Goal: Check status: Check status

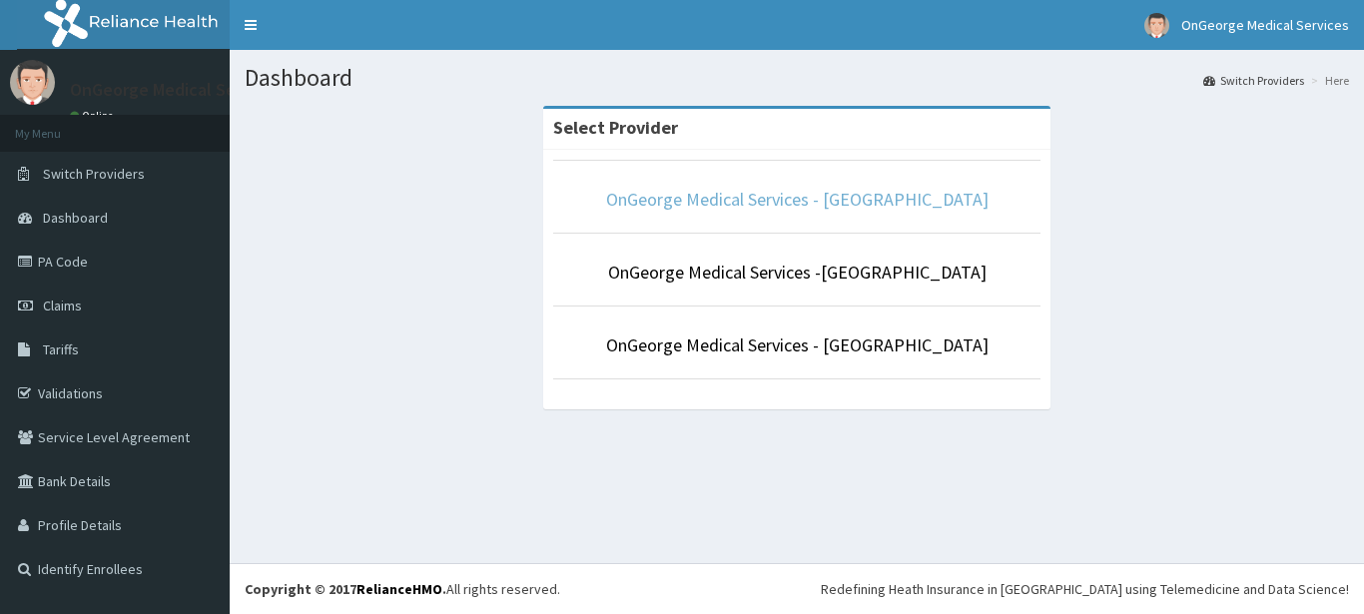
click at [715, 202] on link "OnGeorge Medical Services - [GEOGRAPHIC_DATA]" at bounding box center [797, 199] width 382 height 23
click at [75, 177] on span "Switch Providers" at bounding box center [94, 174] width 102 height 18
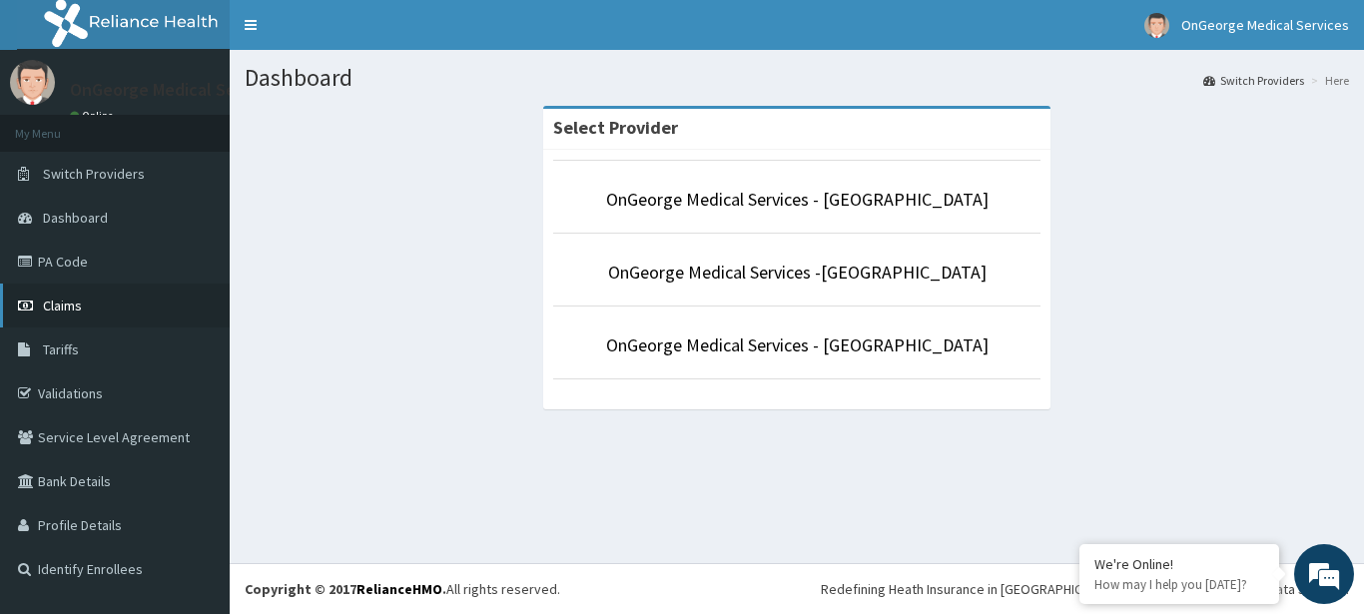
click at [56, 305] on span "Claims" at bounding box center [62, 306] width 39 height 18
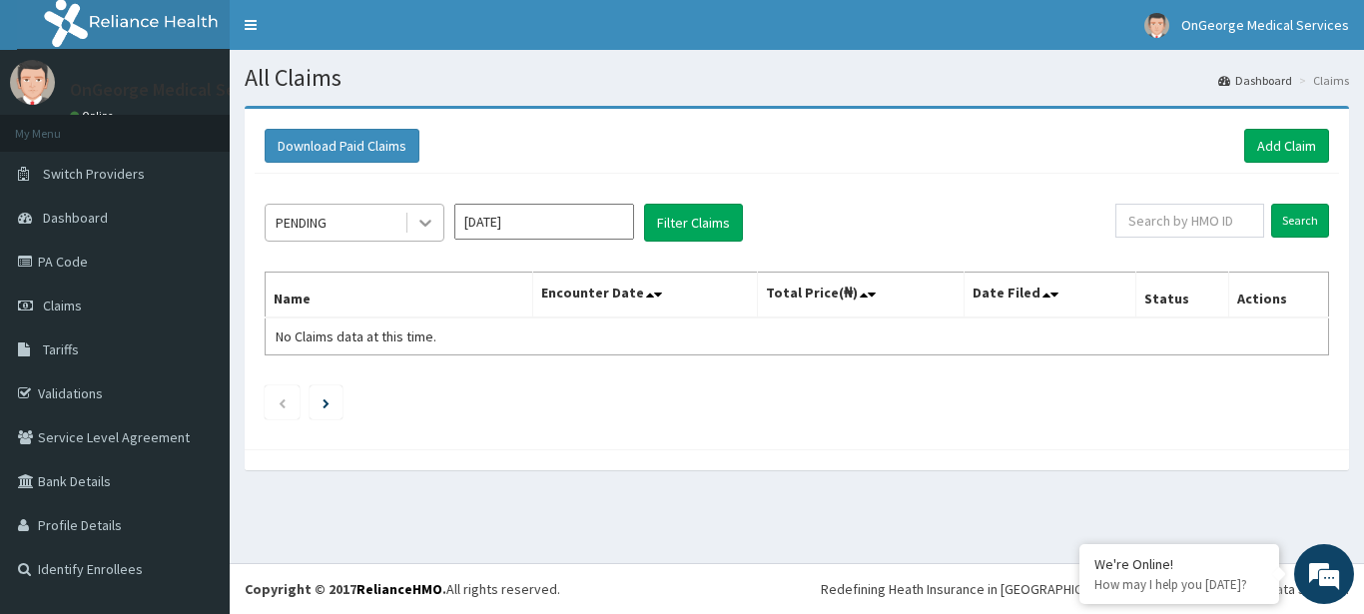
click at [427, 221] on icon at bounding box center [425, 223] width 20 height 20
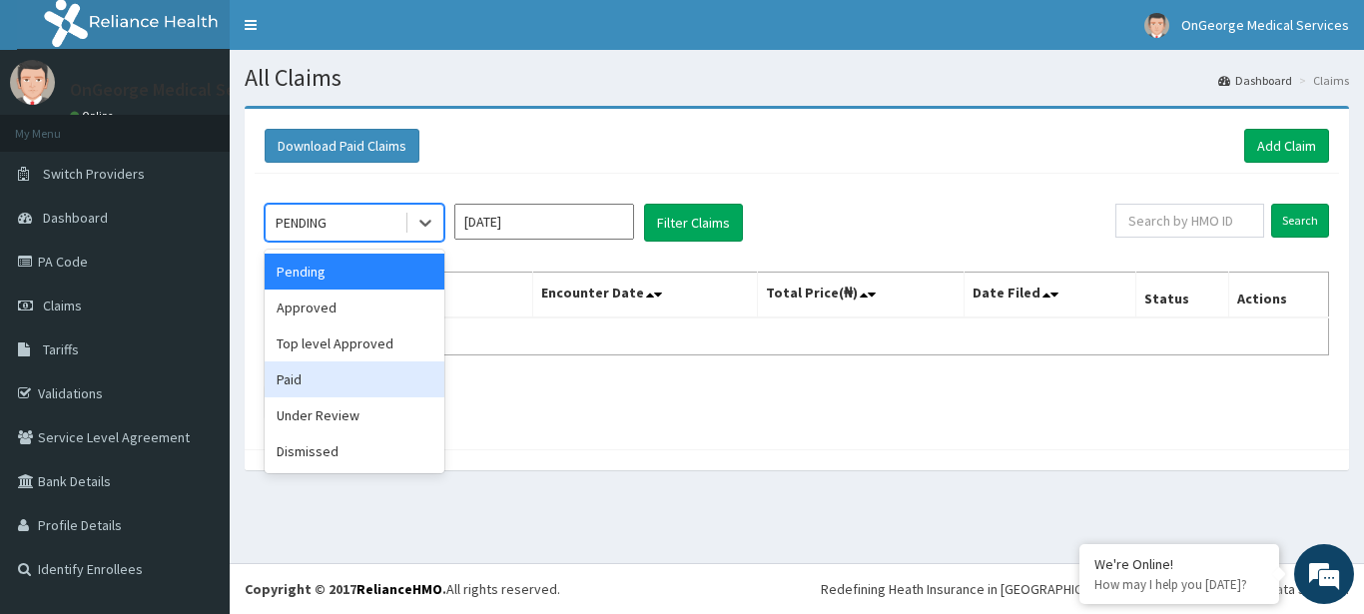
click at [295, 379] on div "Paid" at bounding box center [355, 379] width 180 height 36
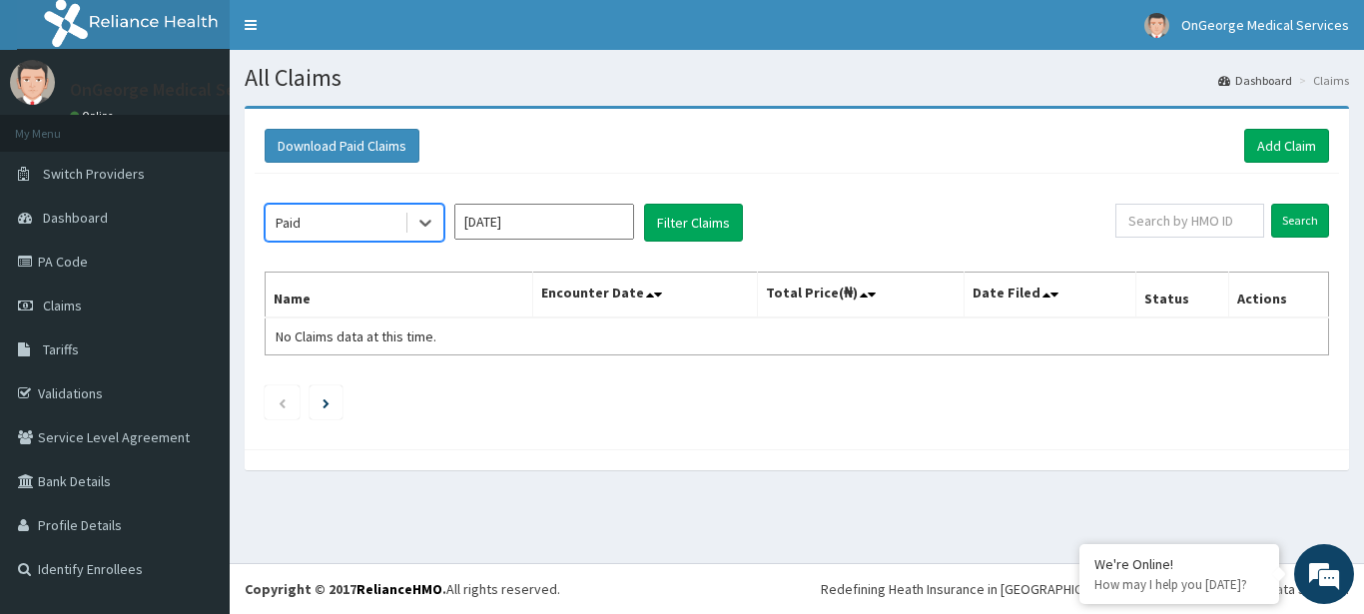
click at [591, 228] on input "Aug 2025" at bounding box center [544, 222] width 180 height 36
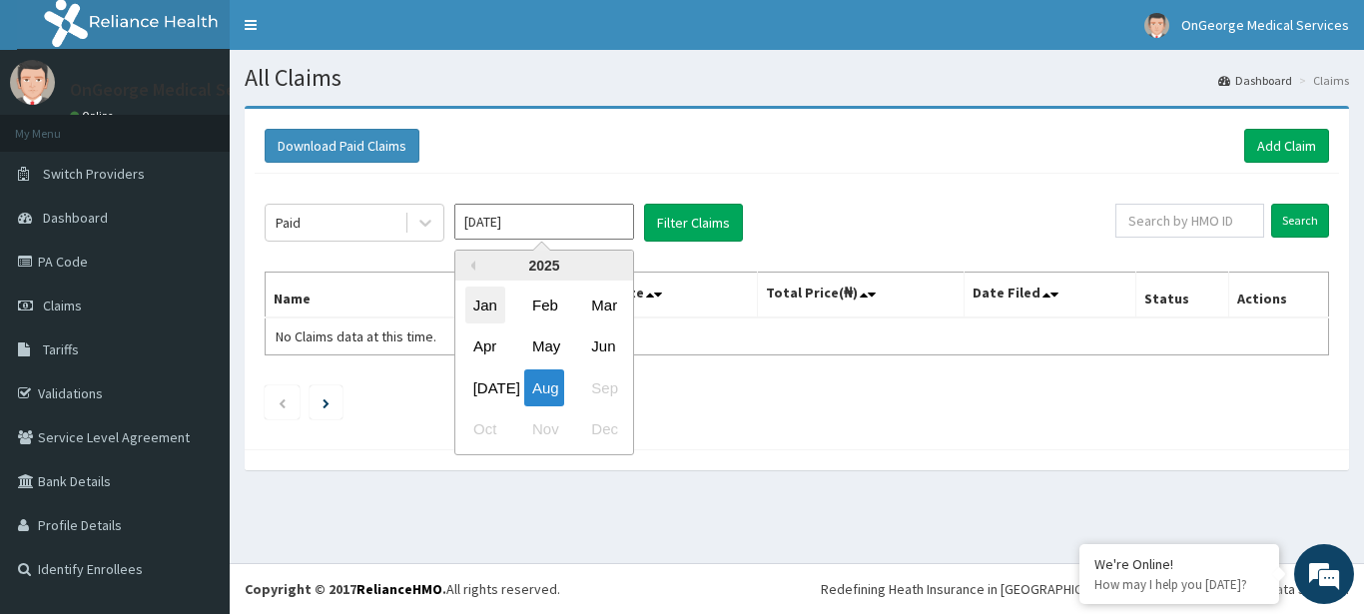
click at [480, 311] on div "Jan" at bounding box center [485, 305] width 40 height 37
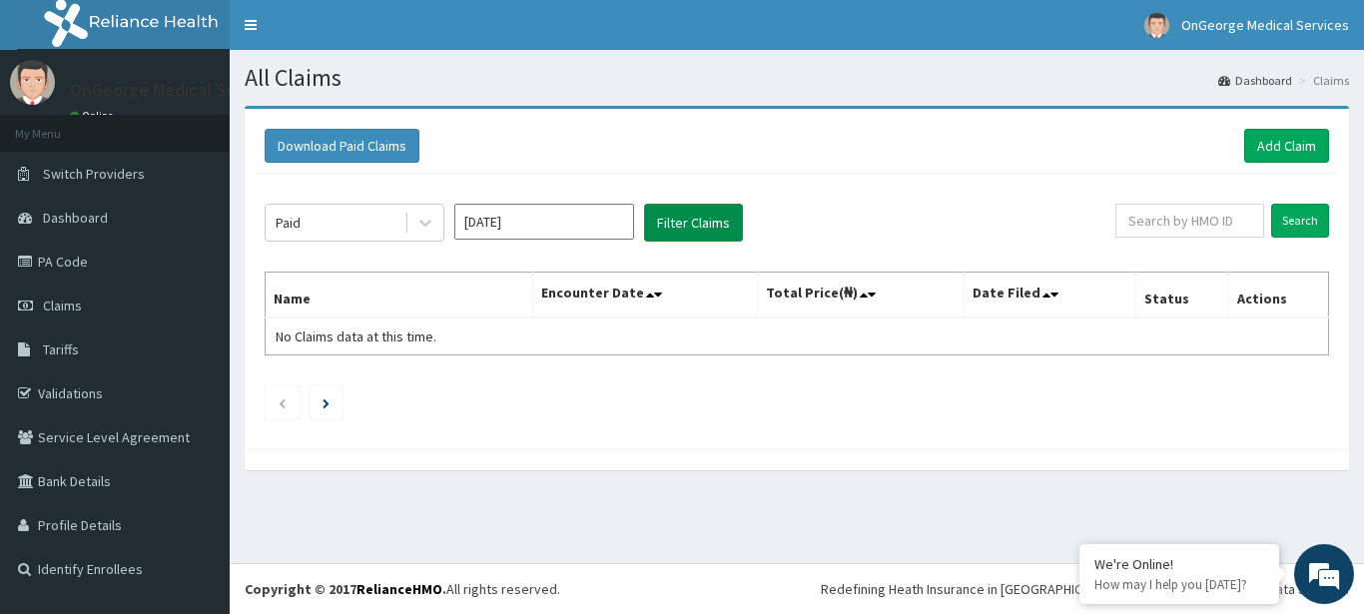
click at [676, 225] on button "Filter Claims" at bounding box center [693, 223] width 99 height 38
click at [491, 221] on input "Jan 2025" at bounding box center [544, 222] width 180 height 36
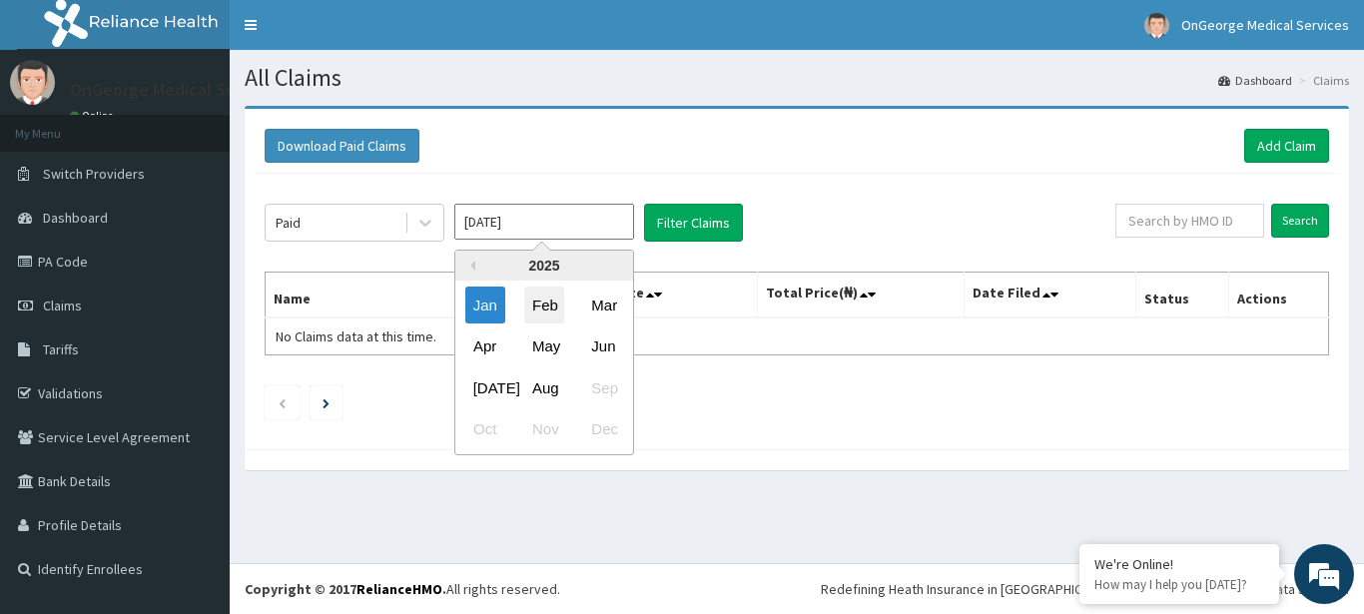
click at [535, 303] on div "Feb" at bounding box center [544, 305] width 40 height 37
type input "Feb 2025"
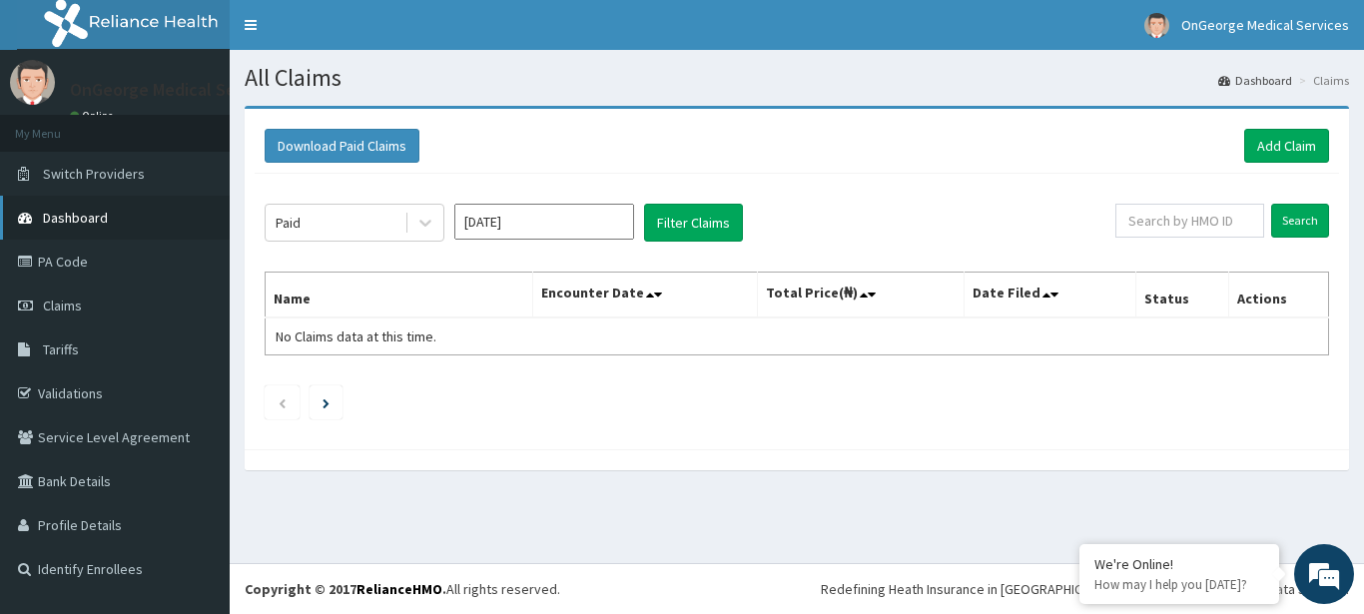
click at [70, 224] on span "Dashboard" at bounding box center [75, 218] width 65 height 18
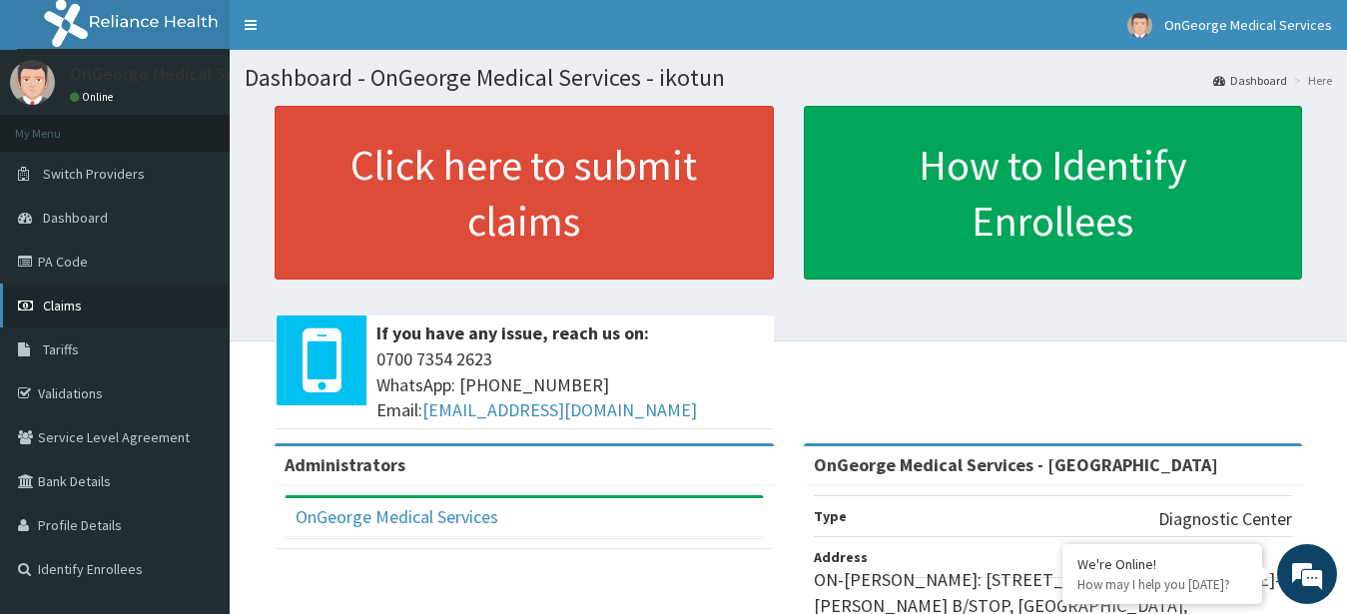
click at [63, 301] on span "Claims" at bounding box center [62, 306] width 39 height 18
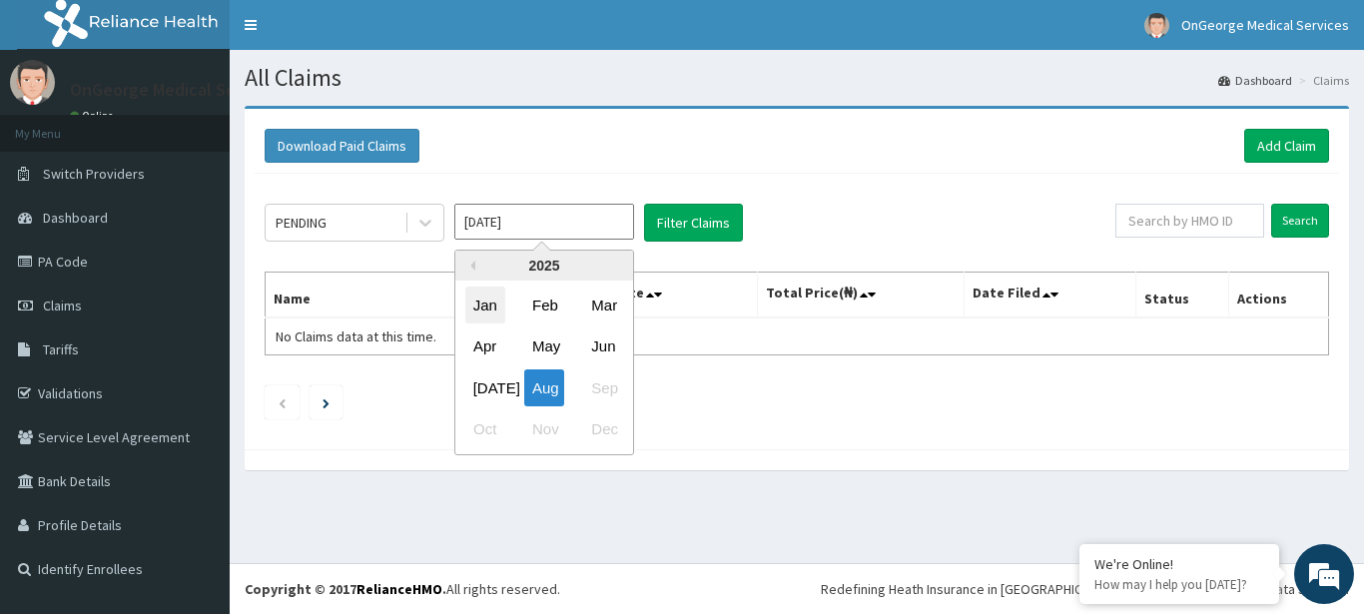
click at [490, 306] on div "Jan" at bounding box center [485, 305] width 40 height 37
click at [539, 218] on input "Jan 2025" at bounding box center [544, 222] width 180 height 36
click at [540, 297] on div "Feb" at bounding box center [544, 305] width 40 height 37
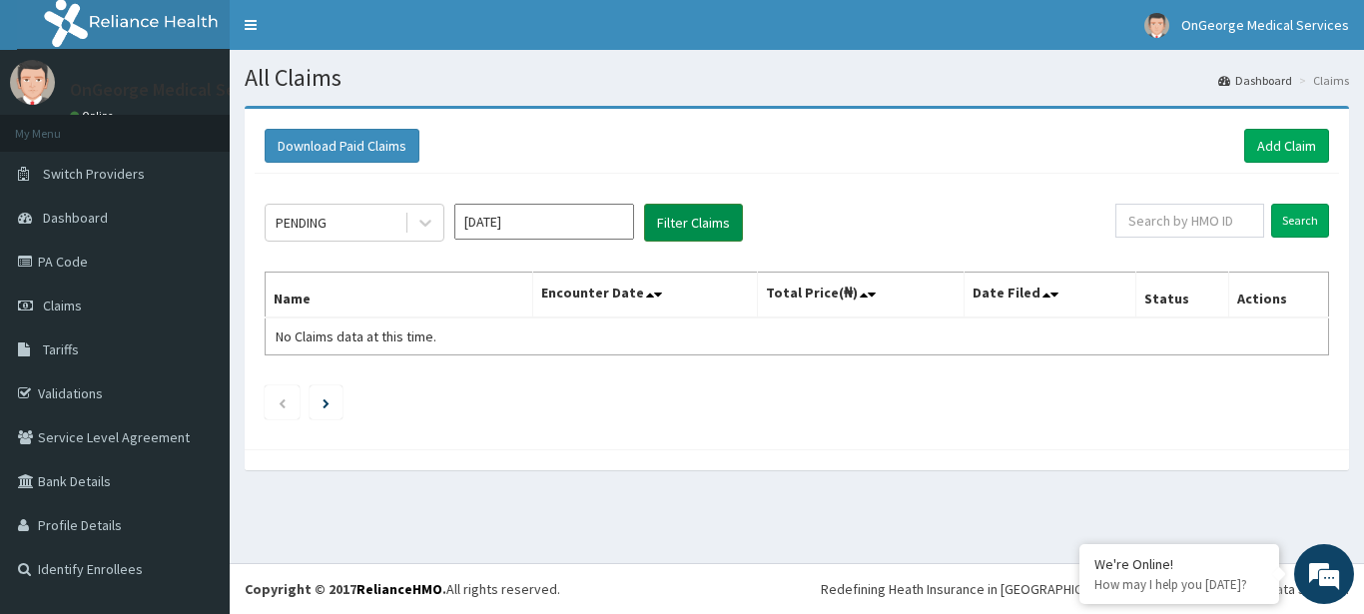
click at [703, 223] on button "Filter Claims" at bounding box center [693, 223] width 99 height 38
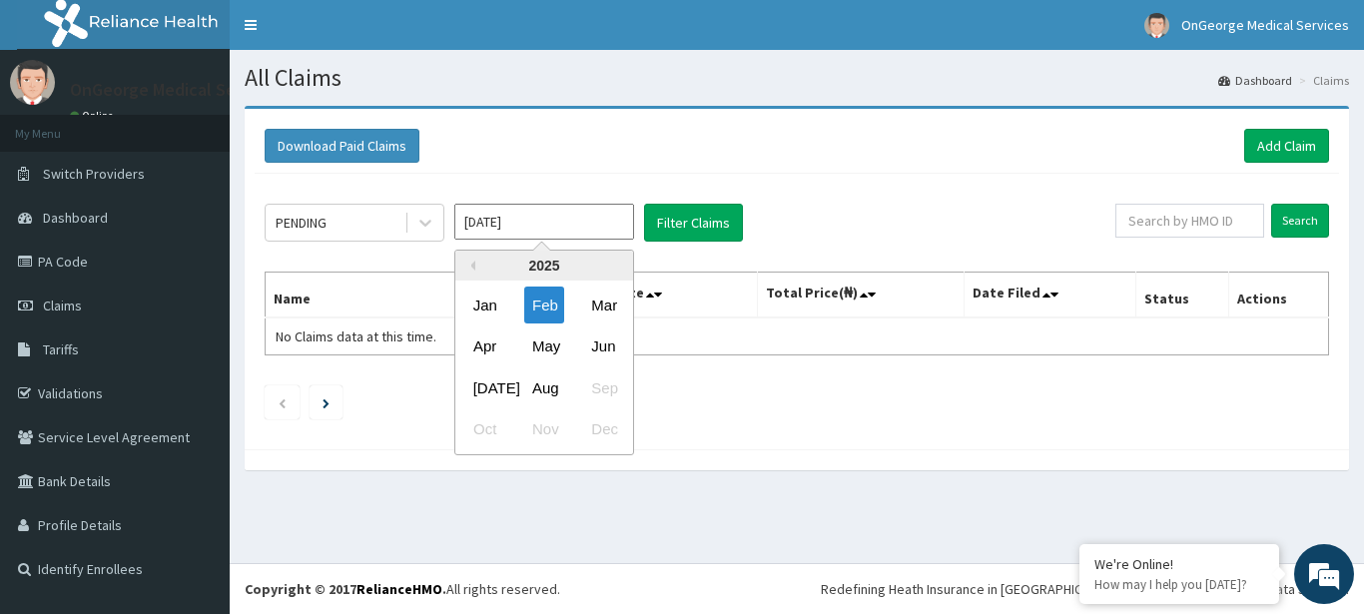
click at [564, 221] on input "Feb 2025" at bounding box center [544, 222] width 180 height 36
click at [586, 303] on div "Mar" at bounding box center [603, 305] width 40 height 37
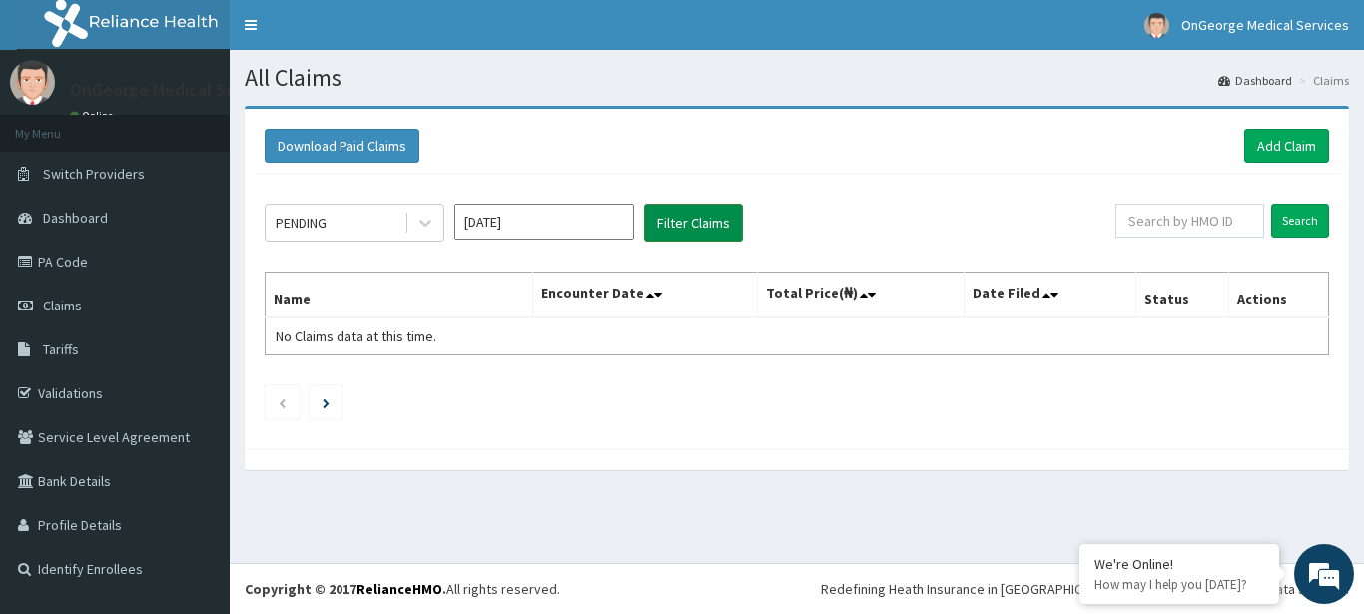
click at [706, 224] on button "Filter Claims" at bounding box center [693, 223] width 99 height 38
click at [565, 218] on input "Mar 2025" at bounding box center [544, 222] width 180 height 36
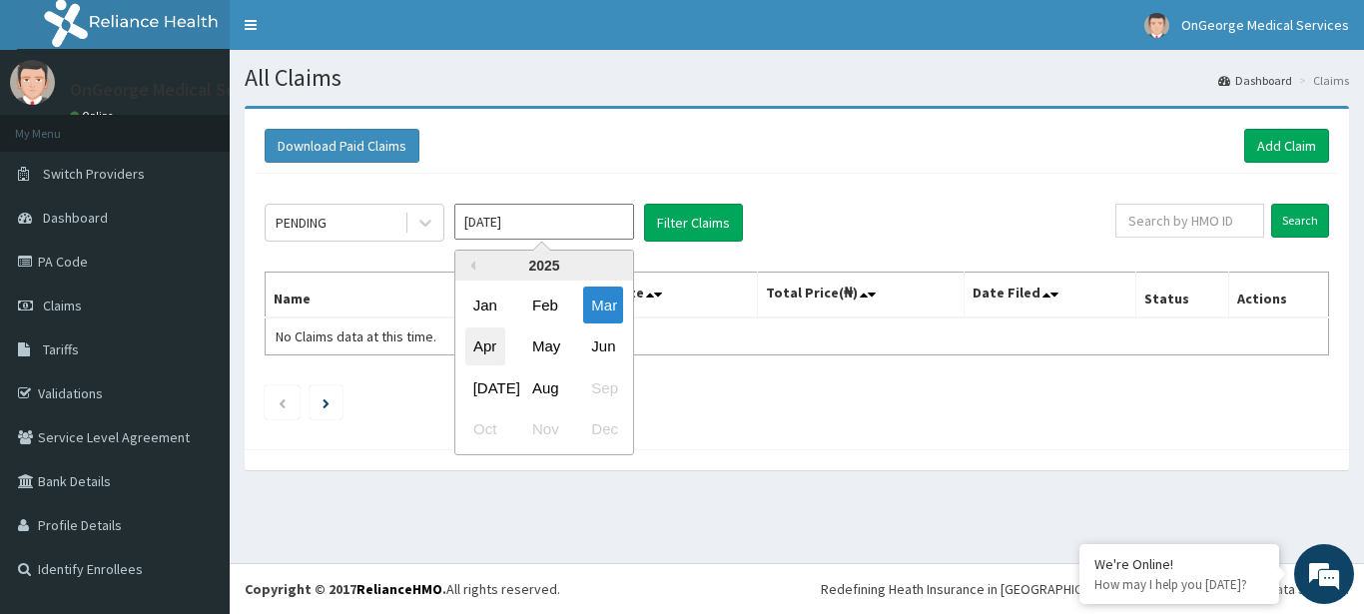
click at [478, 357] on div "Apr" at bounding box center [485, 347] width 40 height 37
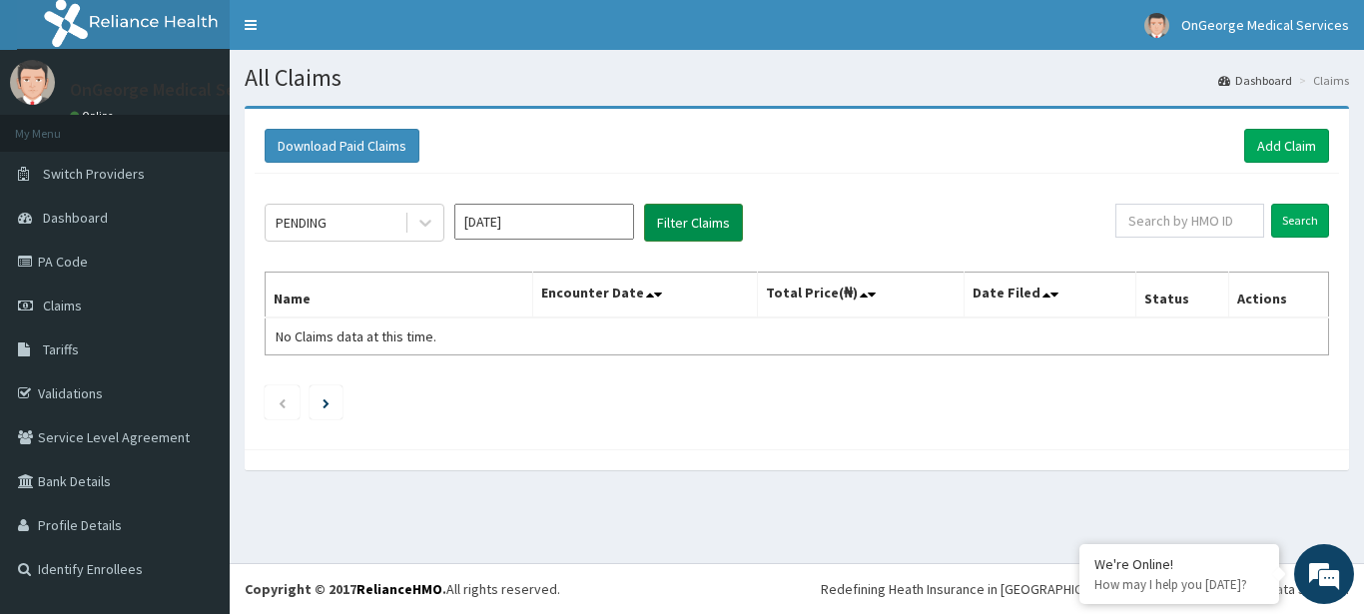
click at [675, 229] on button "Filter Claims" at bounding box center [693, 223] width 99 height 38
click at [565, 223] on input "Apr 2025" at bounding box center [544, 222] width 180 height 36
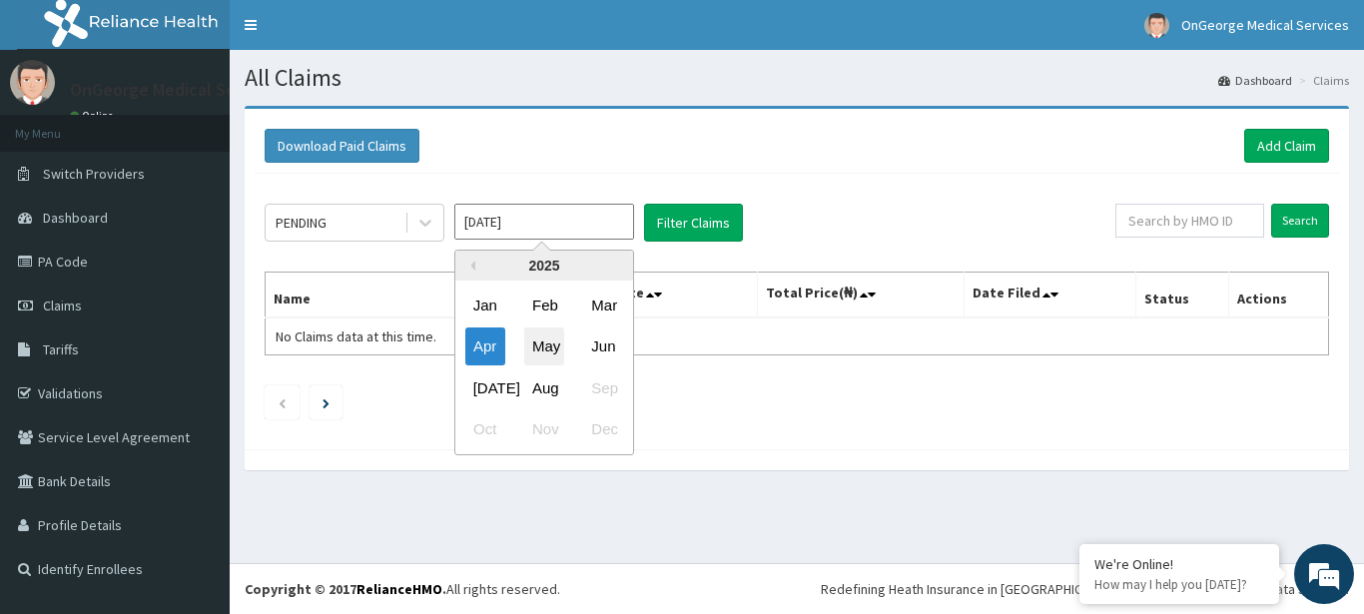
click at [540, 337] on div "May" at bounding box center [544, 347] width 40 height 37
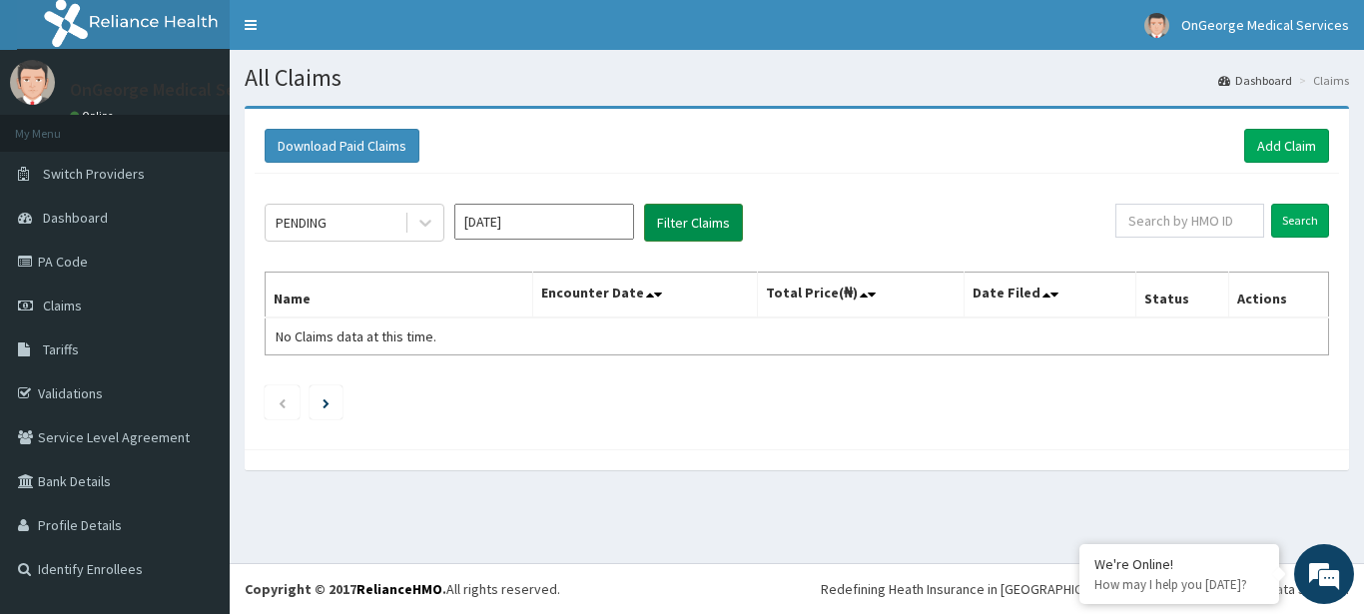
click at [686, 218] on button "Filter Claims" at bounding box center [693, 223] width 99 height 38
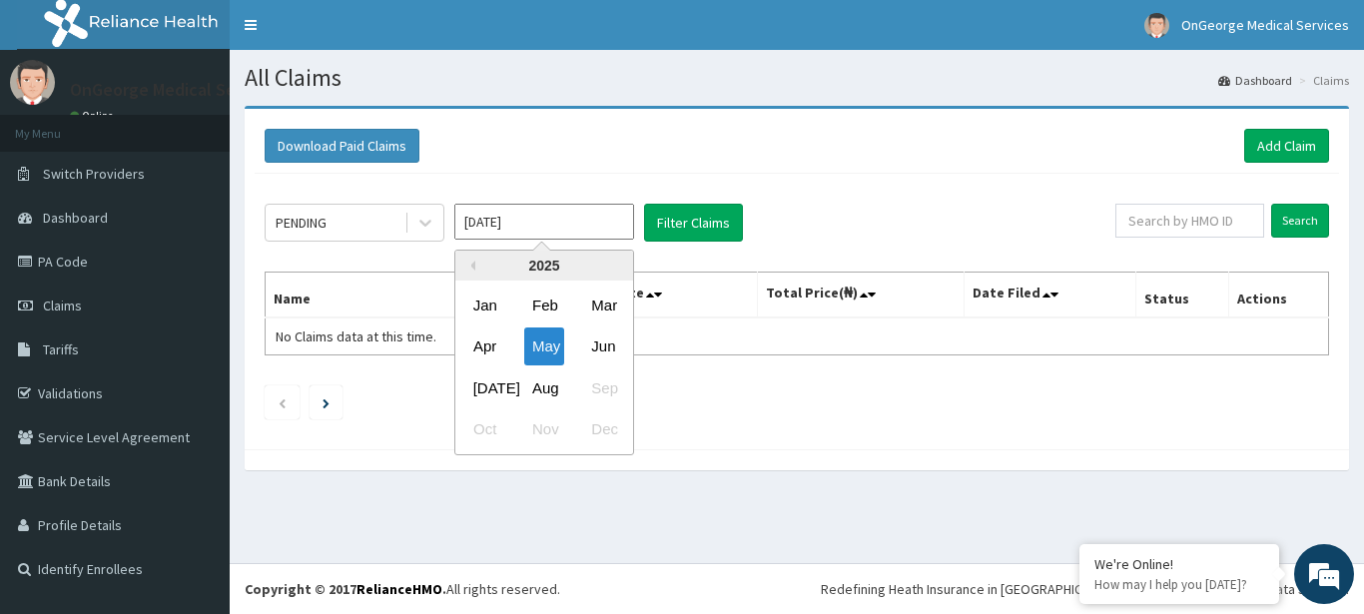
click at [582, 212] on input "May 2025" at bounding box center [544, 222] width 180 height 36
click at [597, 344] on div "Jun" at bounding box center [603, 347] width 40 height 37
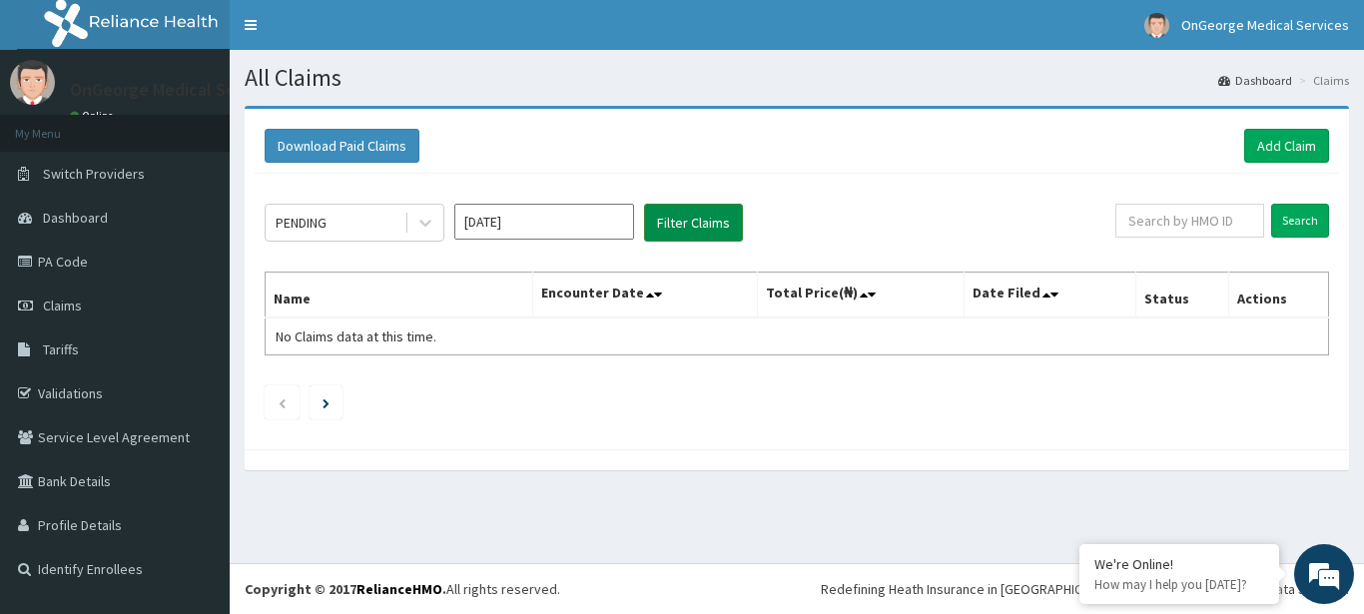
click at [670, 223] on button "Filter Claims" at bounding box center [693, 223] width 99 height 38
click at [674, 226] on button "Filter Claims" at bounding box center [693, 223] width 99 height 38
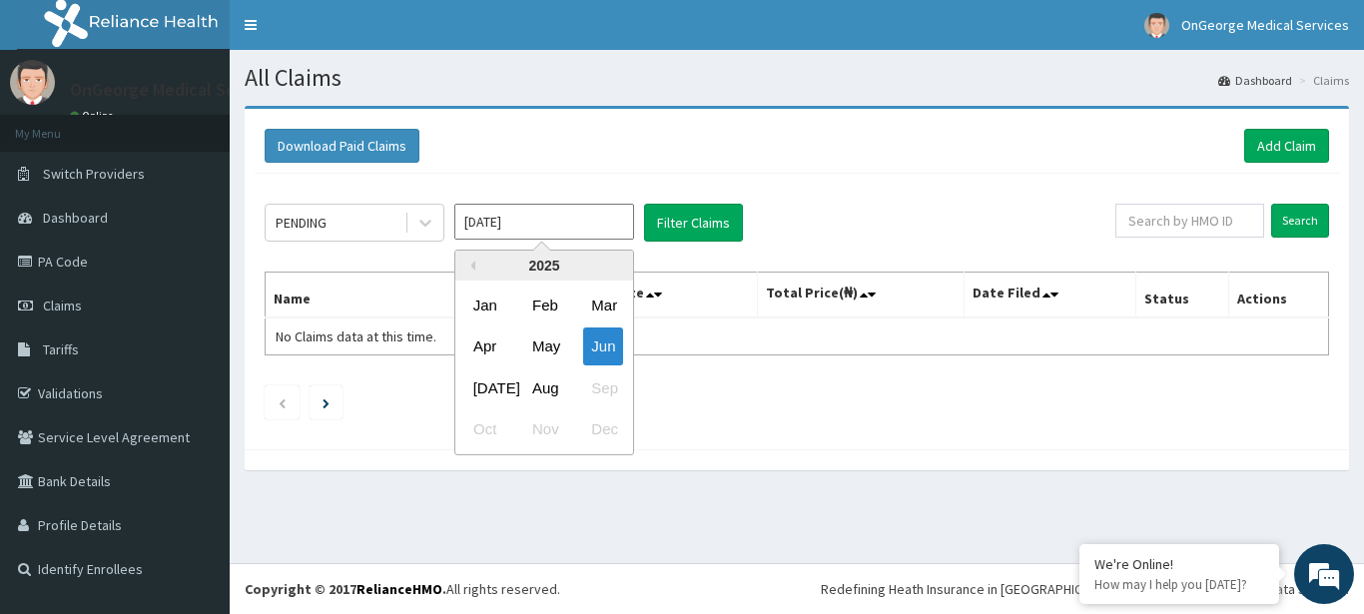
click at [590, 221] on input "Jun 2025" at bounding box center [544, 222] width 180 height 36
click at [485, 383] on div "Jul" at bounding box center [485, 387] width 40 height 37
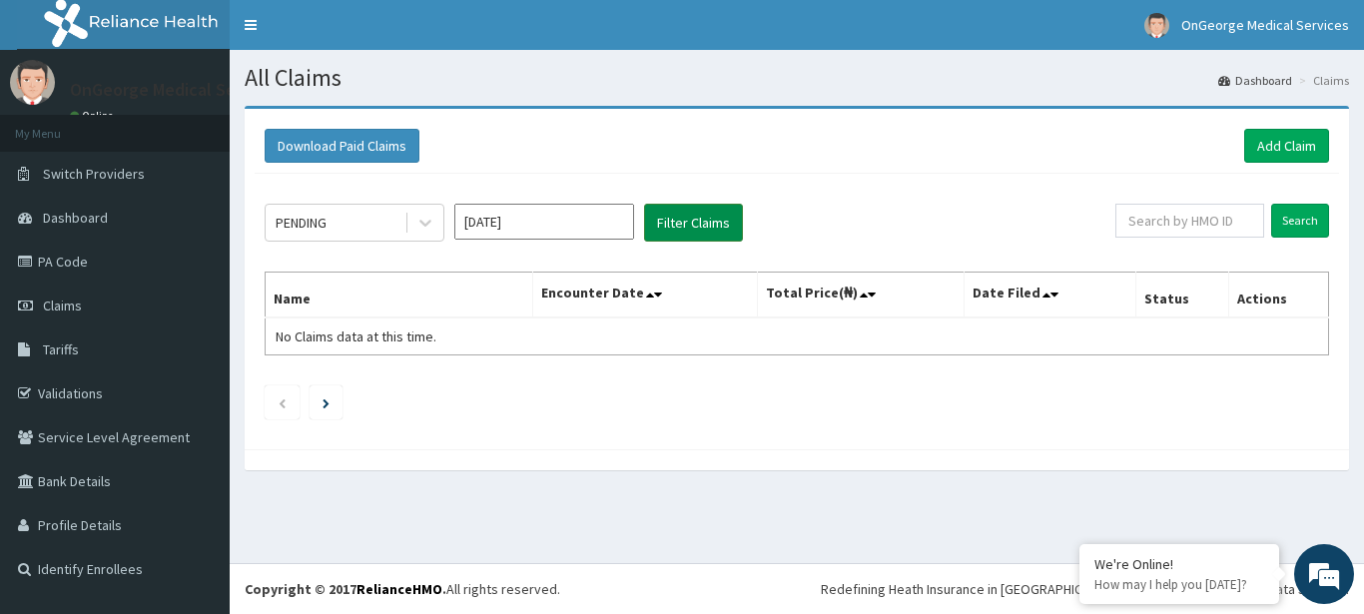
click at [664, 227] on button "Filter Claims" at bounding box center [693, 223] width 99 height 38
click at [425, 226] on icon at bounding box center [425, 224] width 12 height 7
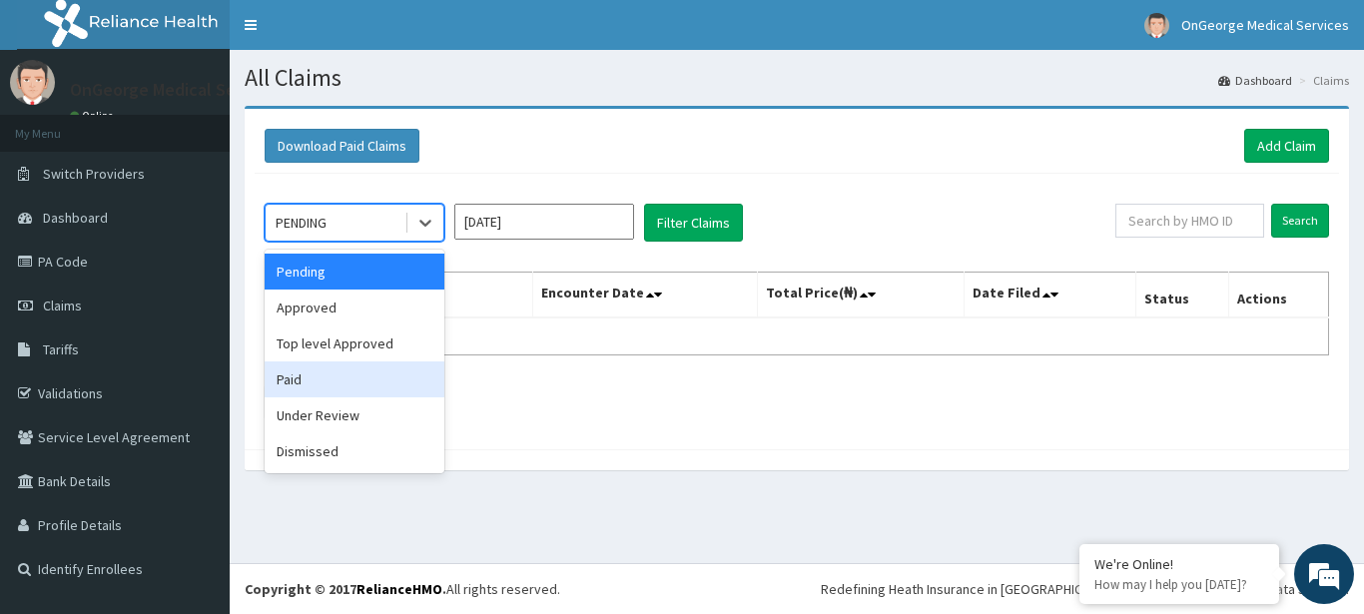
click at [295, 377] on div "Paid" at bounding box center [355, 379] width 180 height 36
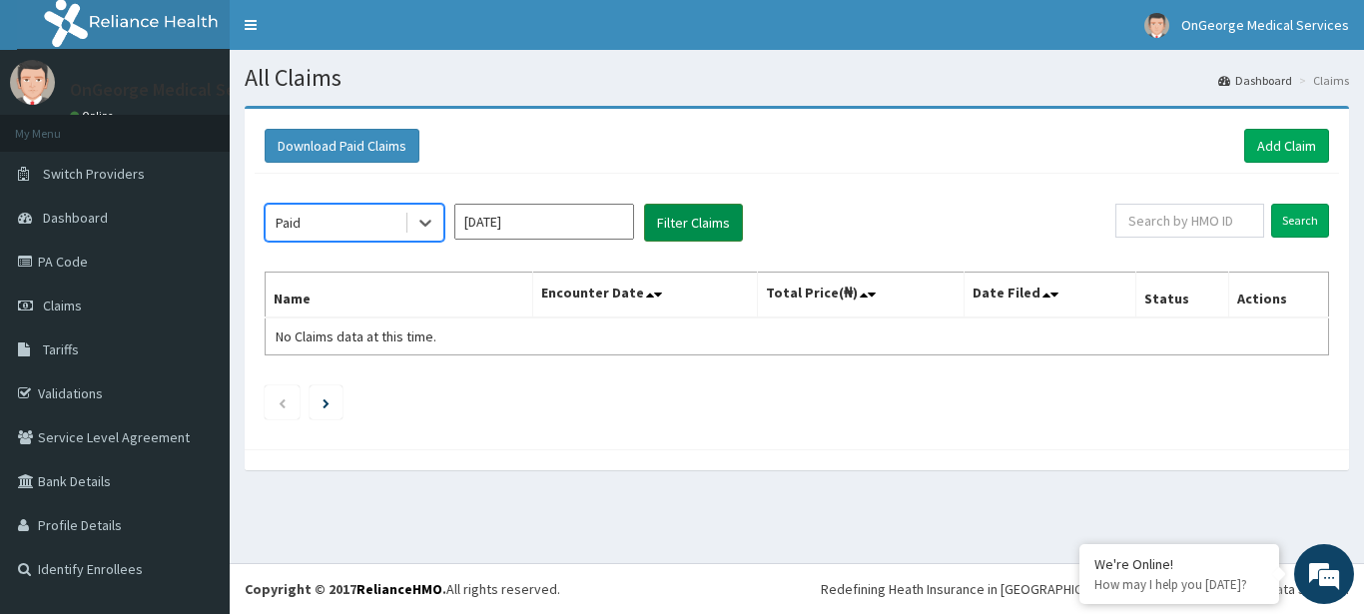
click at [696, 224] on button "Filter Claims" at bounding box center [693, 223] width 99 height 38
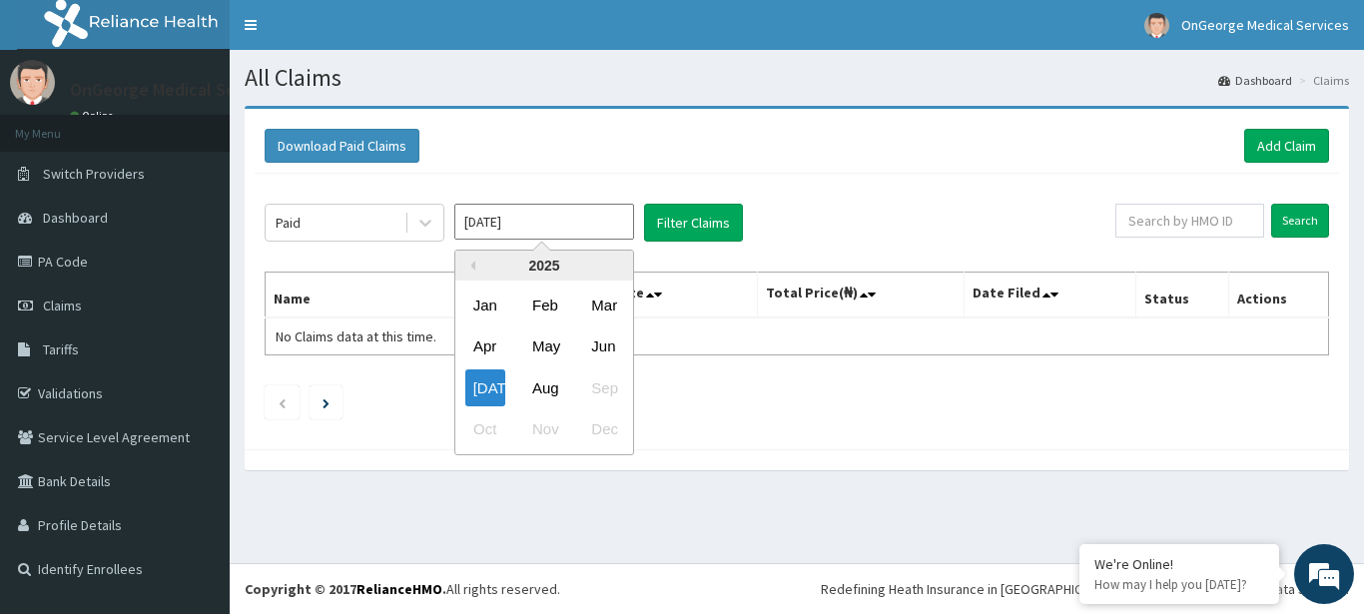
click at [613, 223] on input "Jul 2025" at bounding box center [544, 222] width 180 height 36
click at [601, 349] on div "Jun" at bounding box center [603, 347] width 40 height 37
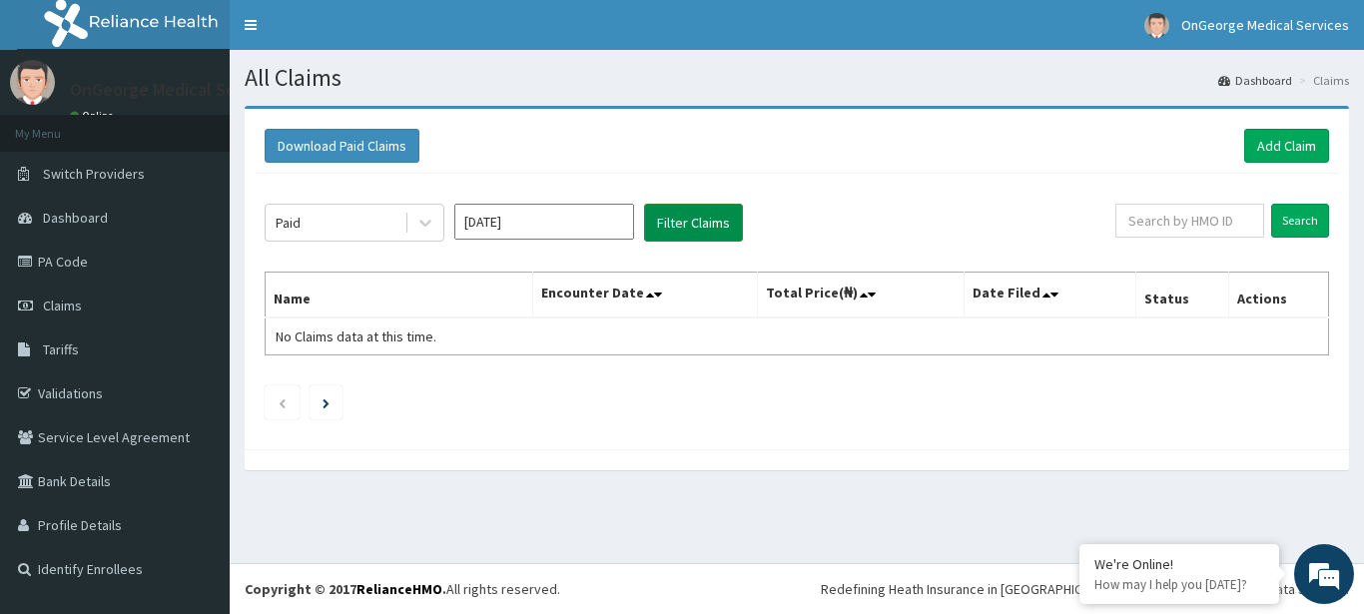
click at [685, 229] on button "Filter Claims" at bounding box center [693, 223] width 99 height 38
click at [672, 224] on button "Filter Claims" at bounding box center [693, 223] width 99 height 38
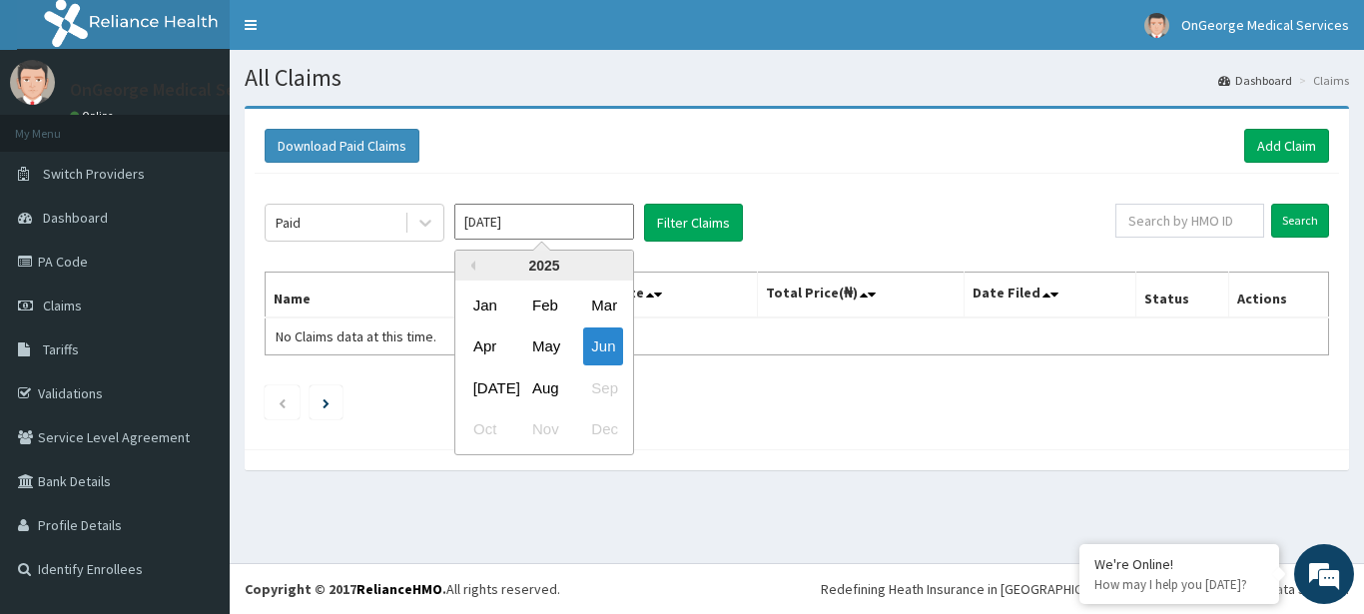
click at [550, 220] on input "Jun 2025" at bounding box center [544, 222] width 180 height 36
click at [545, 349] on div "May" at bounding box center [544, 347] width 40 height 37
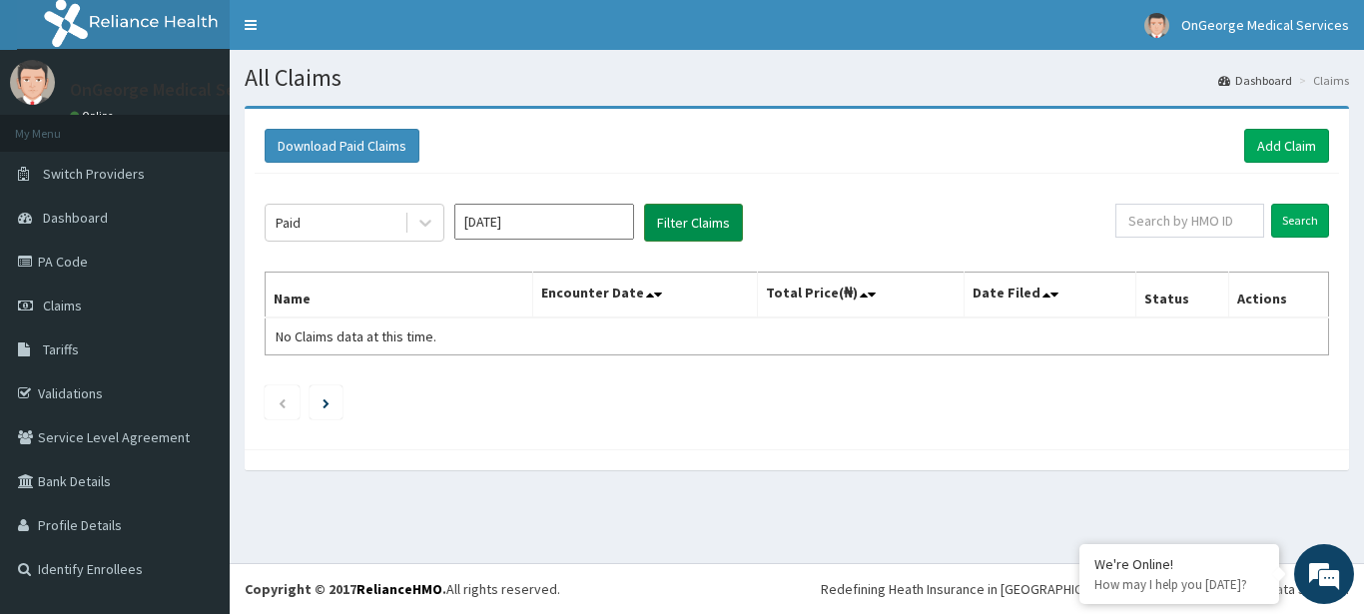
click at [690, 225] on button "Filter Claims" at bounding box center [693, 223] width 99 height 38
click at [587, 226] on input "May 2025" at bounding box center [544, 222] width 180 height 36
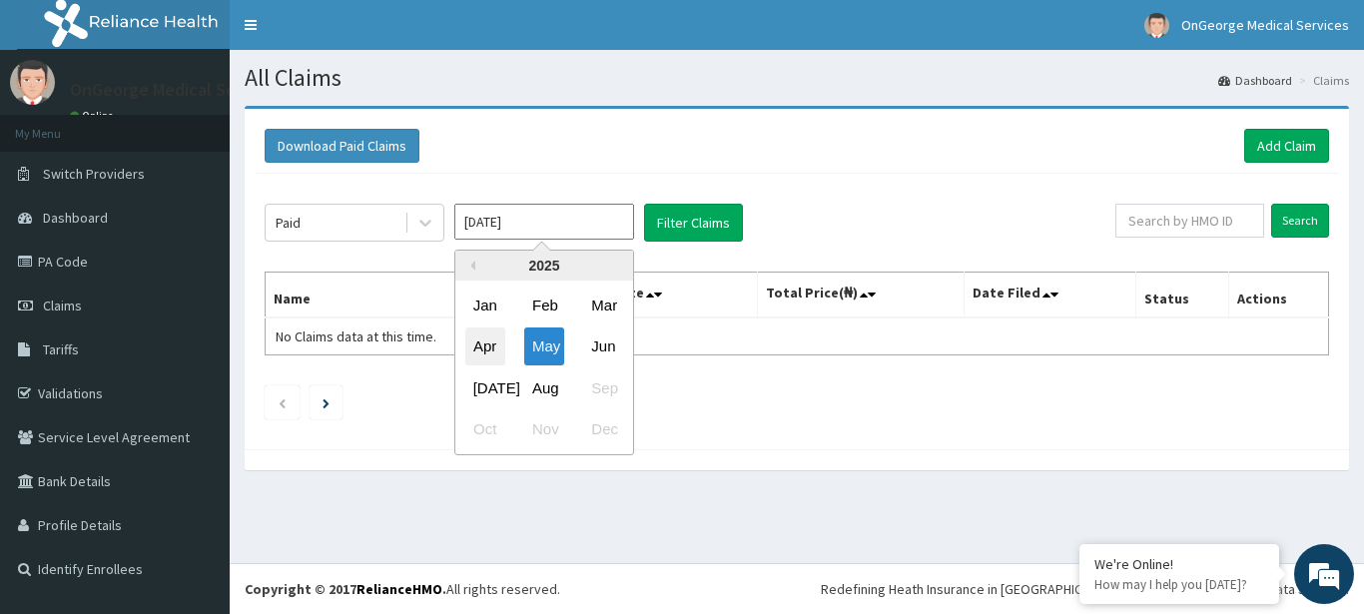
click at [492, 341] on div "Apr" at bounding box center [485, 347] width 40 height 37
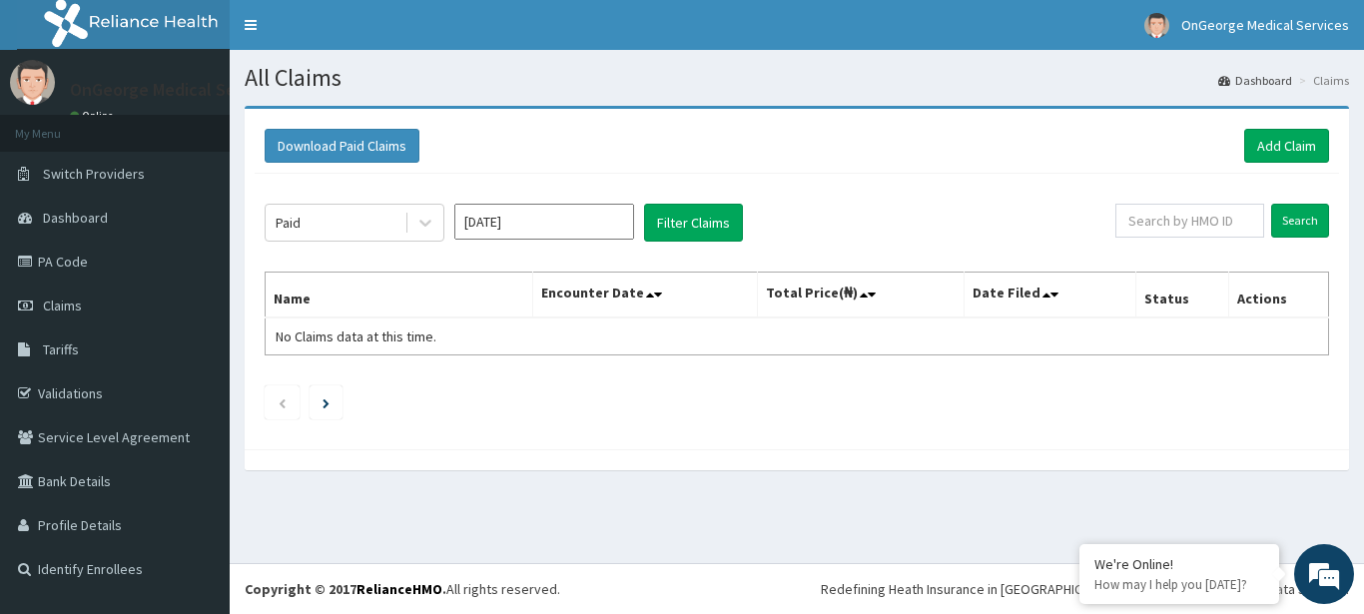
type input "Apr 2025"
click at [694, 222] on button "Filter Claims" at bounding box center [693, 223] width 99 height 38
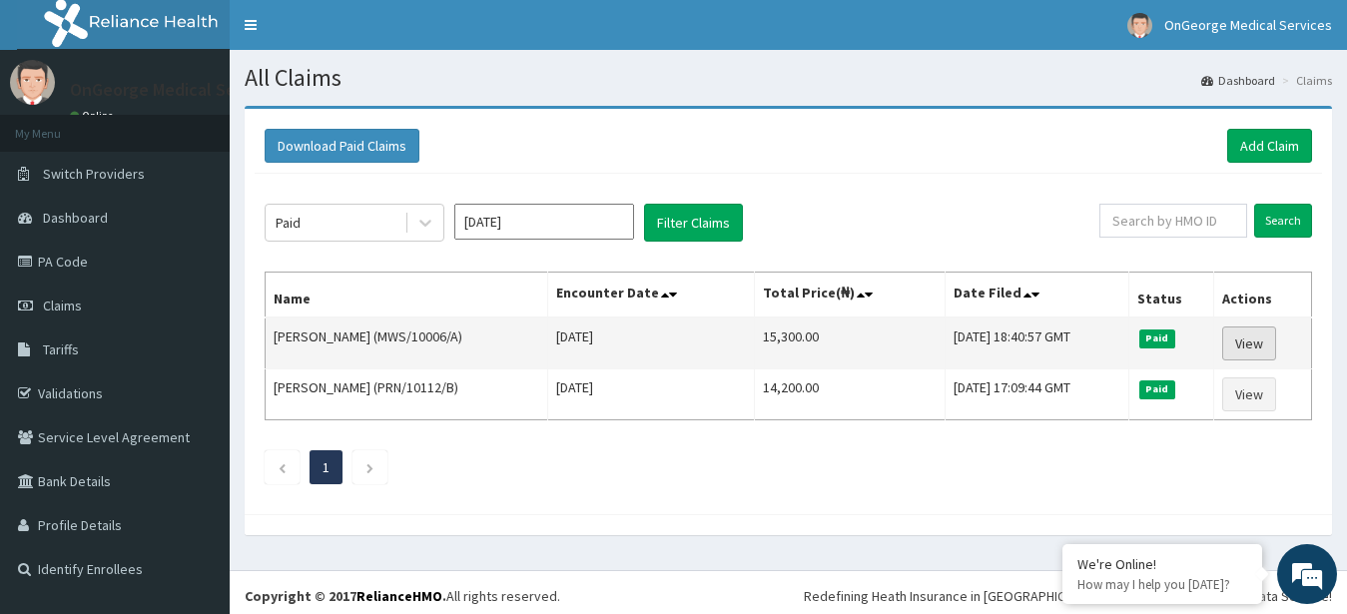
click at [1251, 338] on link "View" at bounding box center [1249, 344] width 54 height 34
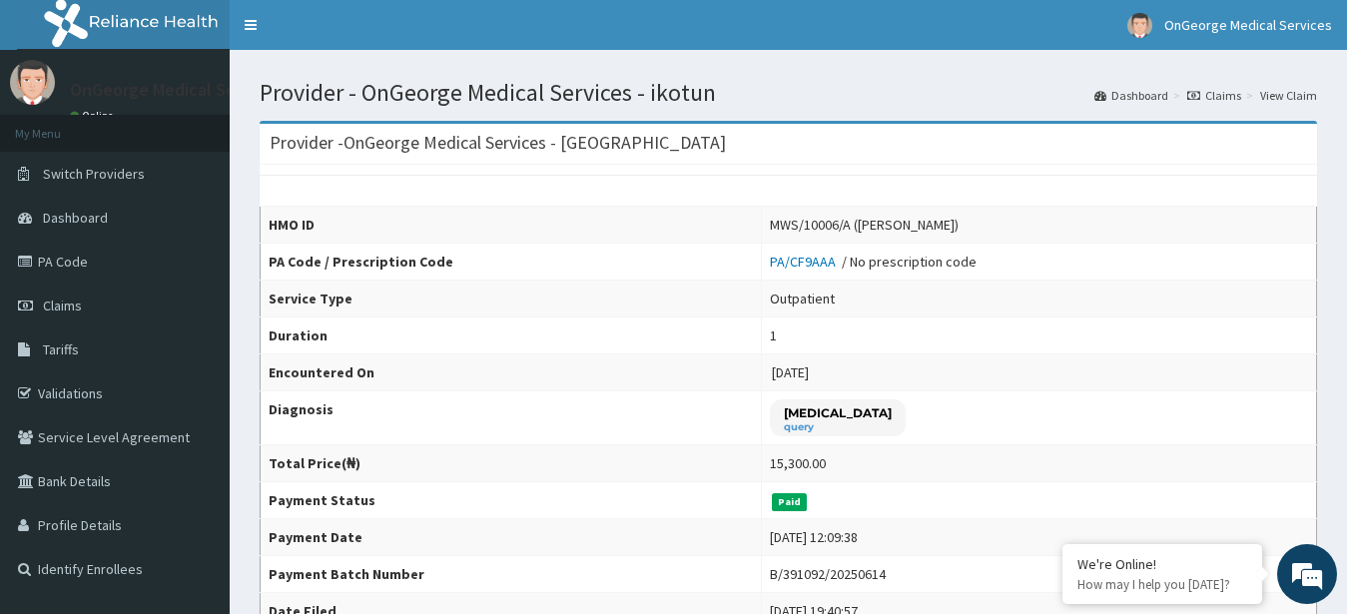
click at [1302, 92] on link "View Claim" at bounding box center [1288, 95] width 57 height 17
click at [1149, 95] on link "Dashboard" at bounding box center [1131, 95] width 74 height 17
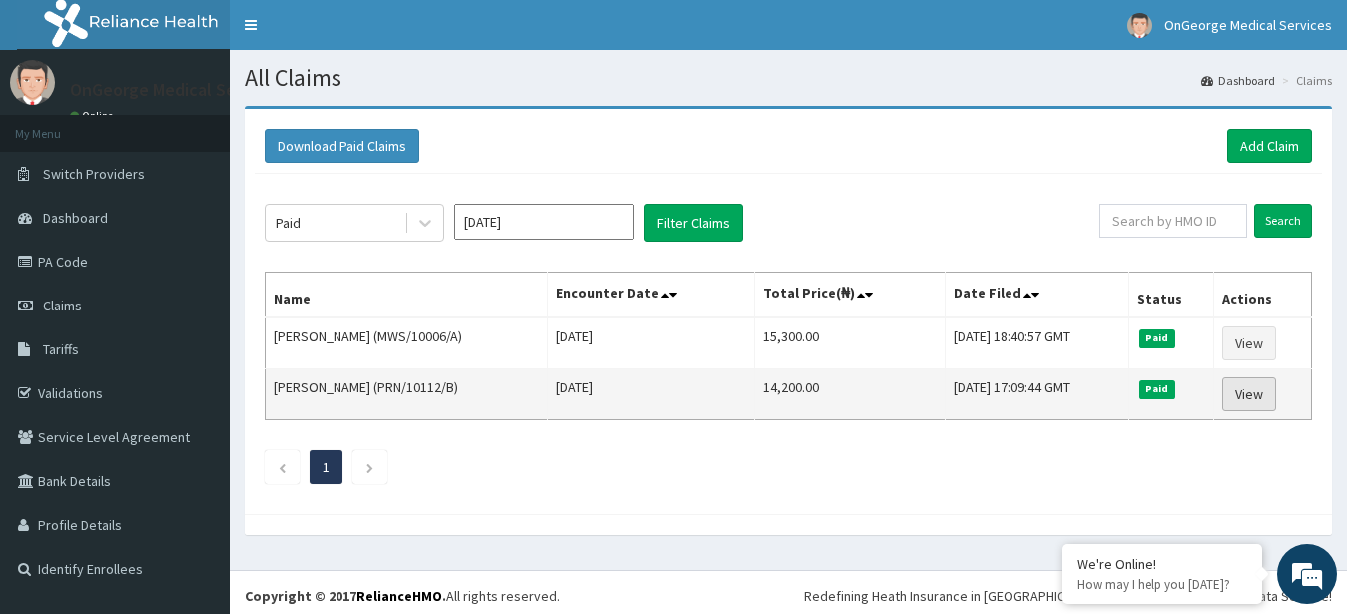
click at [1258, 393] on link "View" at bounding box center [1249, 394] width 54 height 34
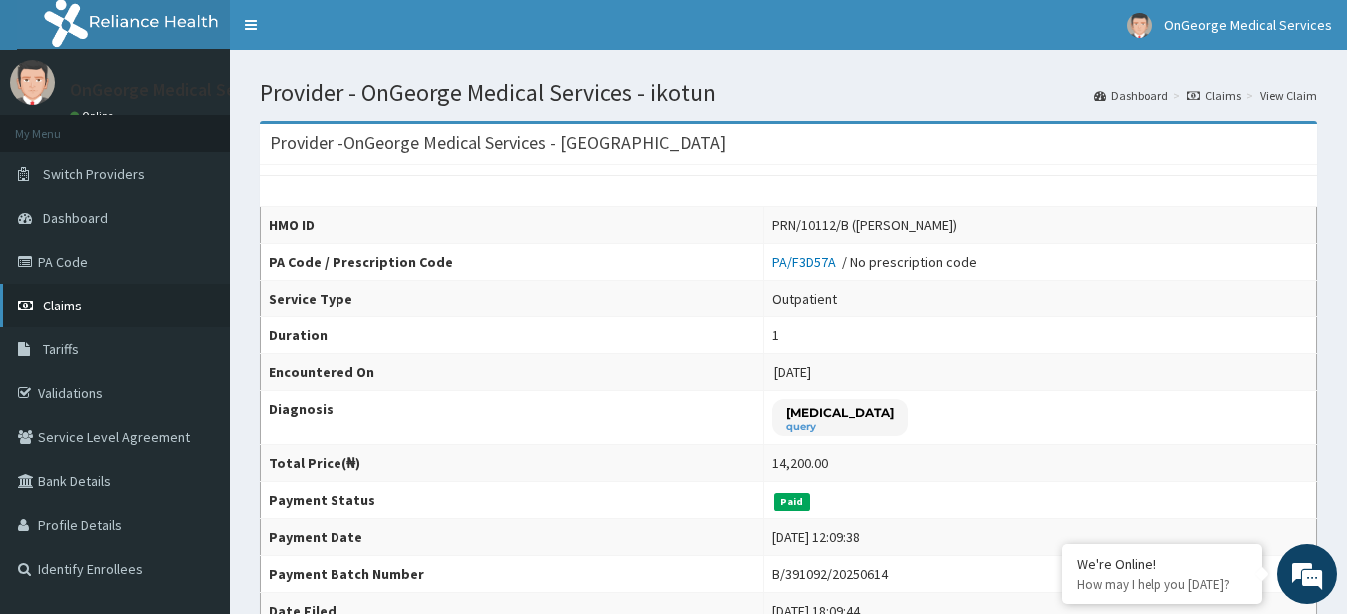
click at [47, 301] on span "Claims" at bounding box center [62, 306] width 39 height 18
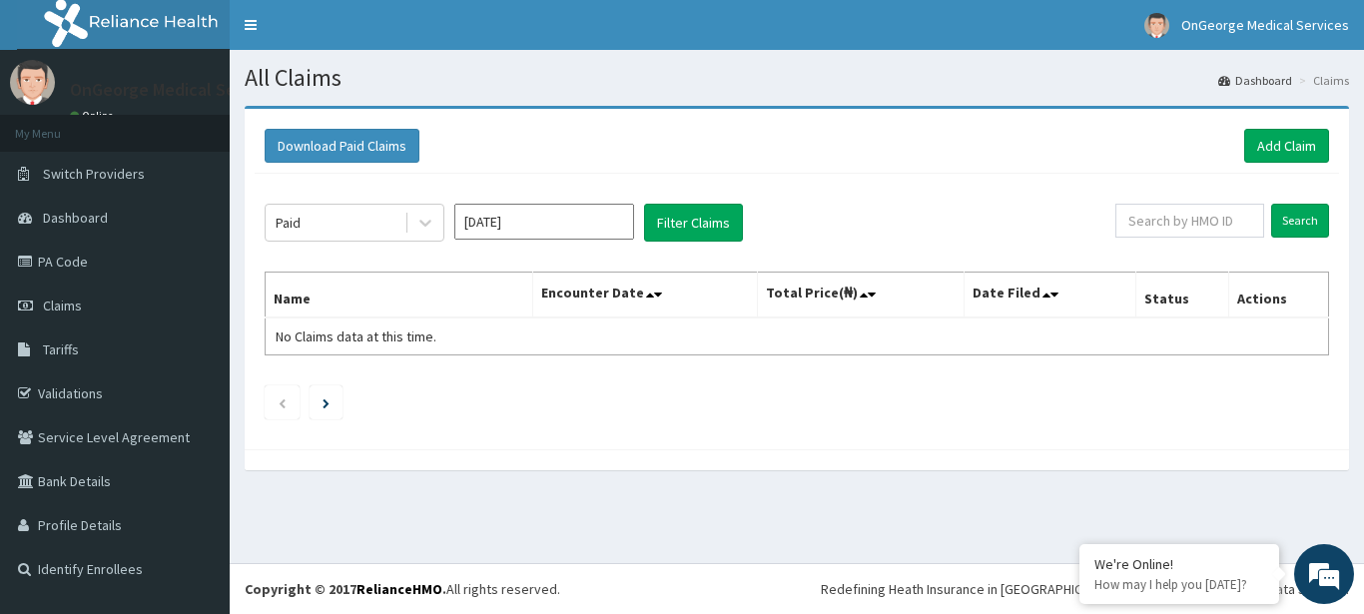
click at [535, 221] on input "[DATE]" at bounding box center [544, 222] width 180 height 36
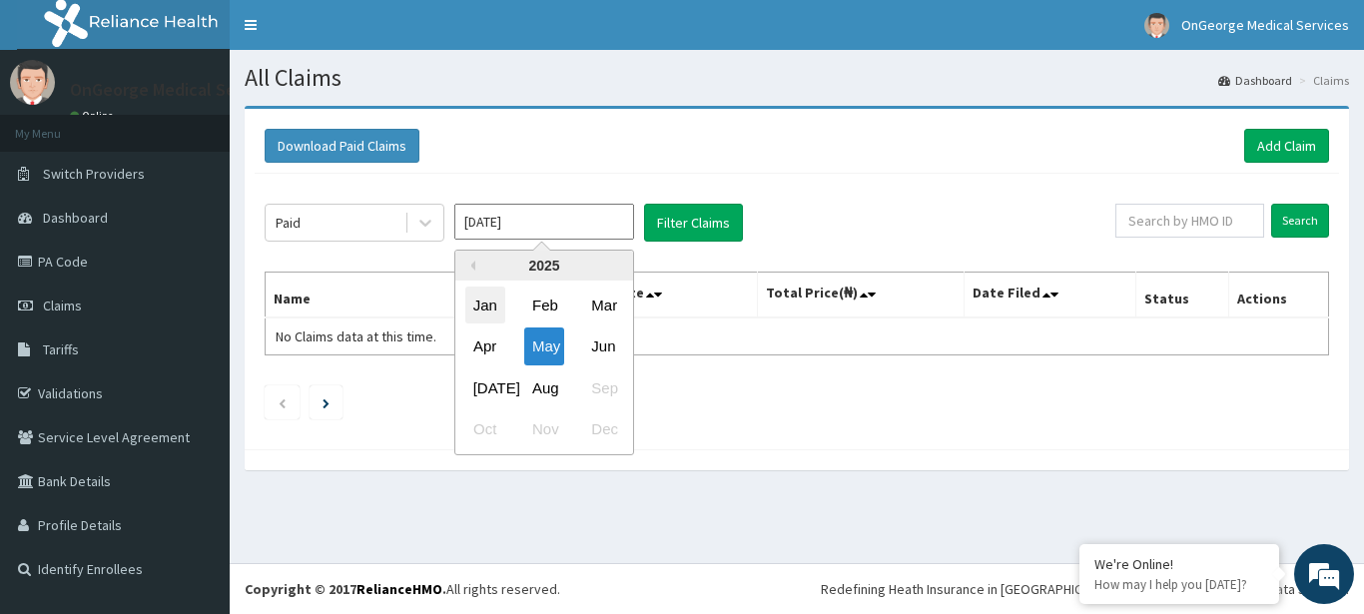
click at [488, 308] on div "Jan" at bounding box center [485, 305] width 40 height 37
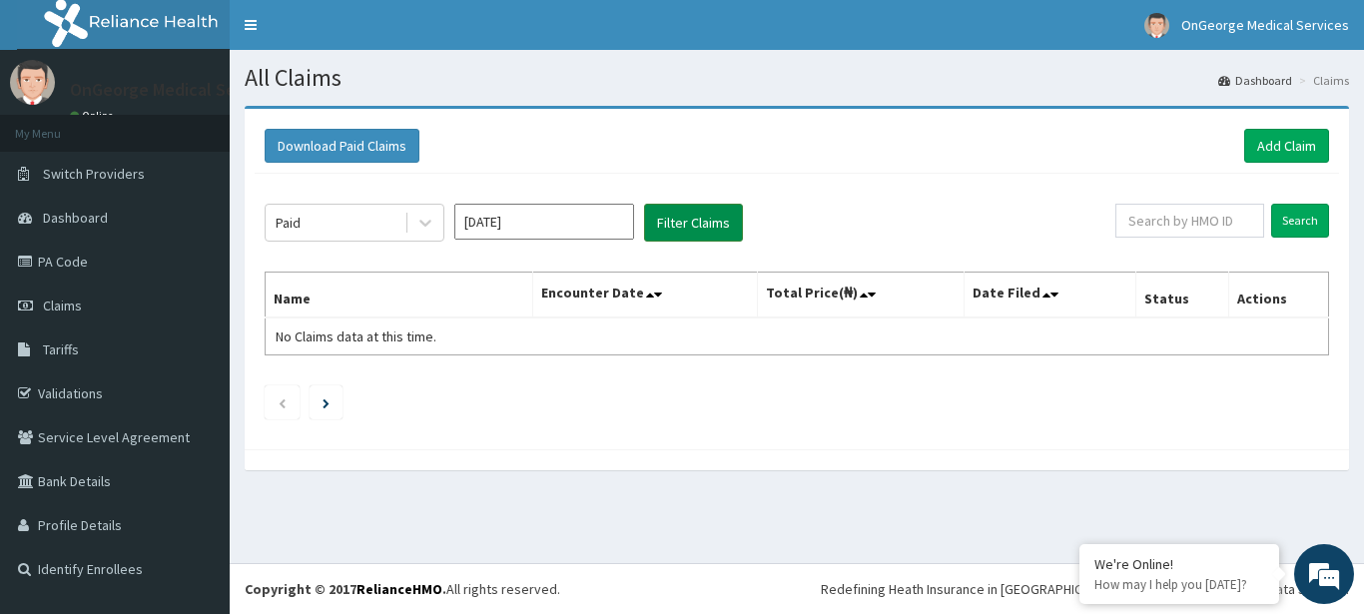
click at [659, 229] on button "Filter Claims" at bounding box center [693, 223] width 99 height 38
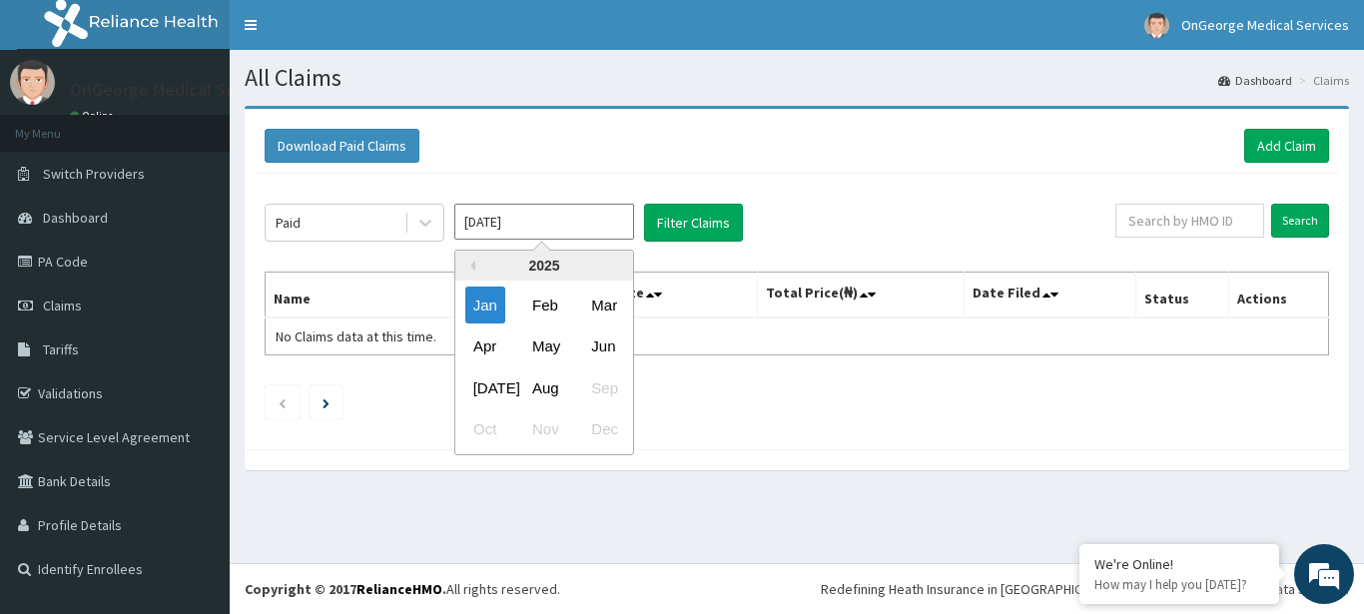
click at [528, 224] on input "Jan 2025" at bounding box center [544, 222] width 180 height 36
click at [544, 307] on div "Feb" at bounding box center [544, 305] width 40 height 37
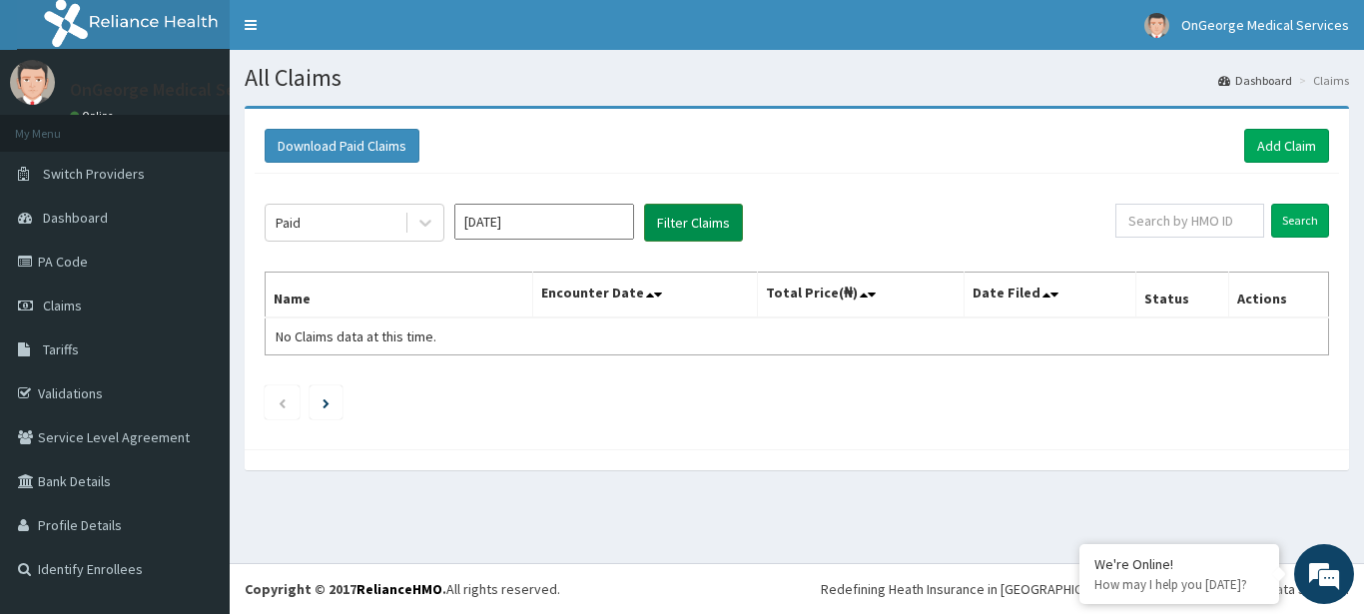
click at [664, 225] on button "Filter Claims" at bounding box center [693, 223] width 99 height 38
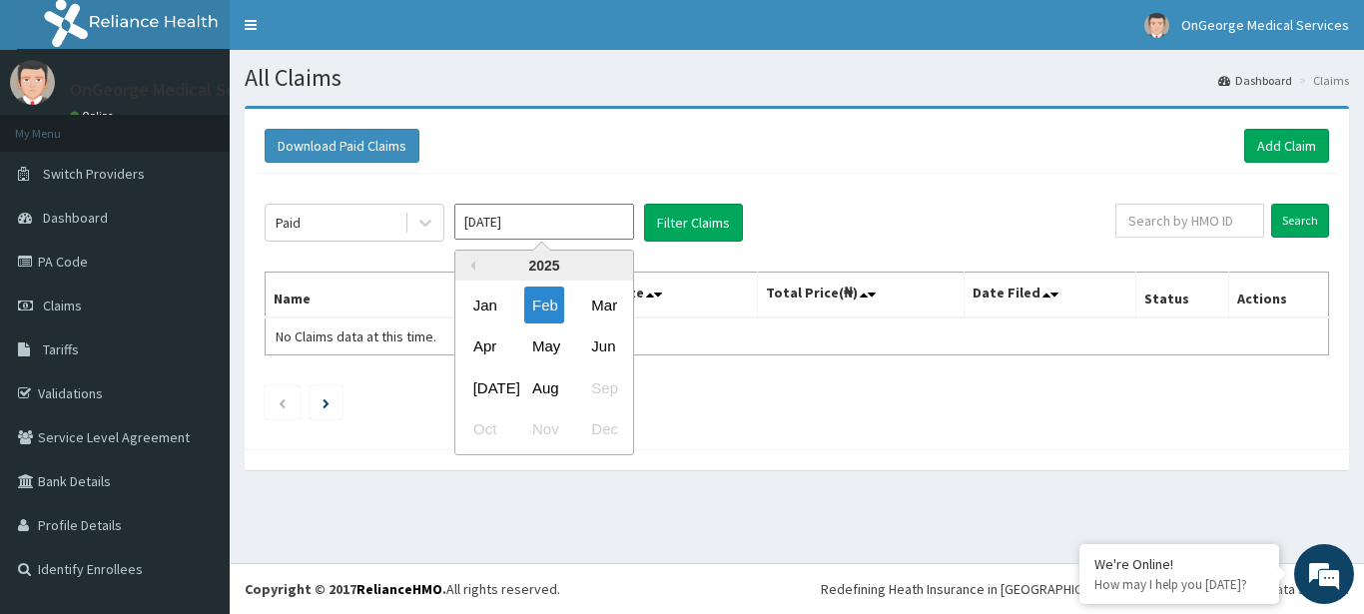
click at [541, 219] on input "Feb 2025" at bounding box center [544, 222] width 180 height 36
click at [616, 306] on div "Mar" at bounding box center [603, 305] width 40 height 37
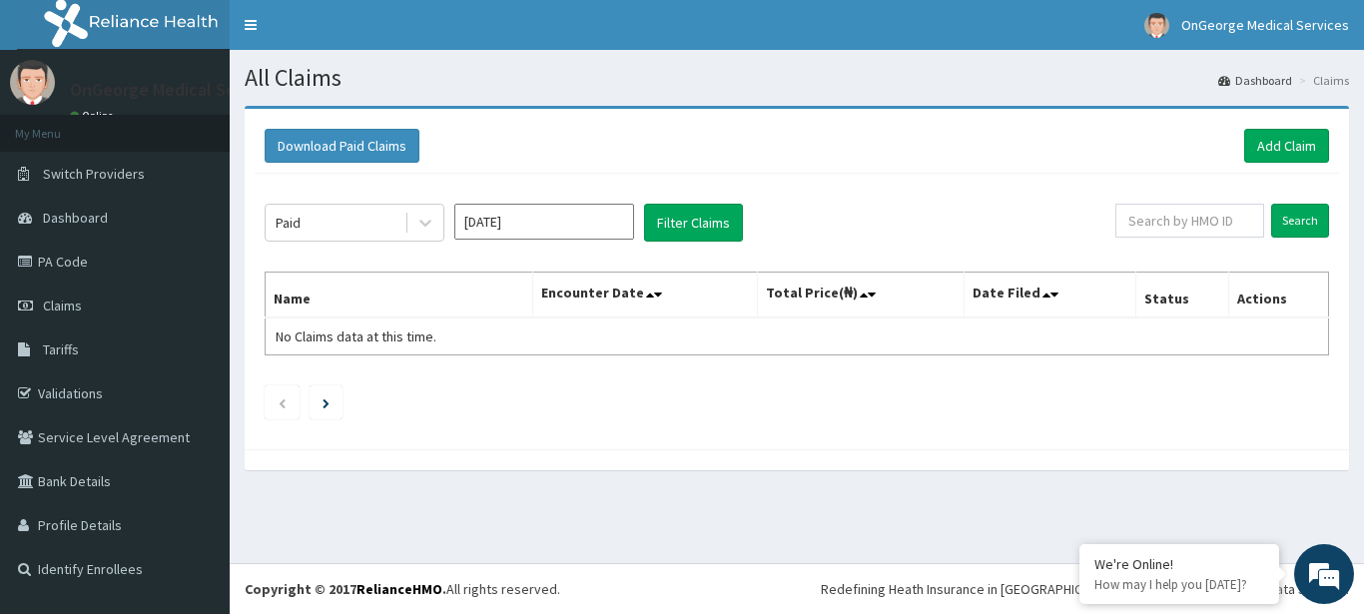
type input "Mar 2025"
click at [685, 220] on button "Filter Claims" at bounding box center [693, 223] width 99 height 38
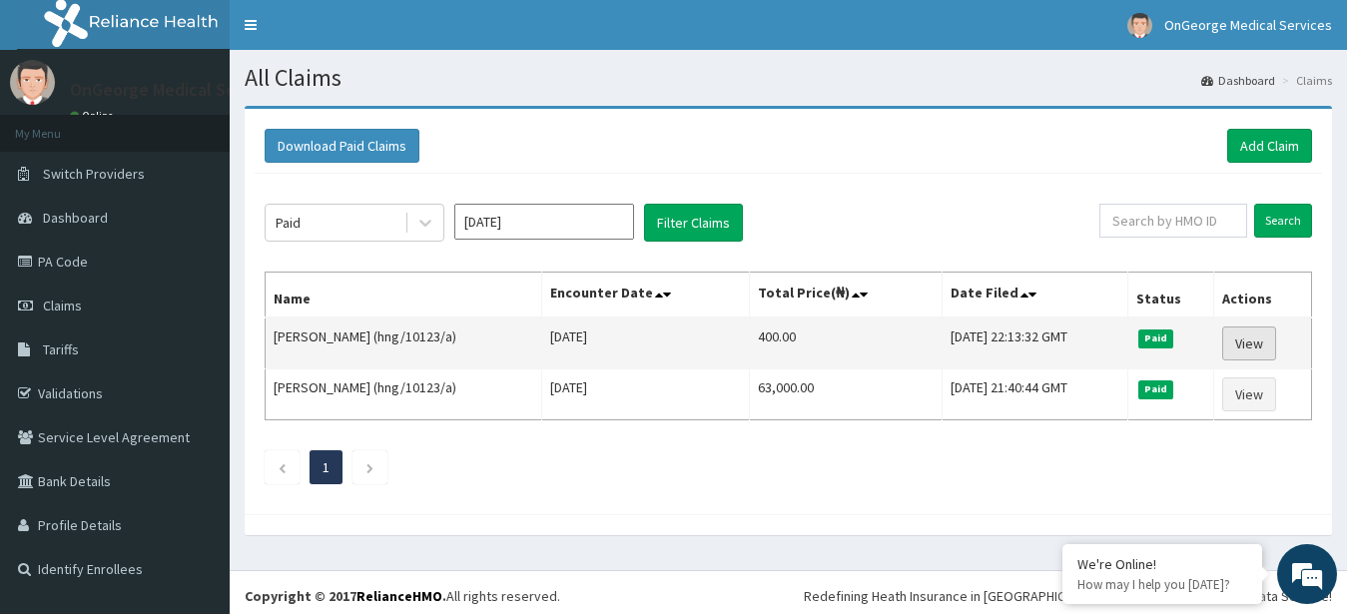
click at [1264, 345] on link "View" at bounding box center [1249, 344] width 54 height 34
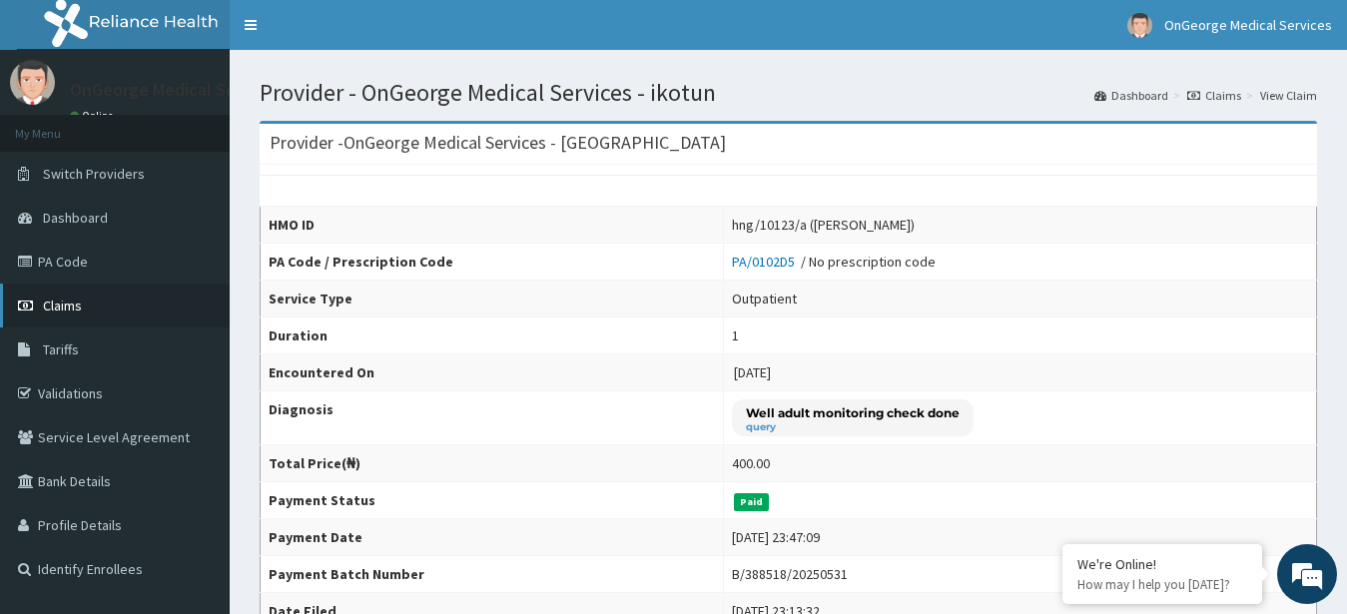
click at [63, 302] on span "Claims" at bounding box center [62, 306] width 39 height 18
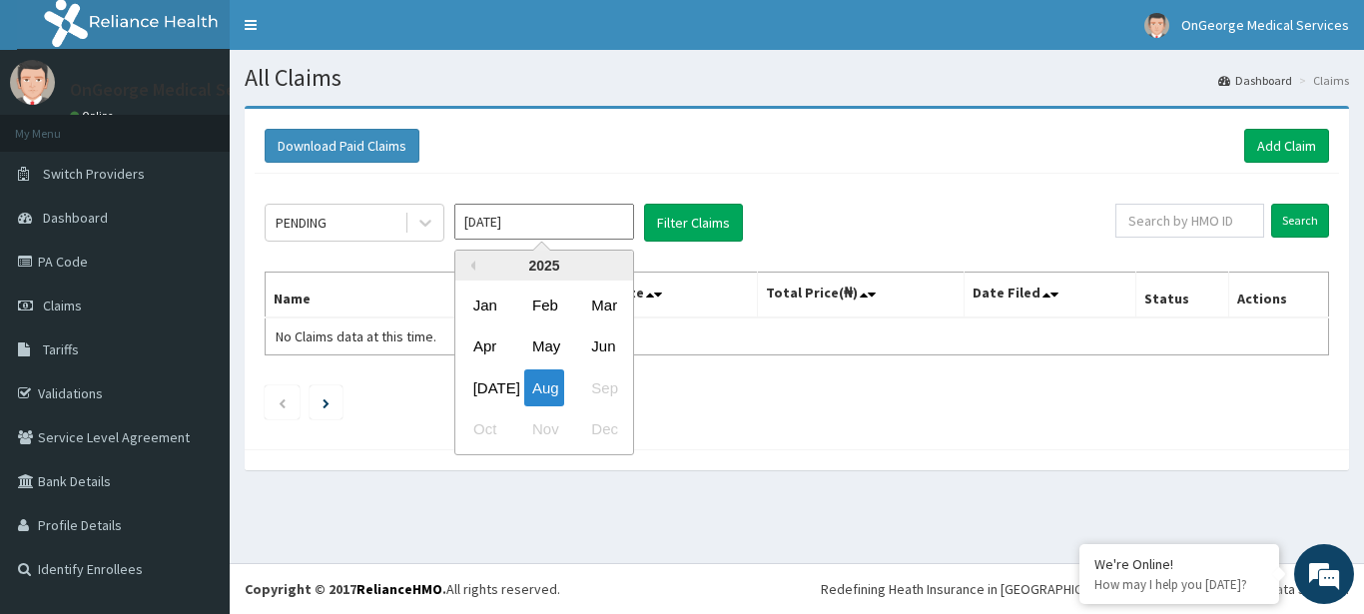
click at [611, 310] on div "Mar" at bounding box center [603, 305] width 40 height 37
type input "Mar 2025"
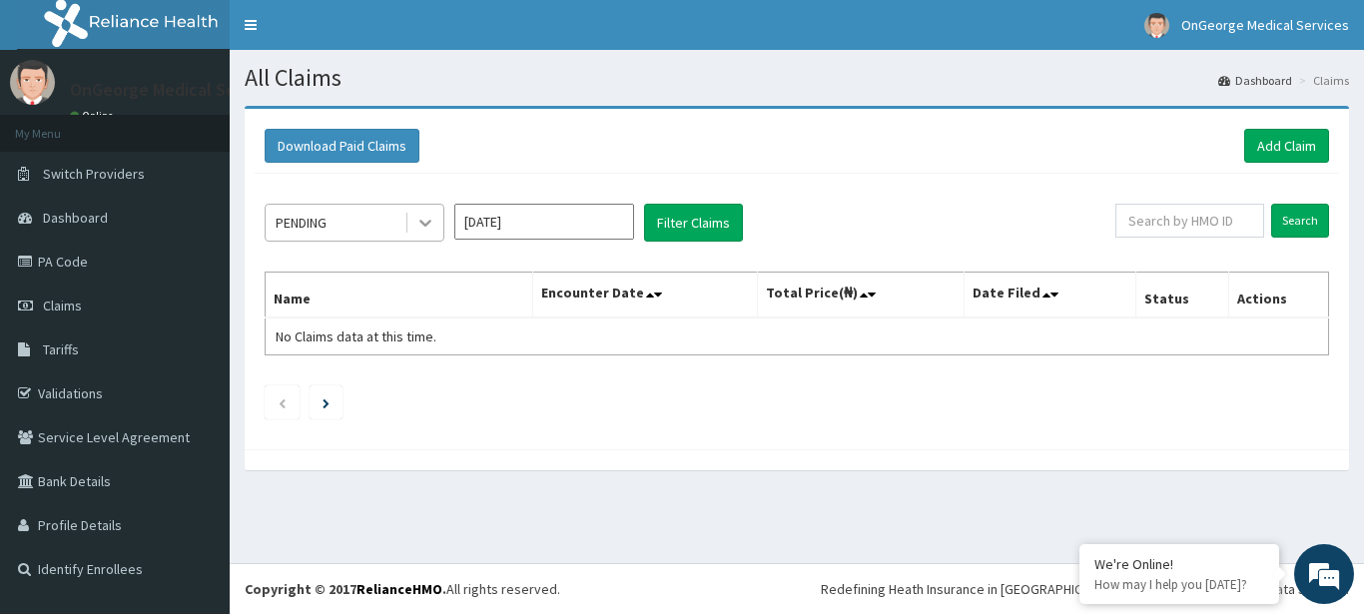
click at [429, 227] on icon at bounding box center [425, 223] width 20 height 20
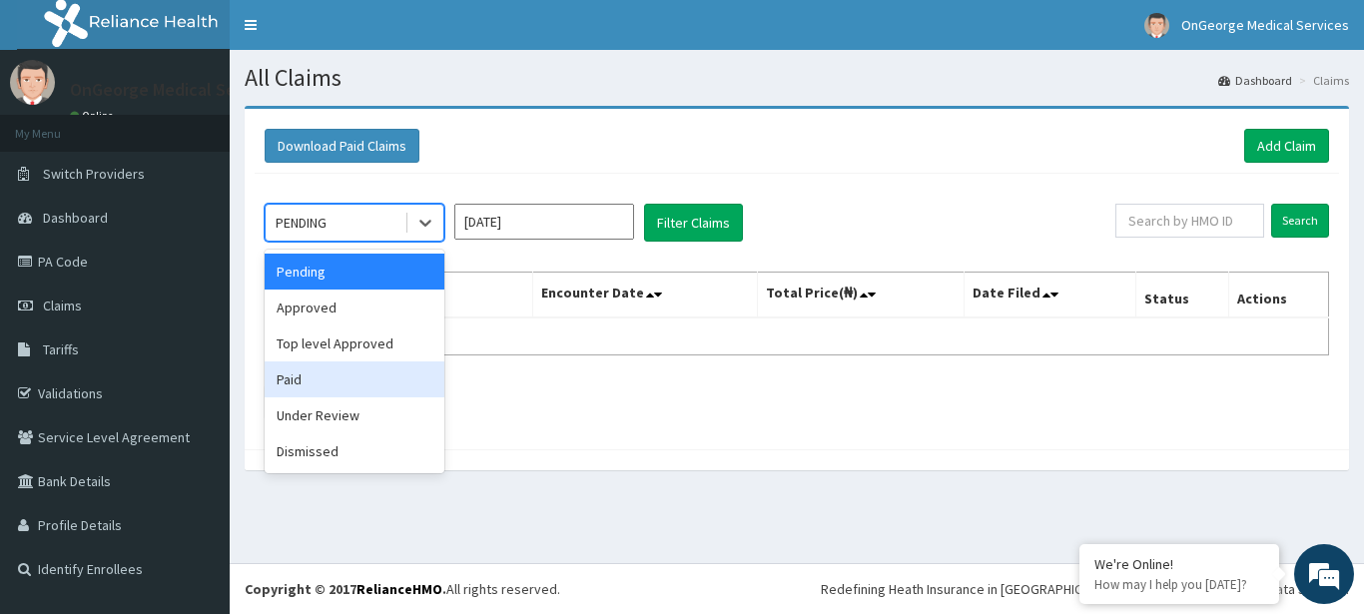
click at [329, 386] on div "Paid" at bounding box center [355, 379] width 180 height 36
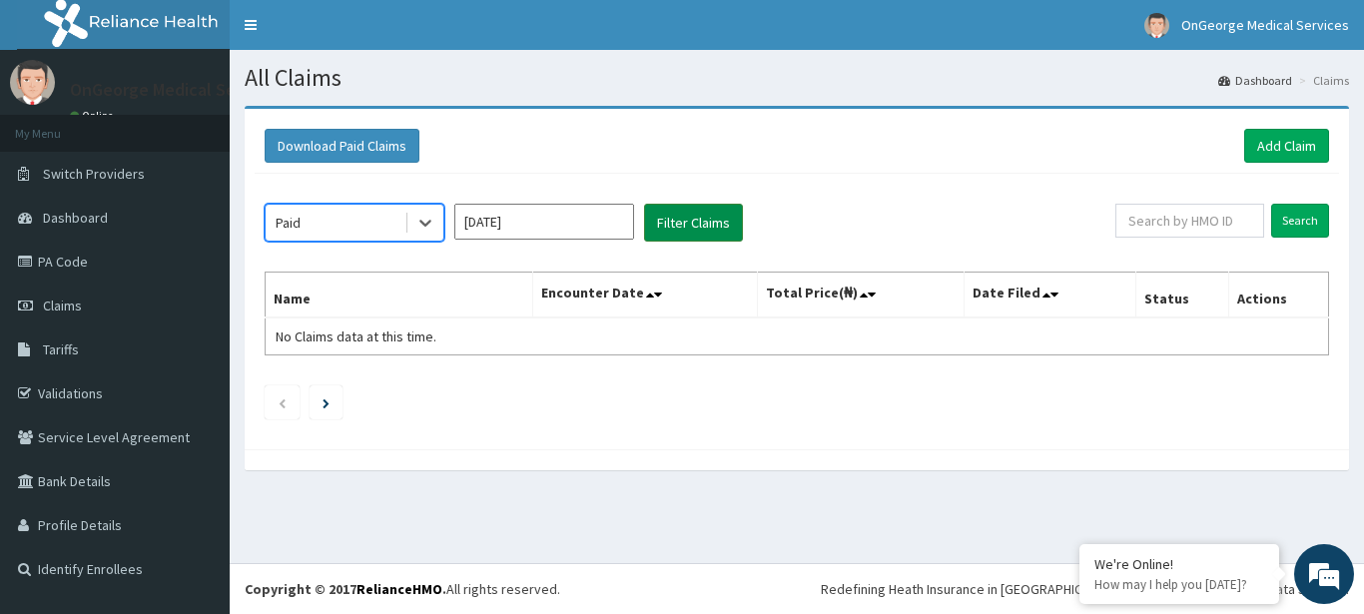
click at [675, 224] on button "Filter Claims" at bounding box center [693, 223] width 99 height 38
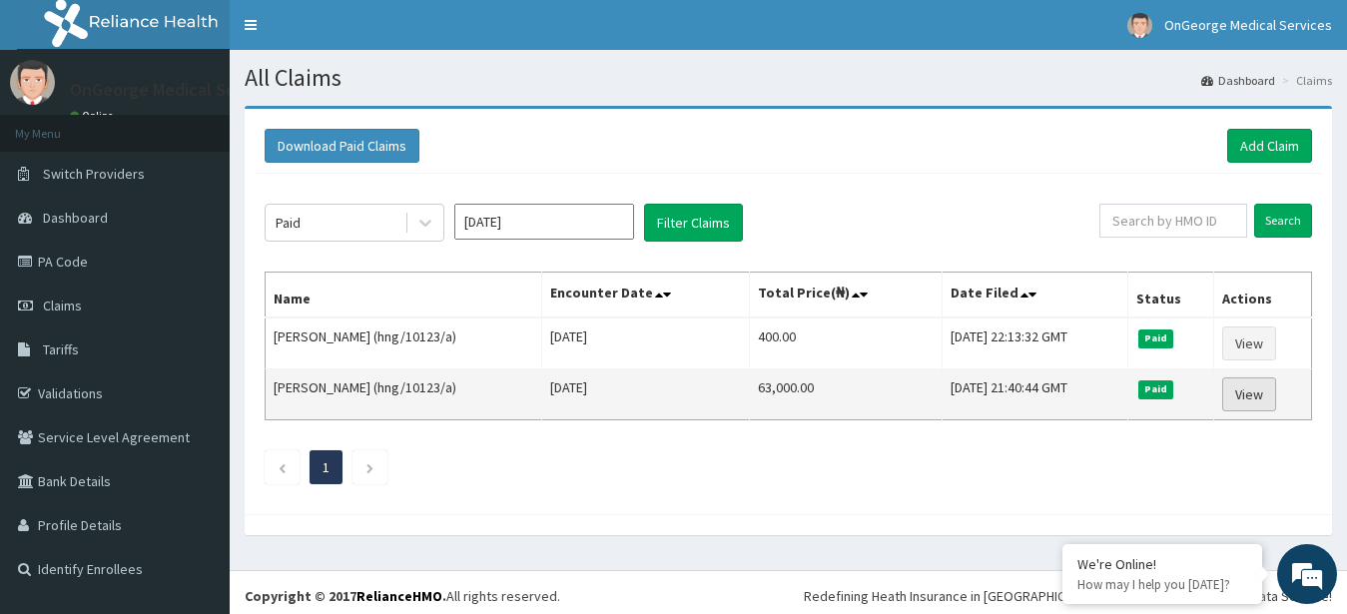
click at [1255, 394] on link "View" at bounding box center [1249, 394] width 54 height 34
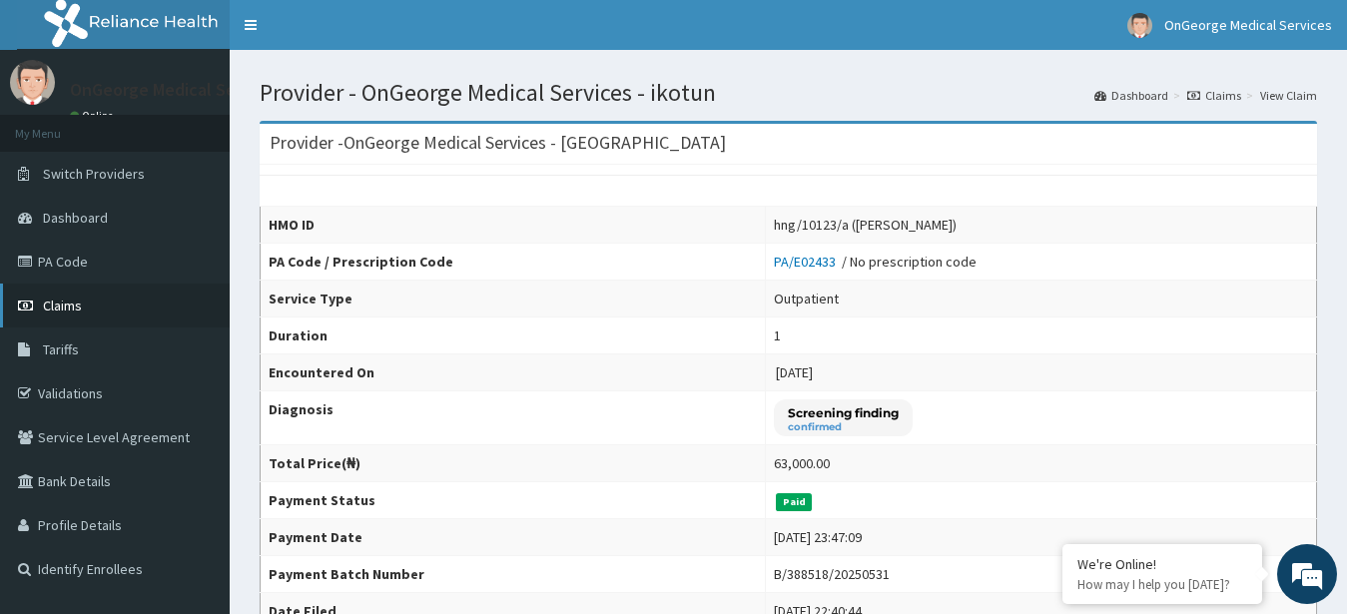
click at [73, 304] on span "Claims" at bounding box center [62, 306] width 39 height 18
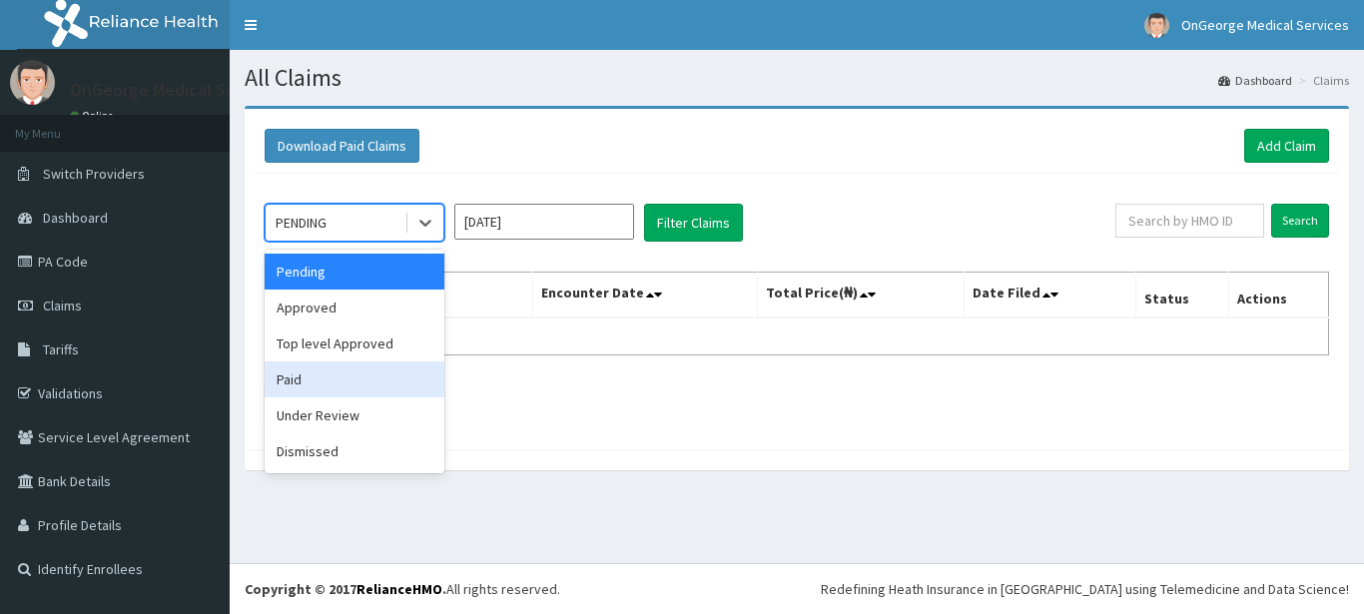
drag, startPoint x: 291, startPoint y: 384, endPoint x: 781, endPoint y: 206, distance: 521.8
click at [291, 383] on div "Paid" at bounding box center [355, 379] width 180 height 36
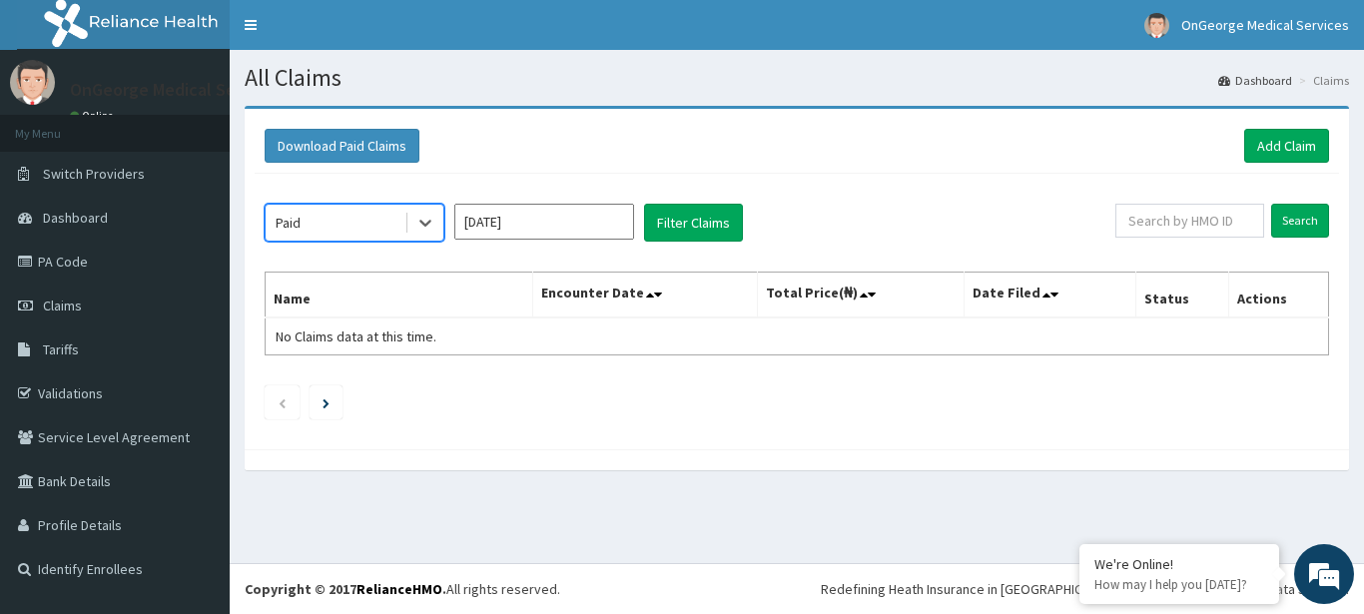
click at [596, 226] on input "[DATE]" at bounding box center [544, 222] width 180 height 36
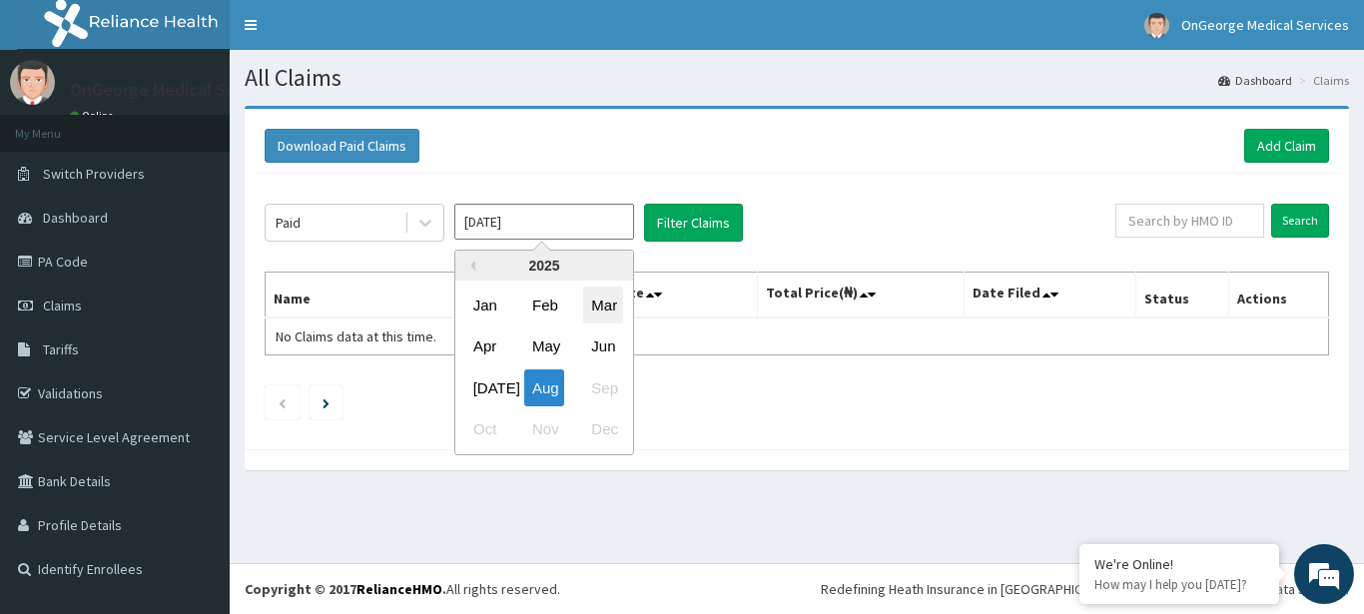
click at [598, 308] on div "Mar" at bounding box center [603, 305] width 40 height 37
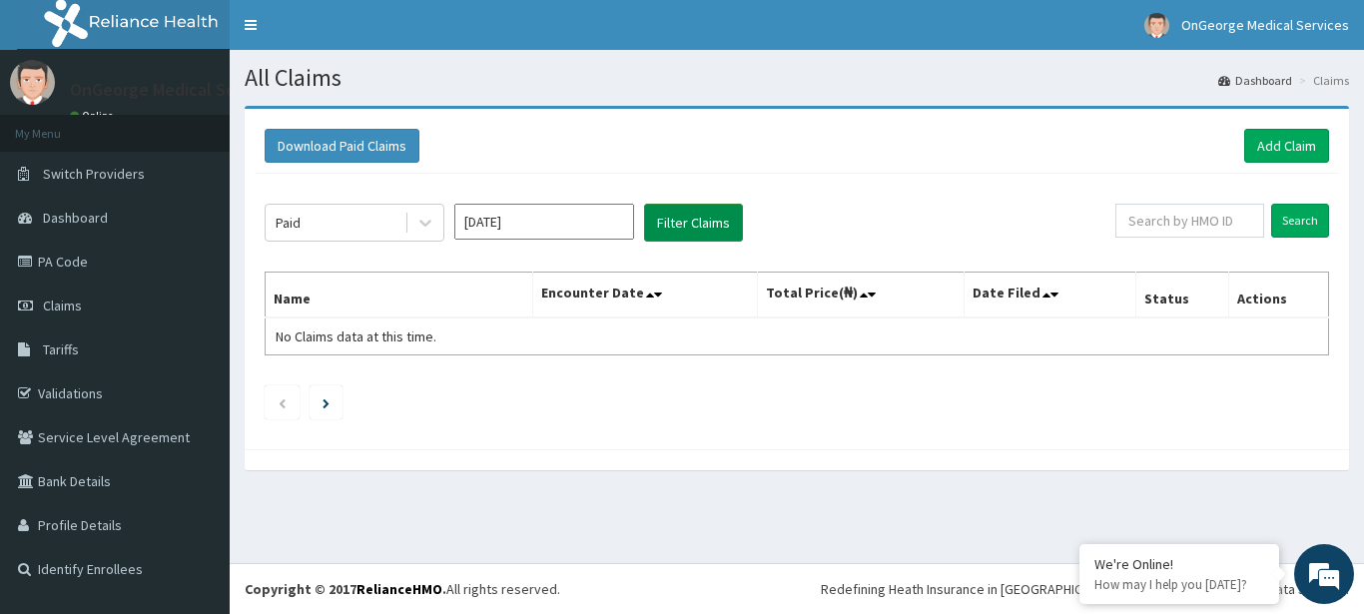
click at [675, 223] on button "Filter Claims" at bounding box center [693, 223] width 99 height 38
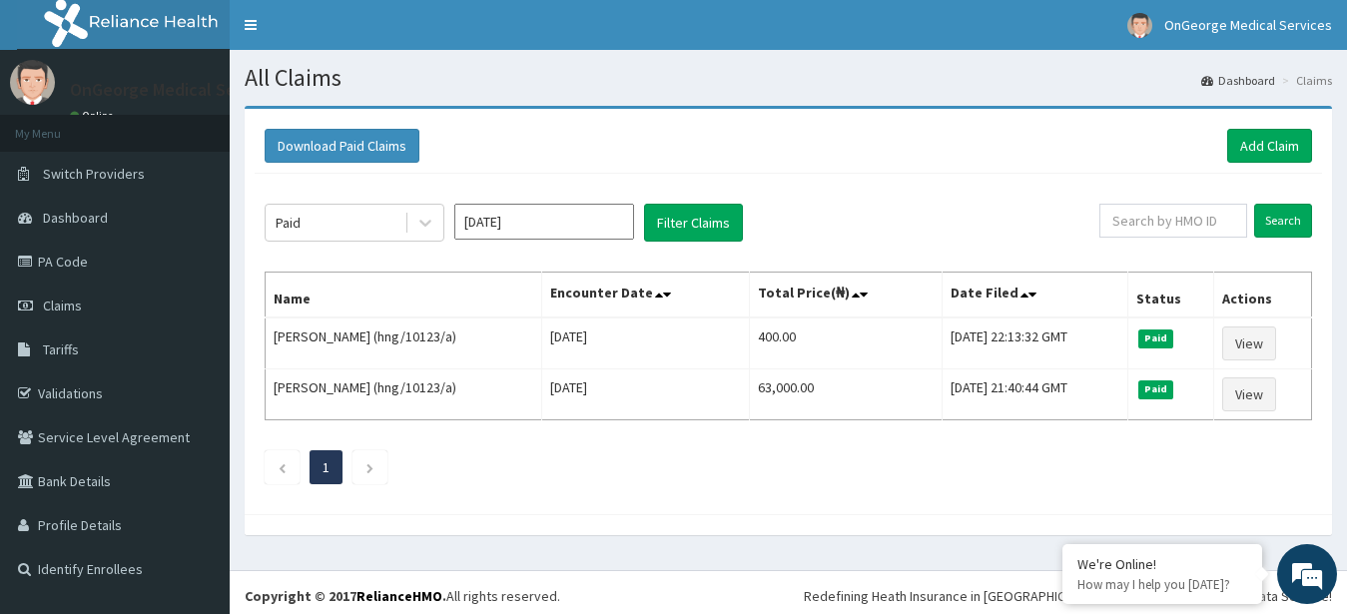
click at [544, 225] on input "Mar 2025" at bounding box center [544, 222] width 180 height 36
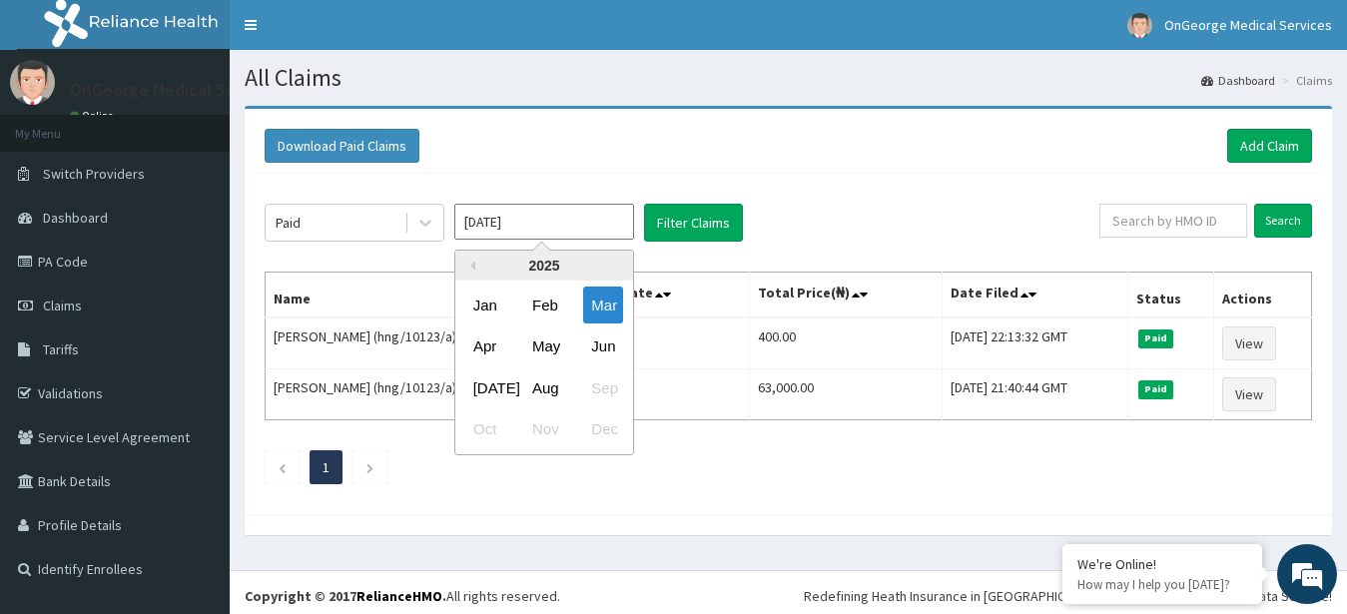
drag, startPoint x: 537, startPoint y: 300, endPoint x: 545, endPoint y: 284, distance: 17.9
click at [538, 300] on div "Feb" at bounding box center [544, 305] width 40 height 37
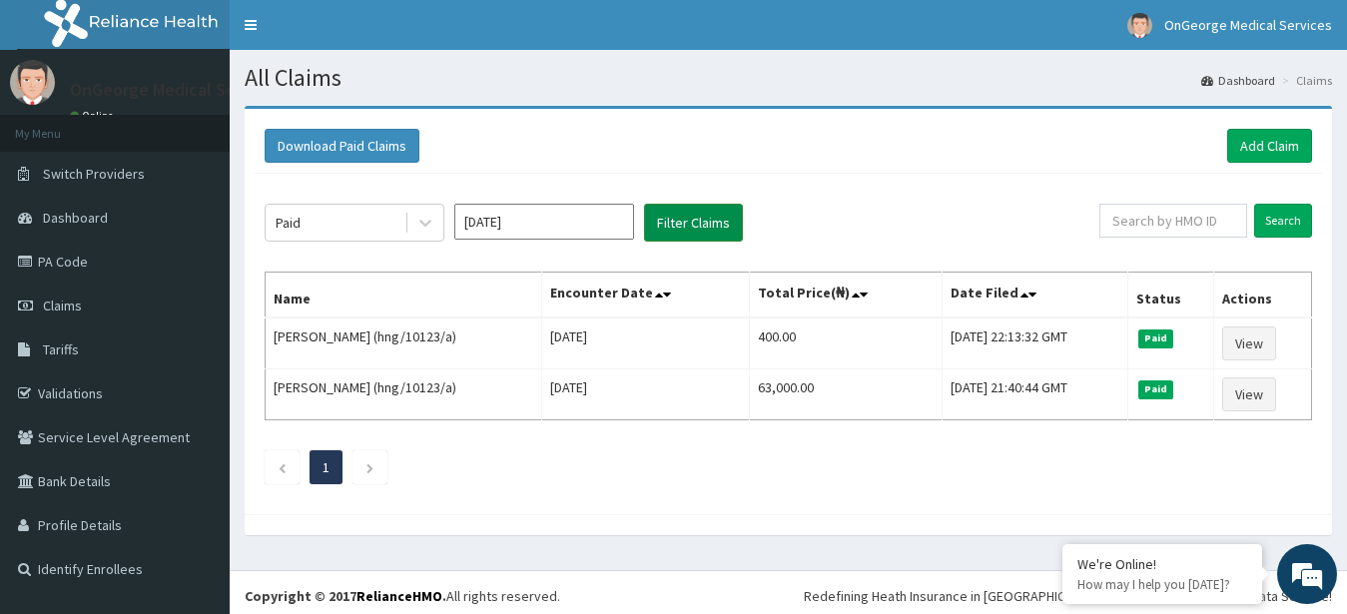
click at [672, 227] on button "Filter Claims" at bounding box center [693, 223] width 99 height 38
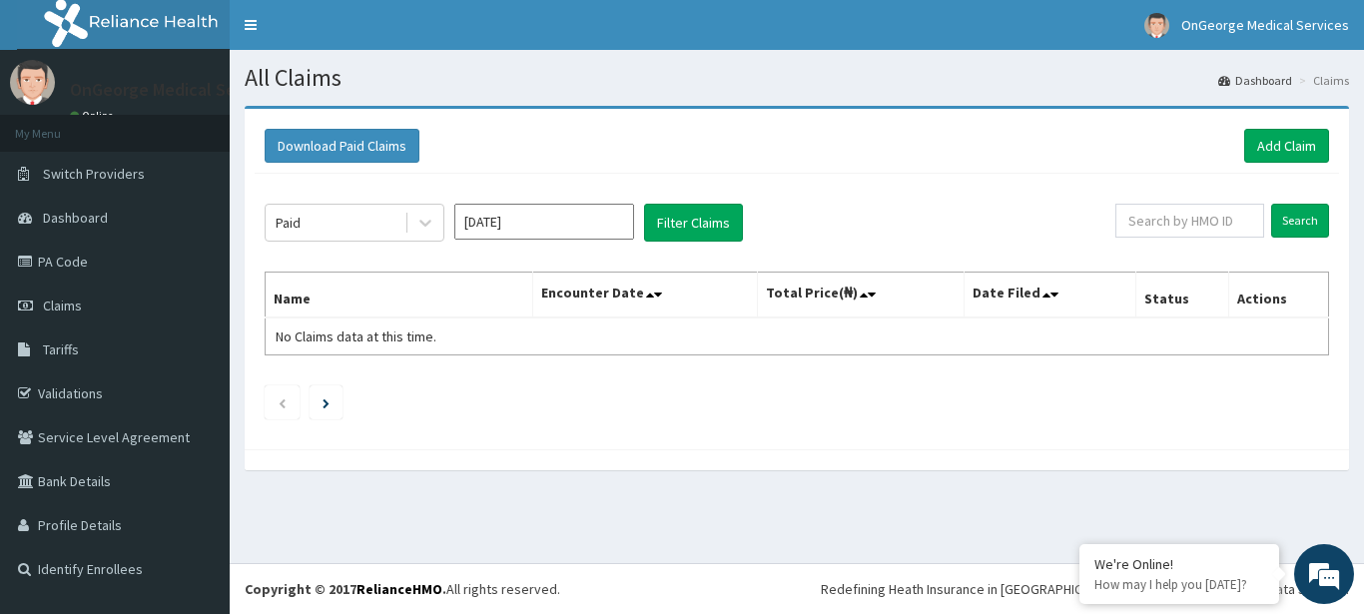
click at [556, 222] on input "Feb 2025" at bounding box center [544, 222] width 180 height 36
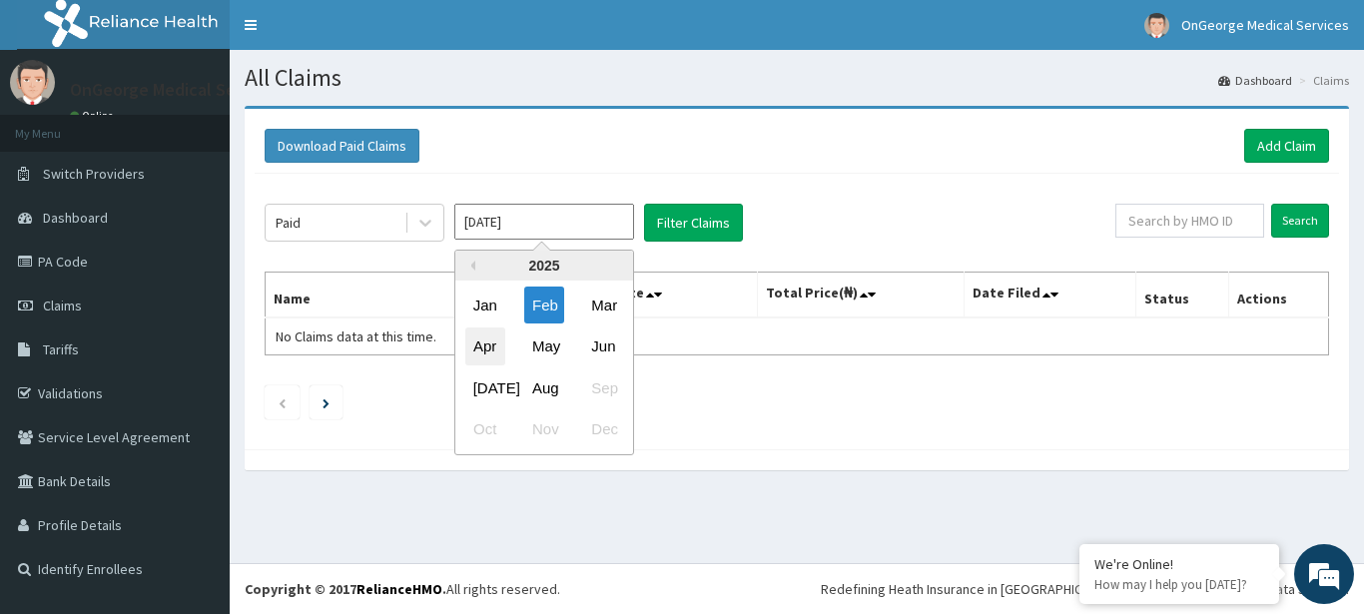
click at [480, 339] on div "Apr" at bounding box center [485, 347] width 40 height 37
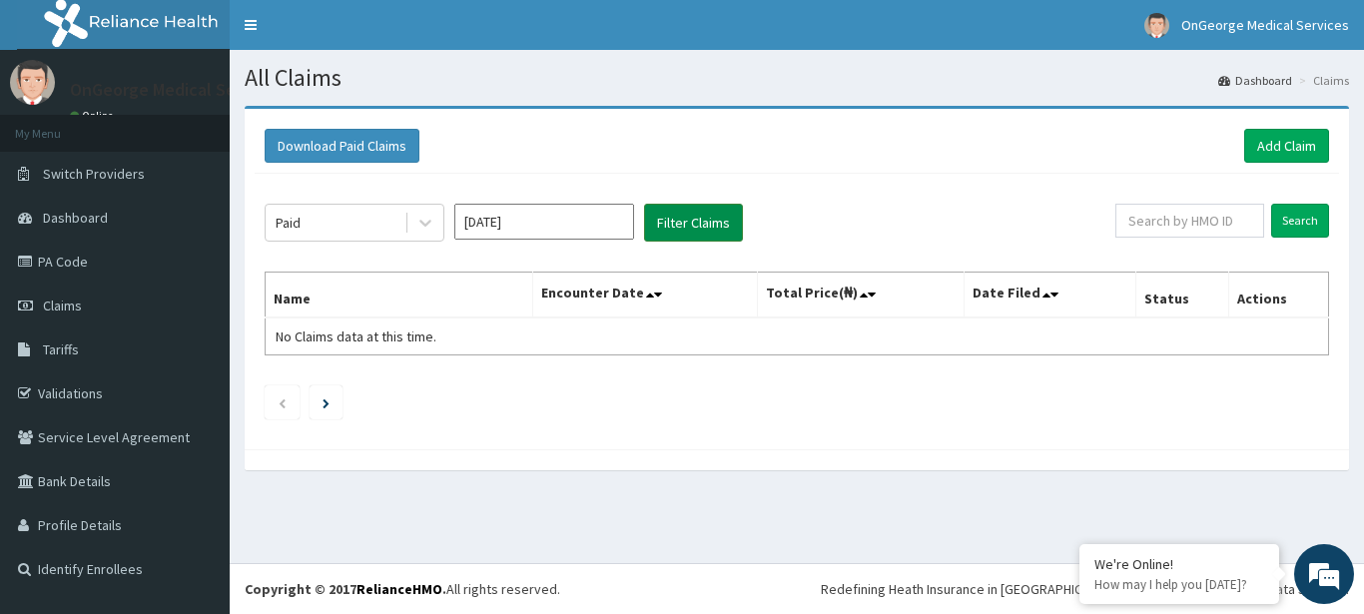
click at [663, 222] on button "Filter Claims" at bounding box center [693, 223] width 99 height 38
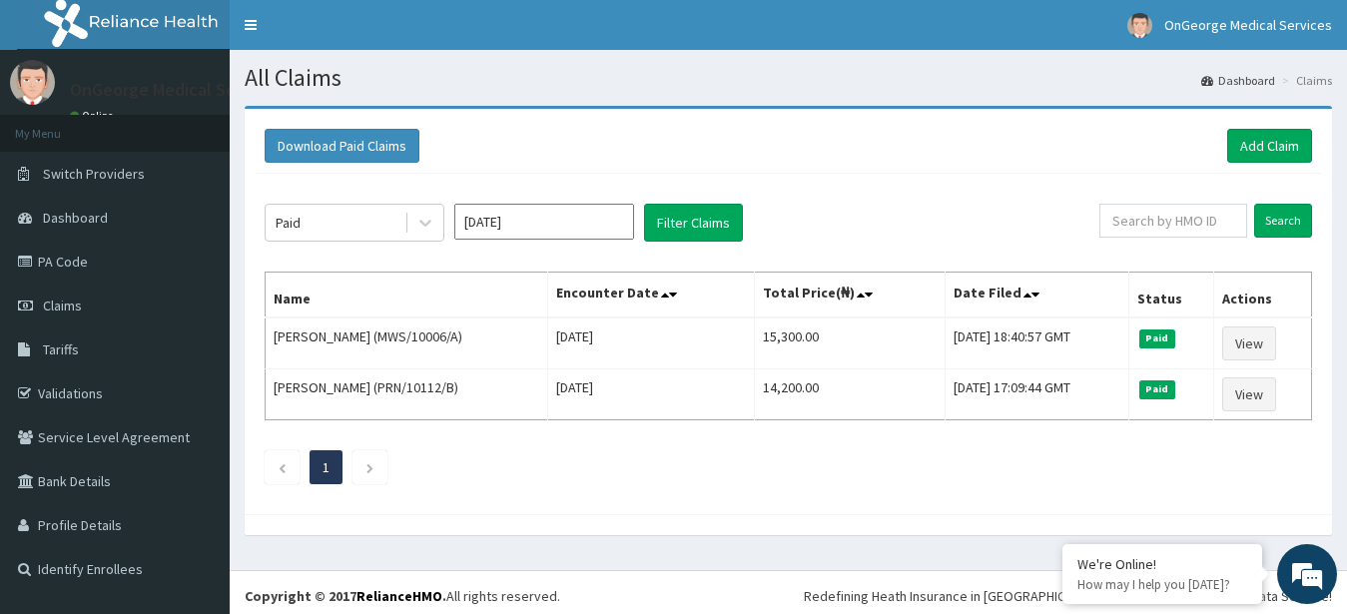
click at [568, 228] on input "Apr 2025" at bounding box center [544, 222] width 180 height 36
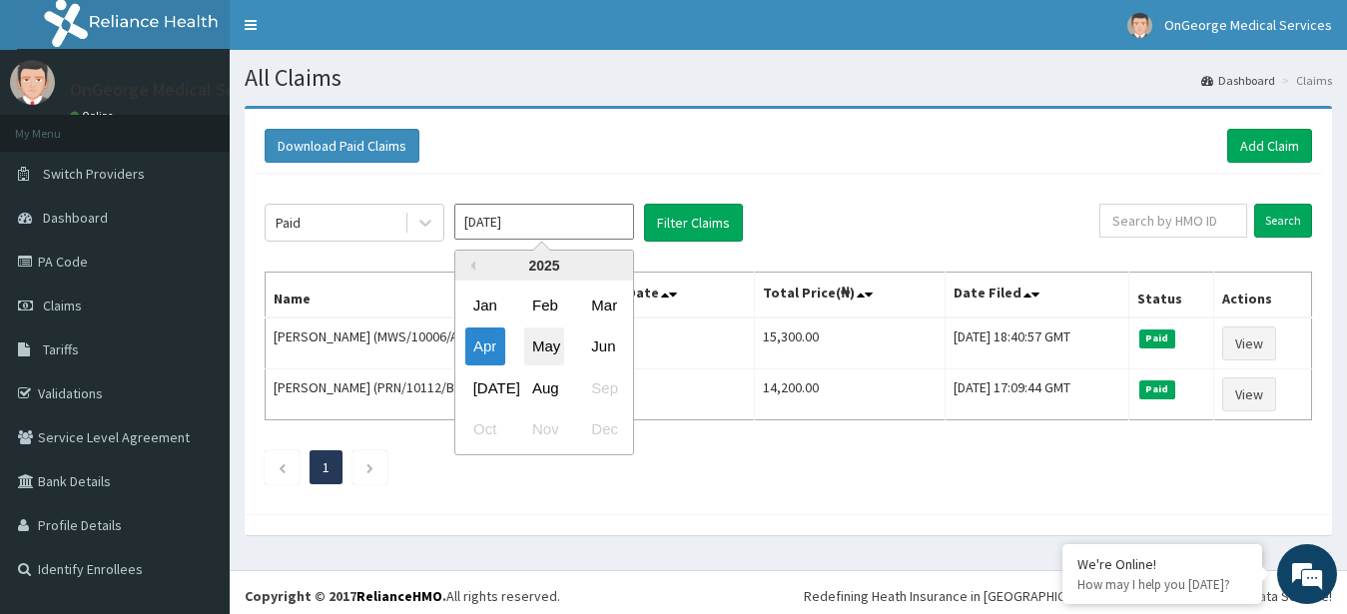
click at [535, 344] on div "May" at bounding box center [544, 347] width 40 height 37
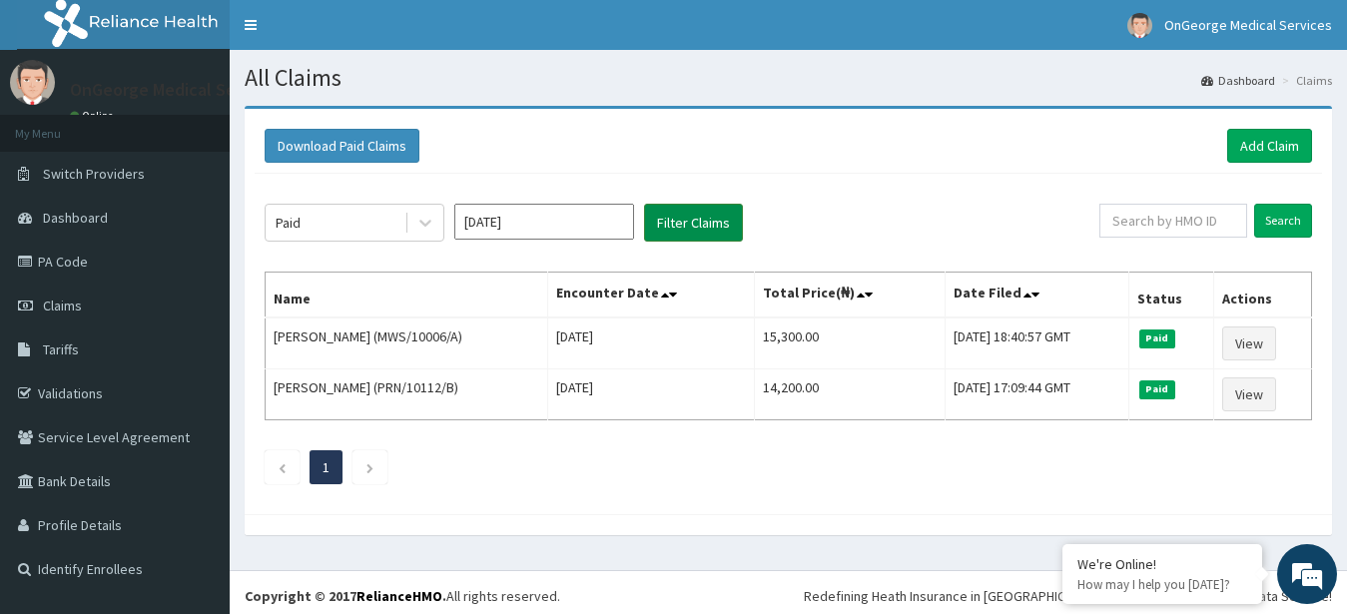
click at [654, 222] on button "Filter Claims" at bounding box center [693, 223] width 99 height 38
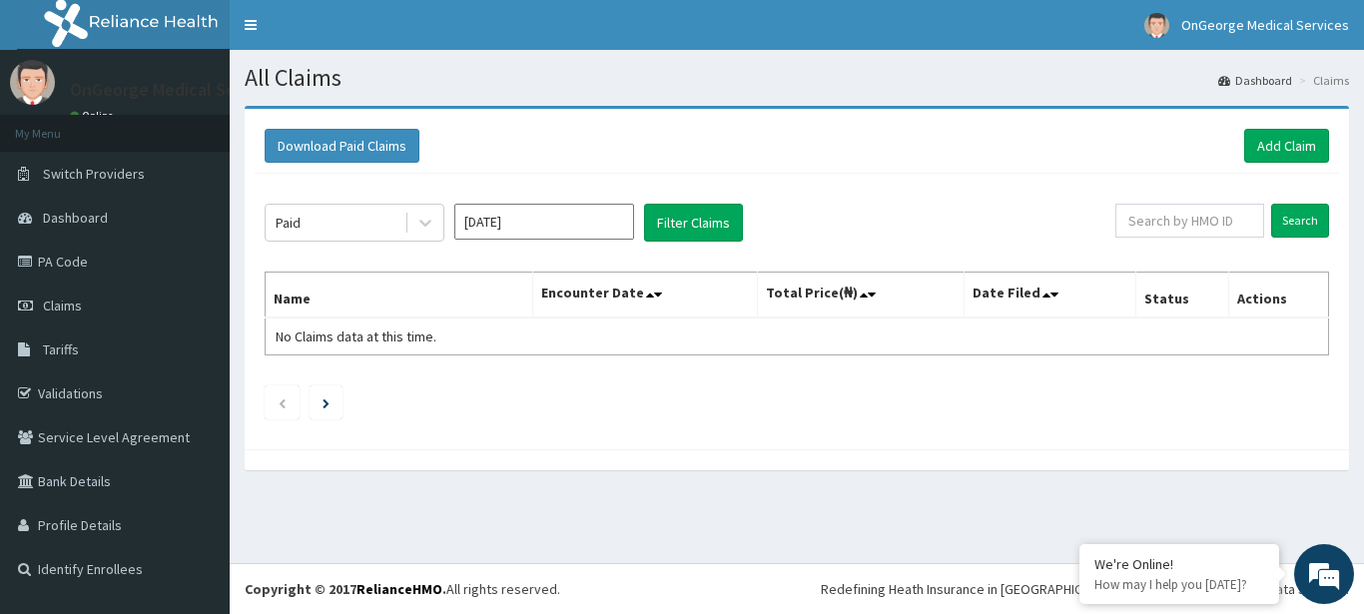
click at [564, 224] on input "May 2025" at bounding box center [544, 222] width 180 height 36
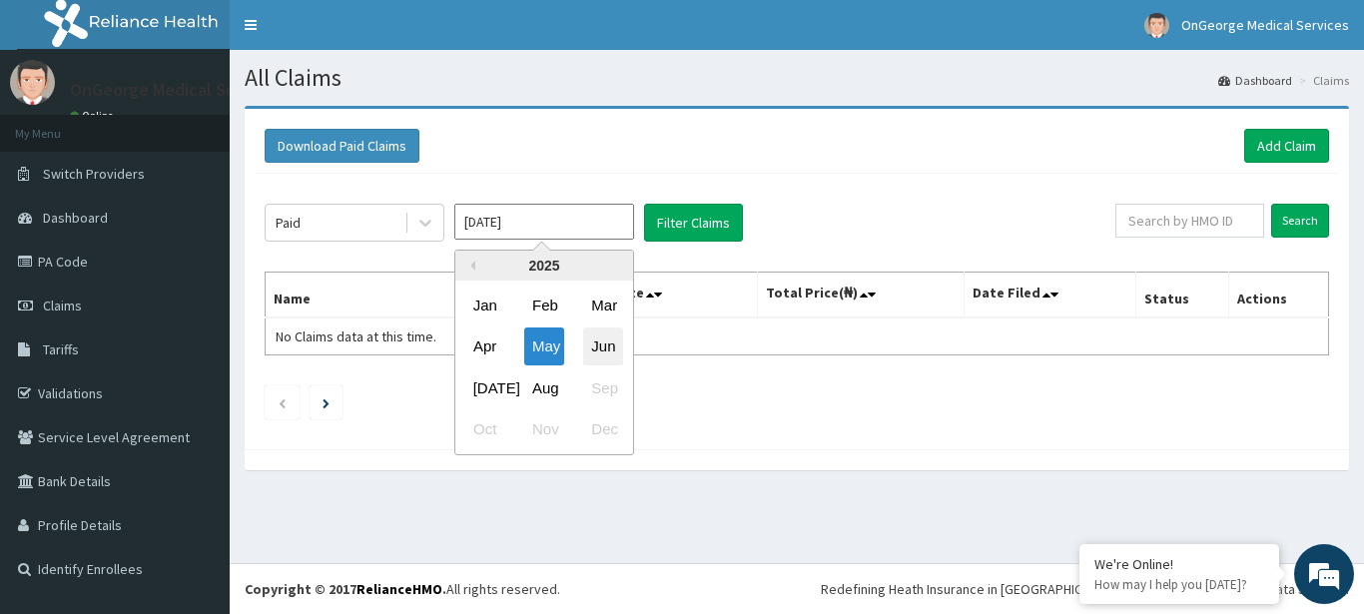
click at [596, 348] on div "Jun" at bounding box center [603, 347] width 40 height 37
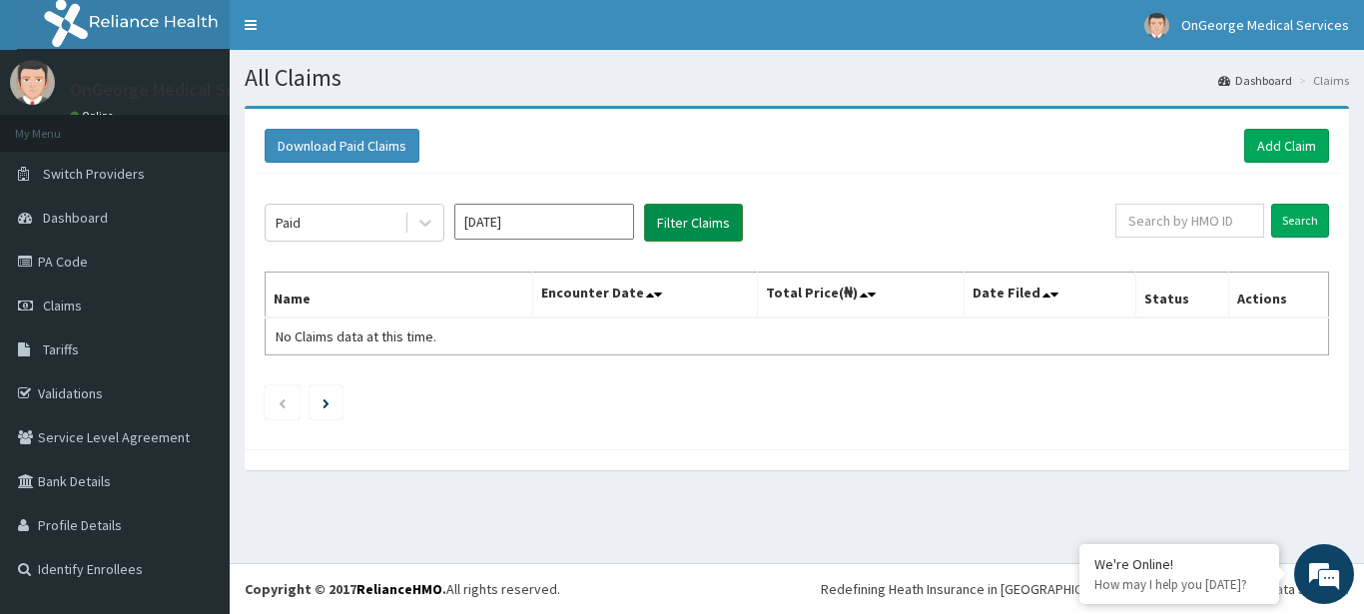
click at [655, 227] on button "Filter Claims" at bounding box center [693, 223] width 99 height 38
click at [696, 224] on button "Filter Claims" at bounding box center [693, 223] width 99 height 38
click at [663, 220] on button "Filter Claims" at bounding box center [693, 223] width 99 height 38
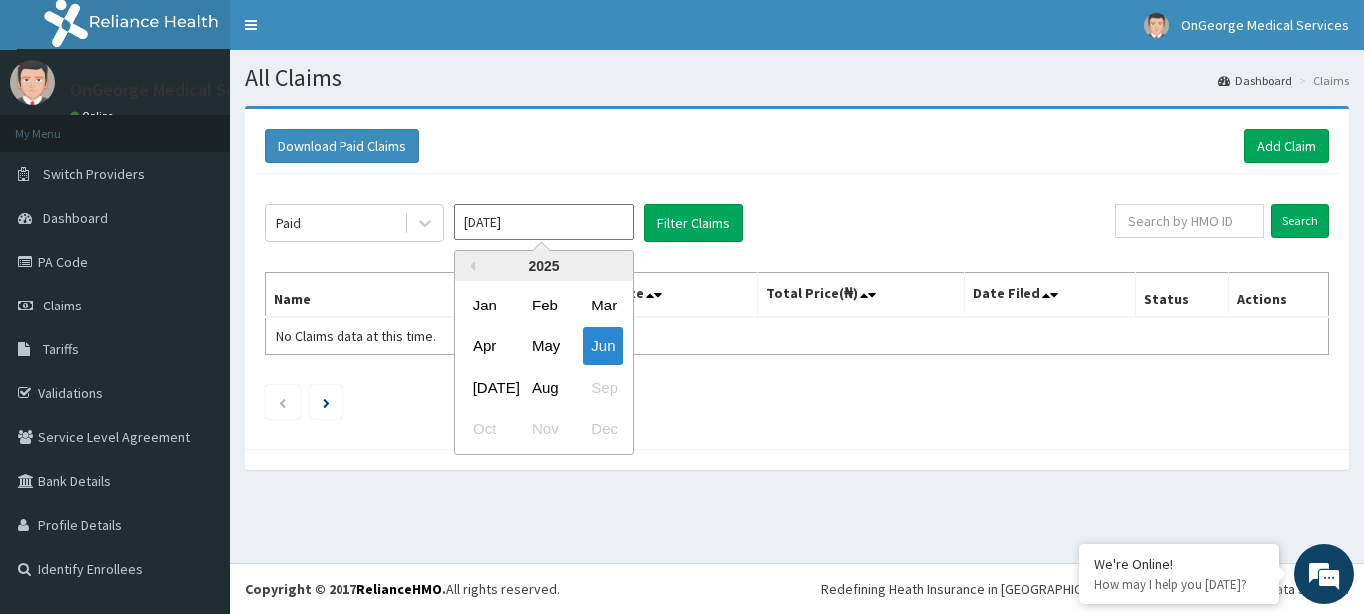
click at [584, 227] on input "Jun 2025" at bounding box center [544, 222] width 180 height 36
click at [487, 308] on div "Jan" at bounding box center [485, 305] width 40 height 37
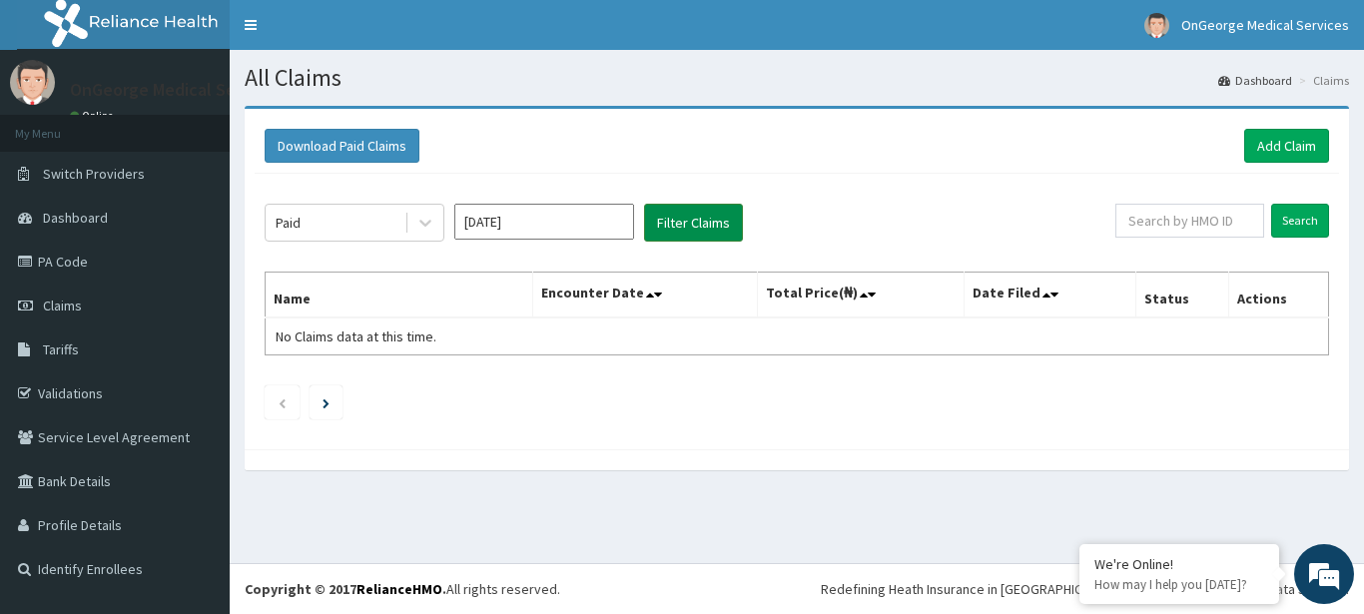
click at [703, 219] on button "Filter Claims" at bounding box center [693, 223] width 99 height 38
click at [617, 226] on input "Jan 2025" at bounding box center [544, 222] width 180 height 36
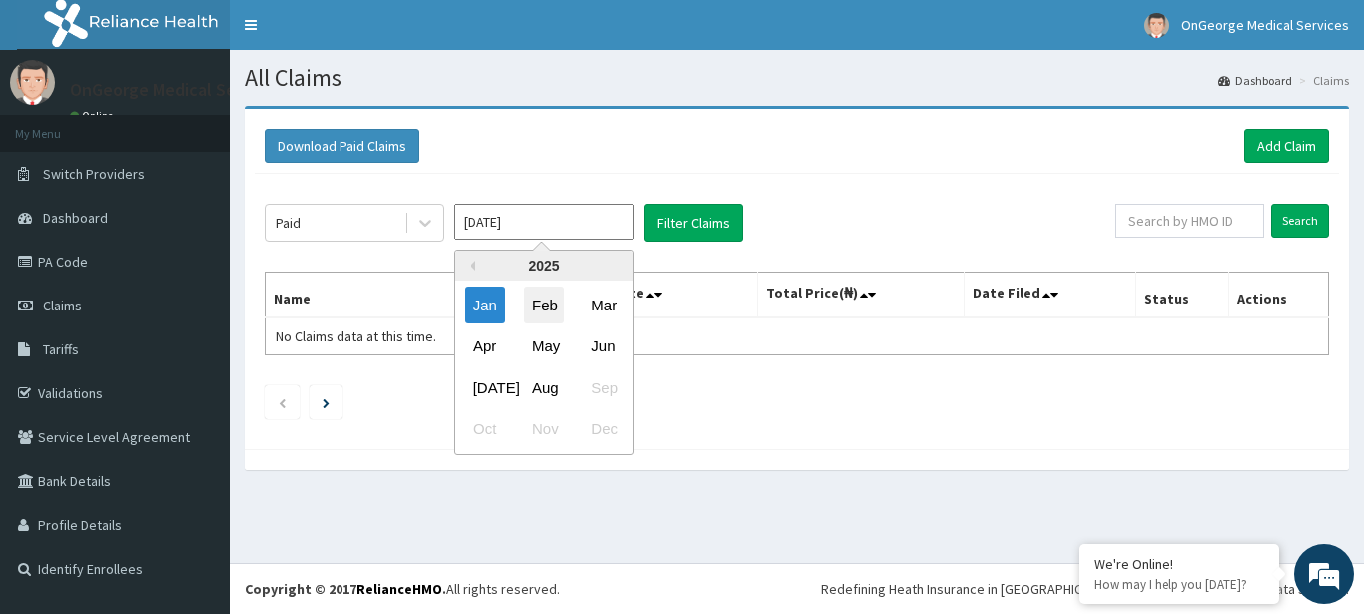
click at [543, 298] on div "Feb" at bounding box center [544, 305] width 40 height 37
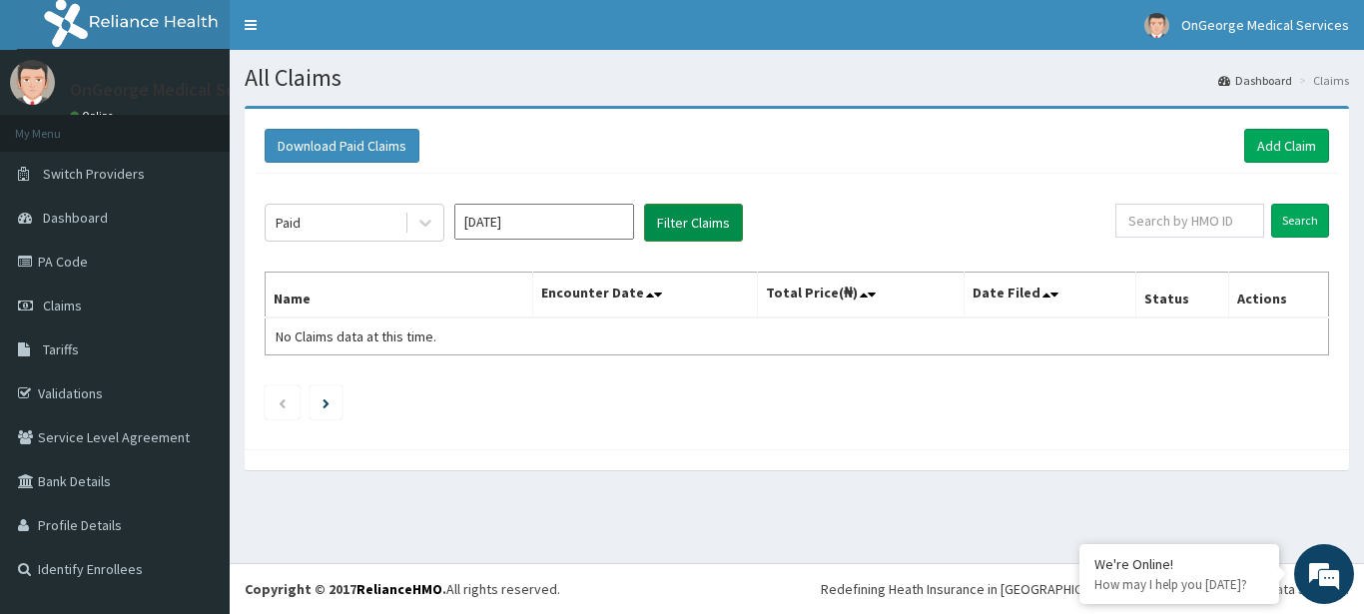
click at [662, 217] on button "Filter Claims" at bounding box center [693, 223] width 99 height 38
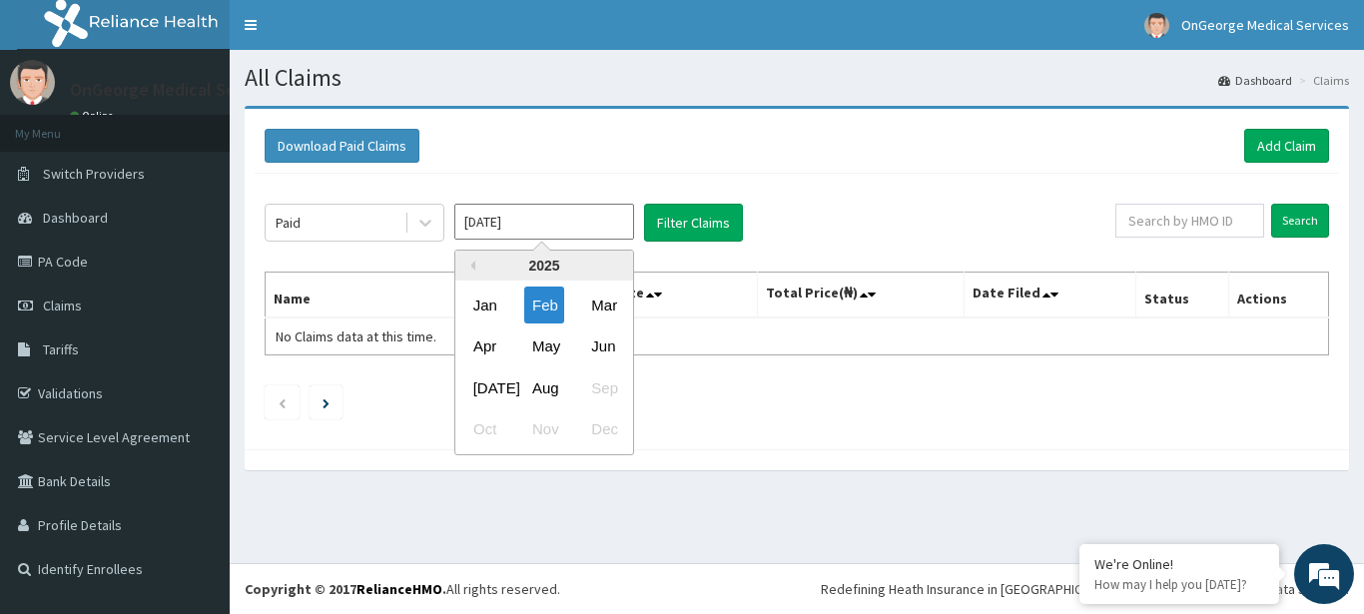
click at [595, 224] on input "Feb 2025" at bounding box center [544, 222] width 180 height 36
click at [589, 299] on div "Mar" at bounding box center [603, 305] width 40 height 37
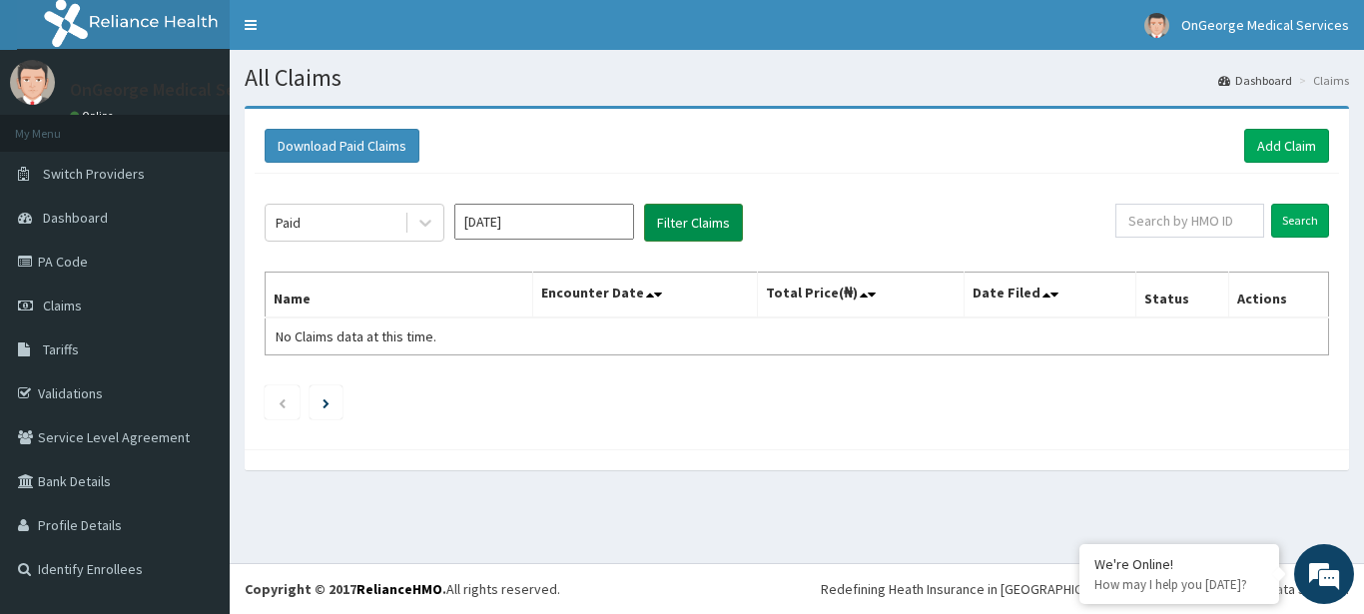
click at [678, 223] on button "Filter Claims" at bounding box center [693, 223] width 99 height 38
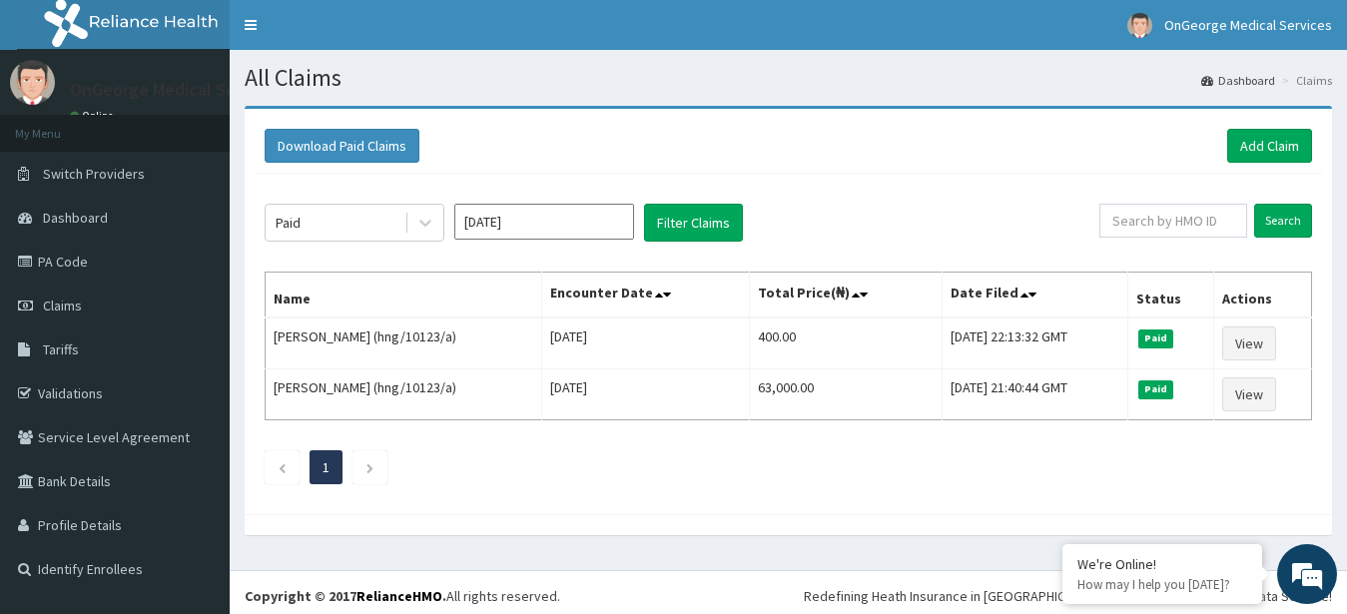
click at [589, 223] on input "Mar 2025" at bounding box center [544, 222] width 180 height 36
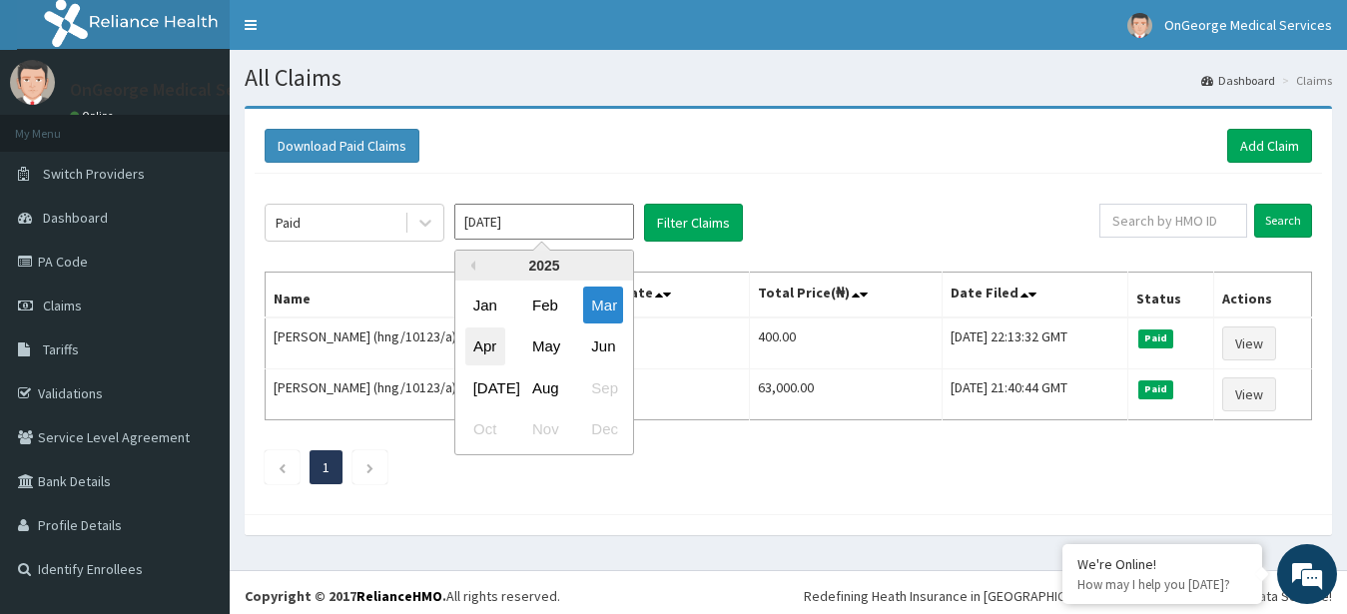
click at [487, 344] on div "Apr" at bounding box center [485, 347] width 40 height 37
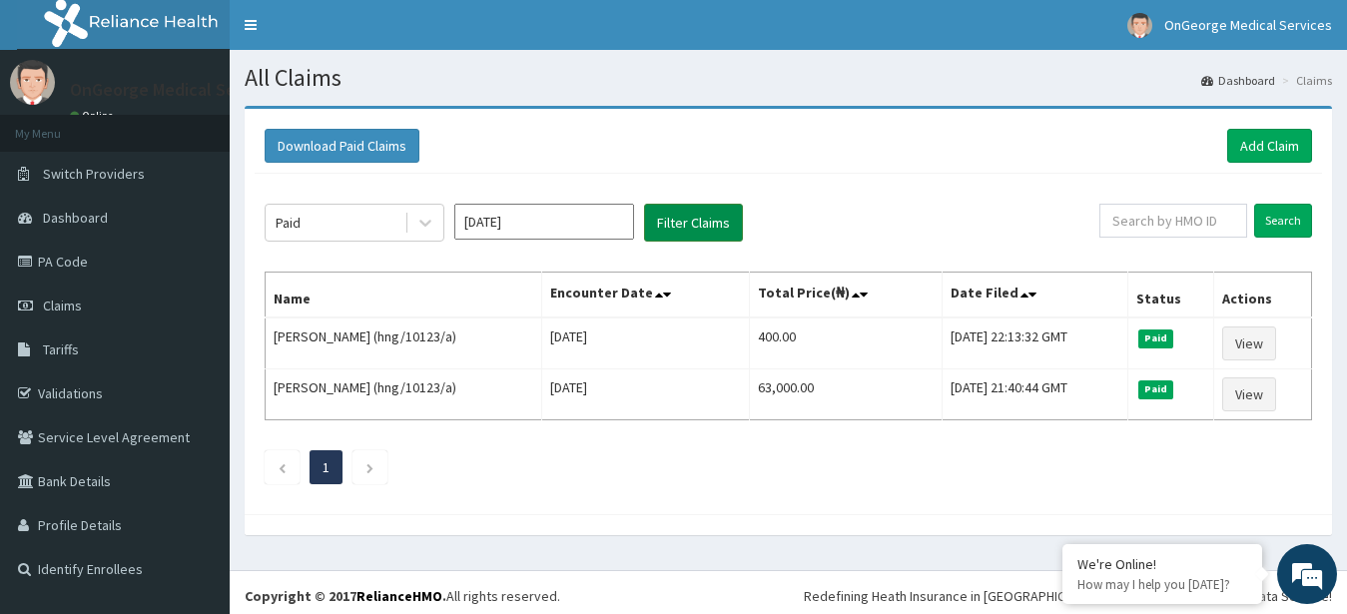
click at [708, 228] on button "Filter Claims" at bounding box center [693, 223] width 99 height 38
click at [668, 228] on button "Filter Claims" at bounding box center [693, 223] width 99 height 38
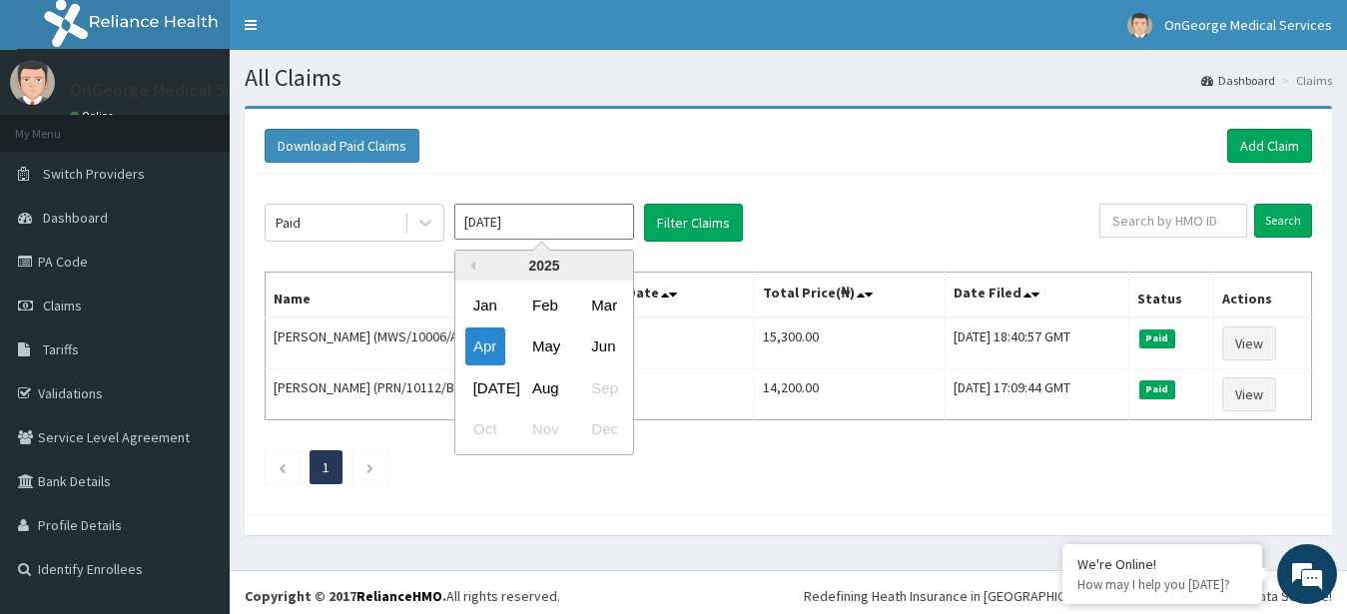
click at [527, 231] on input "Apr 2025" at bounding box center [544, 222] width 180 height 36
click at [552, 336] on div "May" at bounding box center [544, 347] width 40 height 37
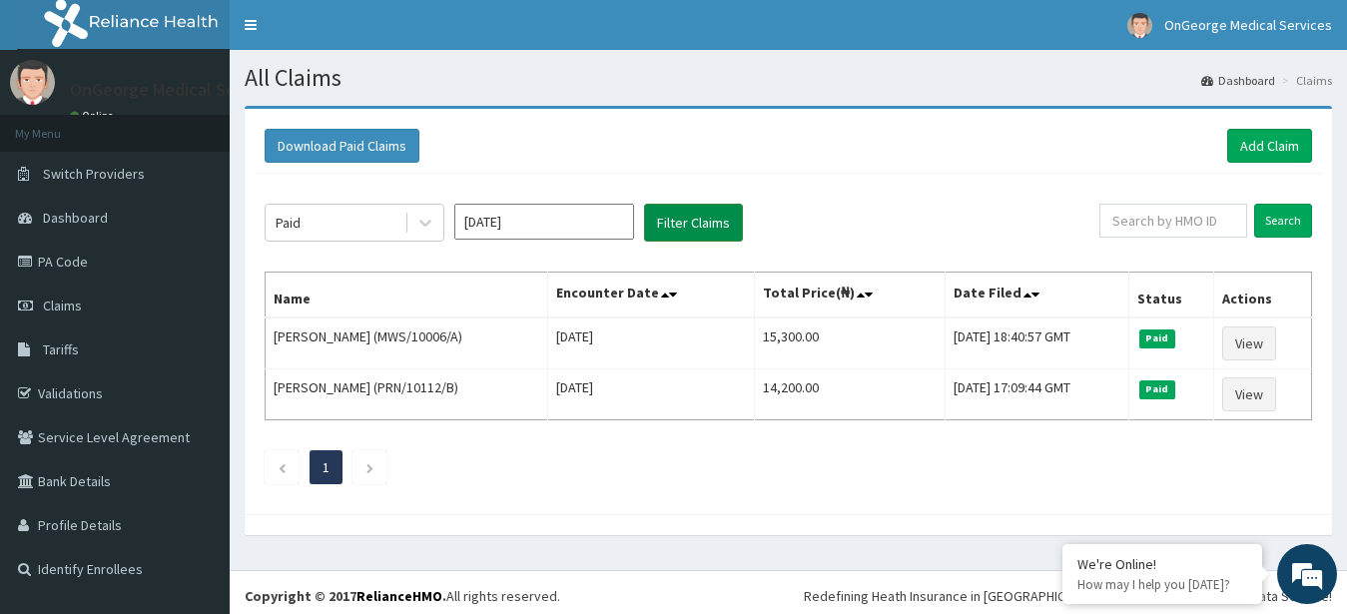
click at [712, 221] on button "Filter Claims" at bounding box center [693, 223] width 99 height 38
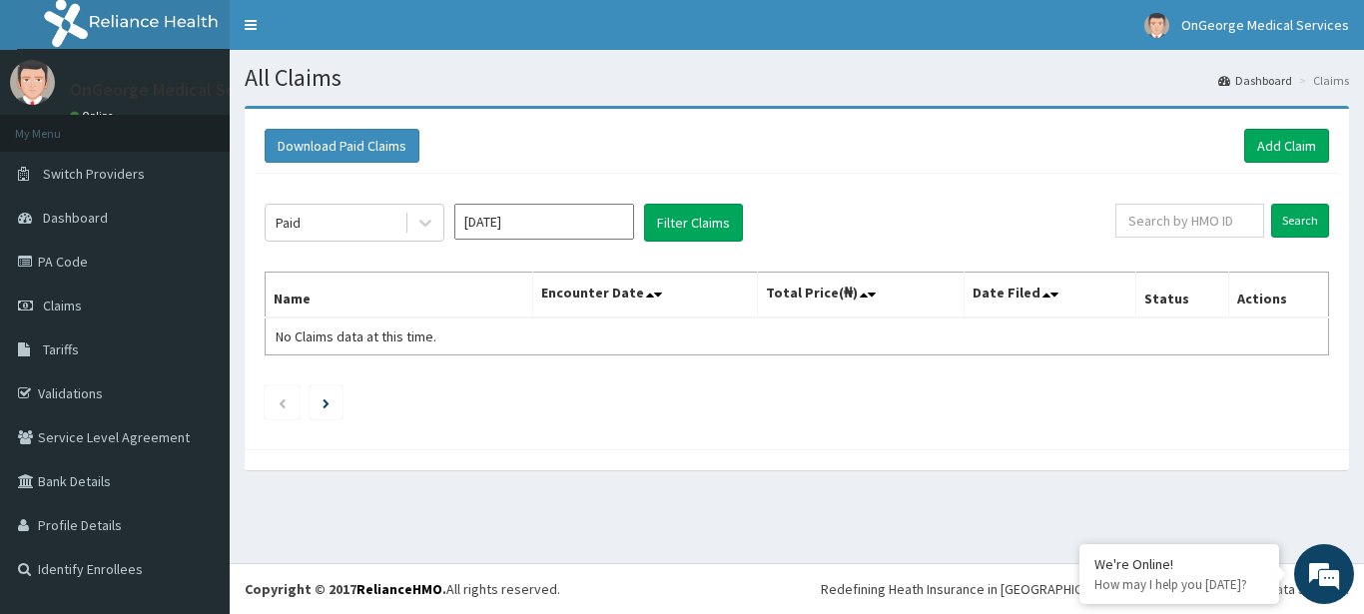
click at [558, 206] on input "May 2025" at bounding box center [544, 222] width 180 height 36
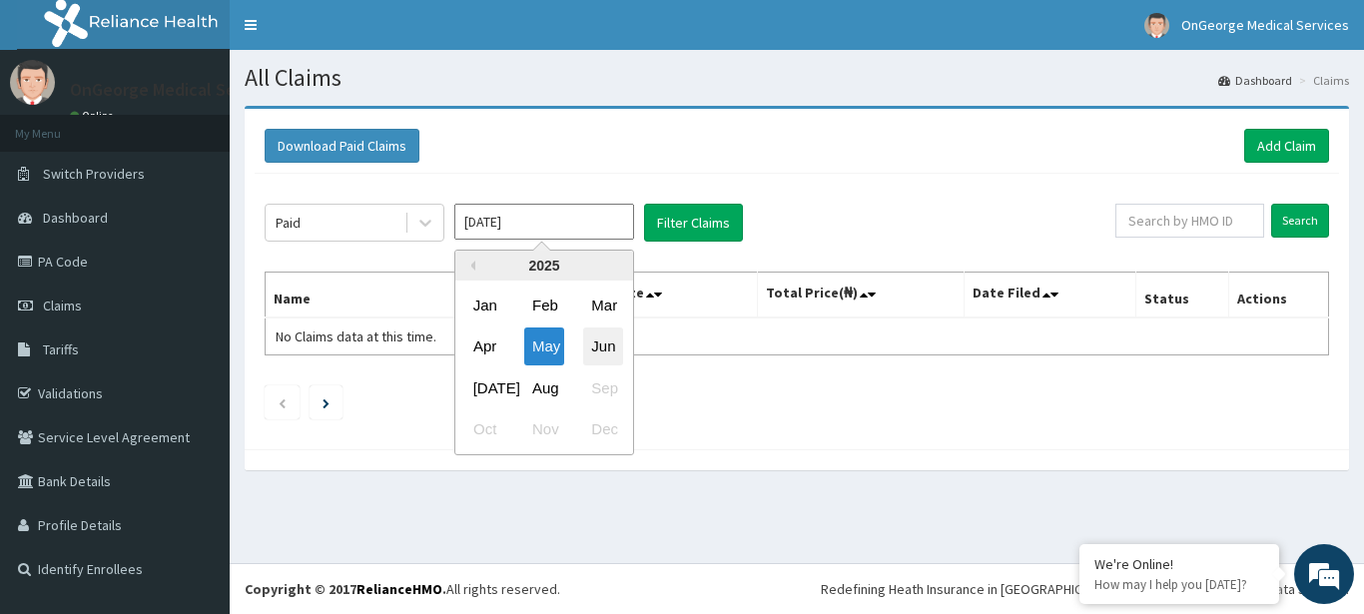
click at [595, 349] on div "Jun" at bounding box center [603, 347] width 40 height 37
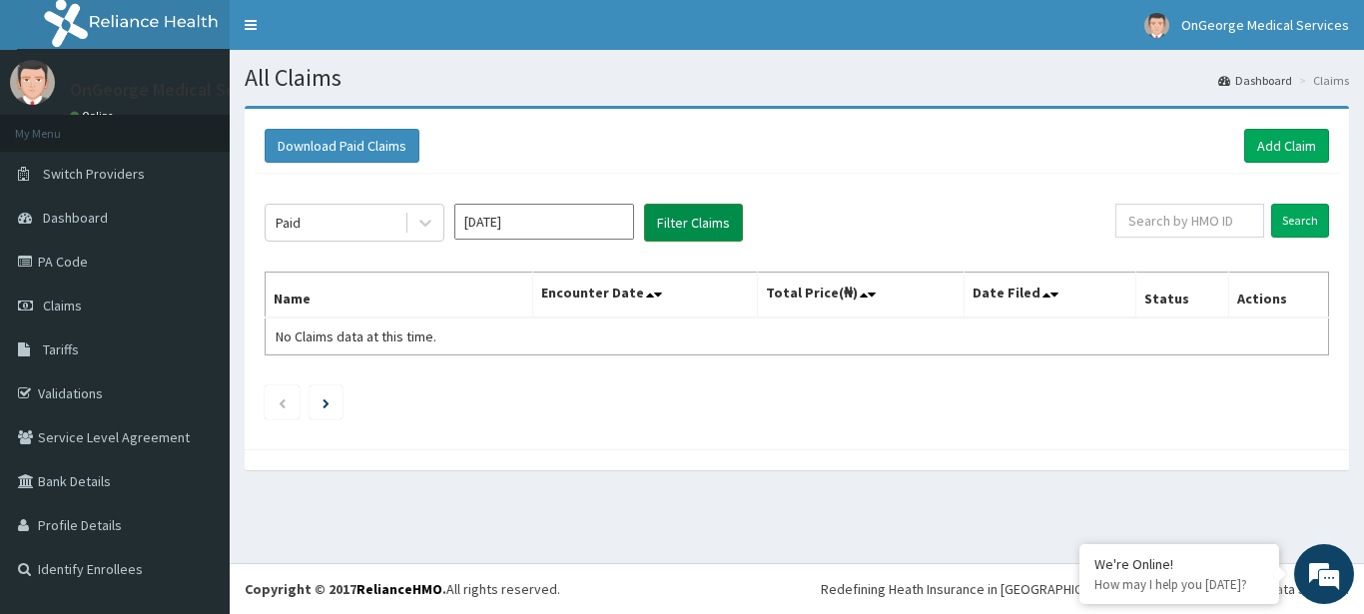
click at [692, 236] on button "Filter Claims" at bounding box center [693, 223] width 99 height 38
click at [685, 224] on button "Filter Claims" at bounding box center [693, 223] width 99 height 38
click at [566, 225] on input "Jun 2025" at bounding box center [544, 222] width 180 height 36
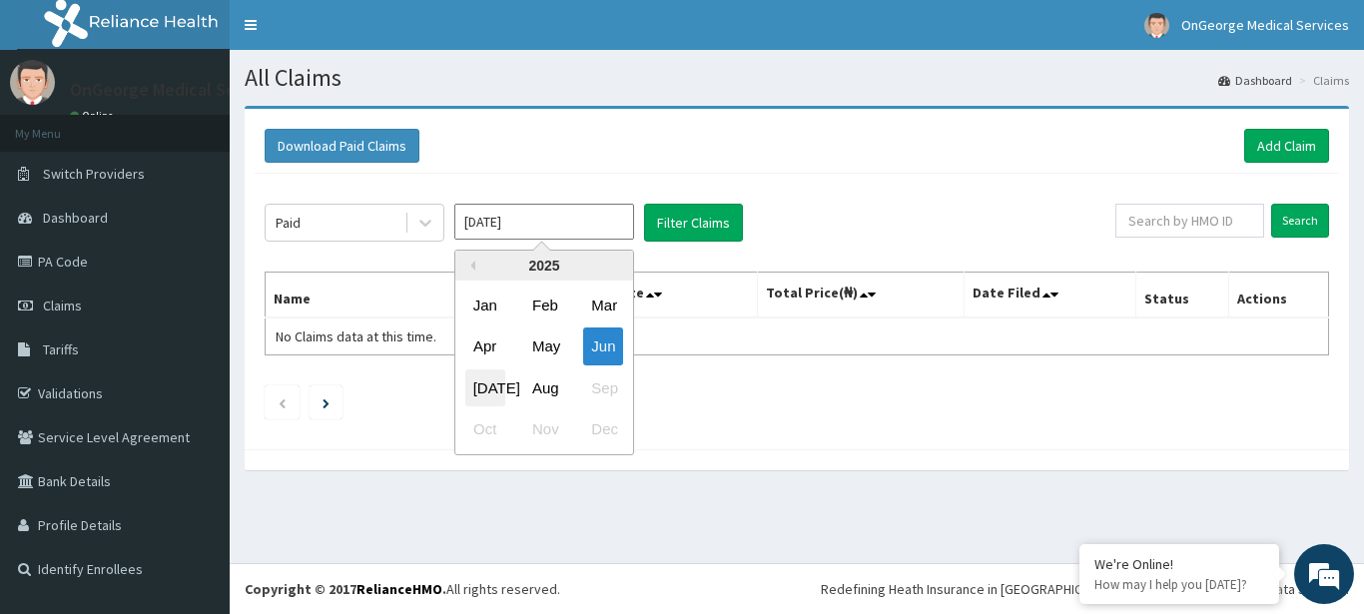
click at [491, 390] on div "Jul" at bounding box center [485, 387] width 40 height 37
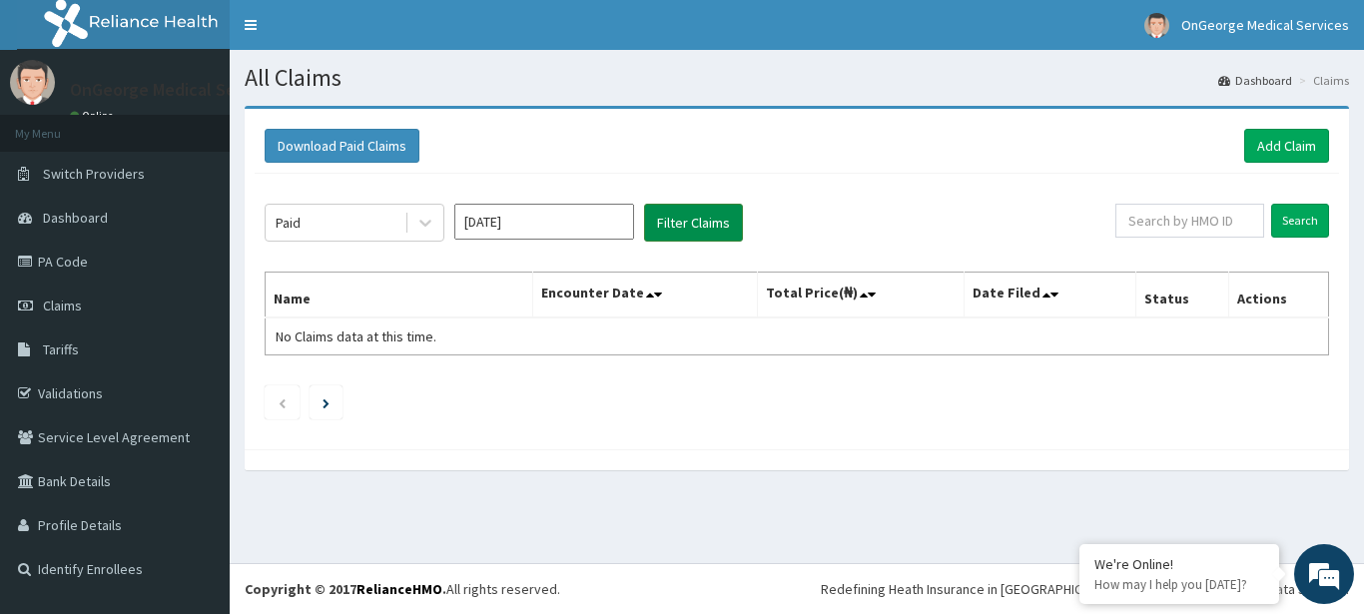
click at [655, 220] on button "Filter Claims" at bounding box center [693, 223] width 99 height 38
click at [551, 228] on input "Jul 2025" at bounding box center [544, 222] width 180 height 36
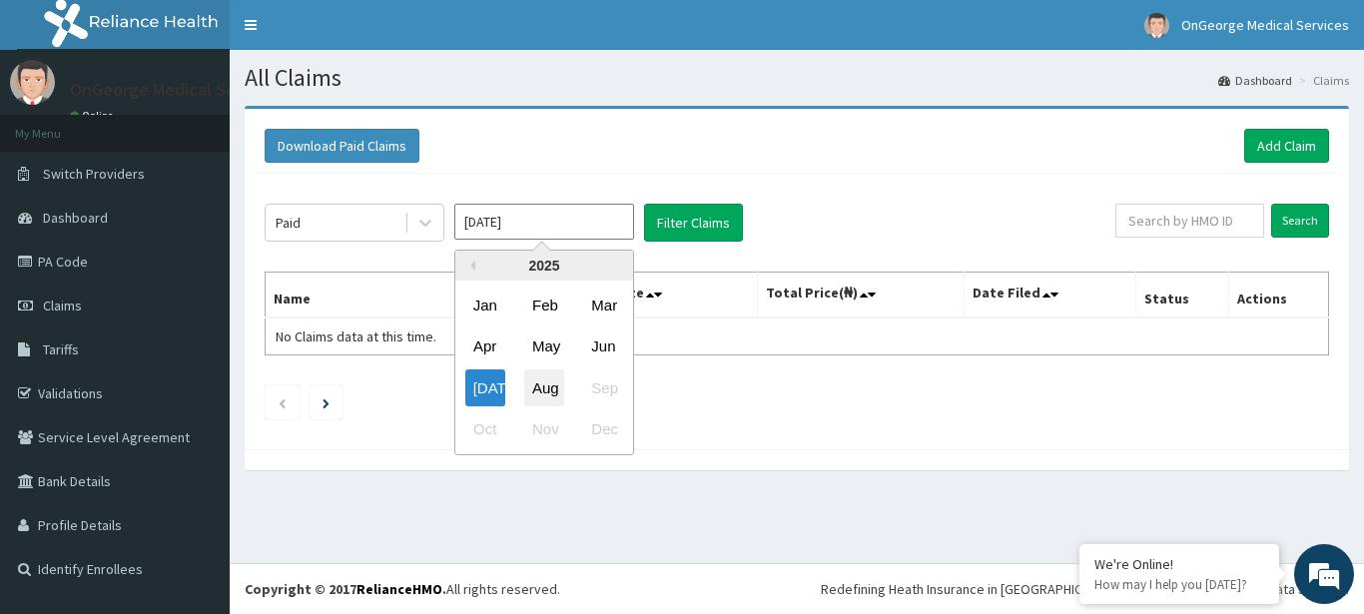
click at [531, 394] on div "Aug" at bounding box center [544, 387] width 40 height 37
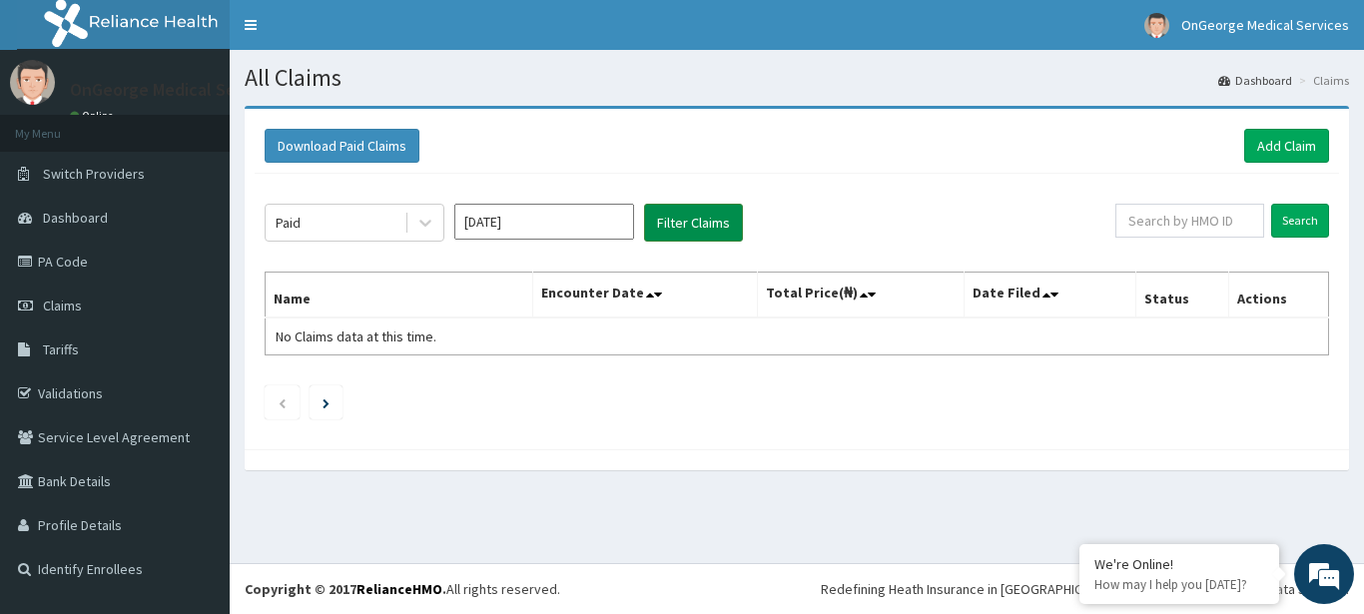
click at [681, 220] on button "Filter Claims" at bounding box center [693, 223] width 99 height 38
click at [543, 221] on input "Aug 2025" at bounding box center [544, 222] width 180 height 36
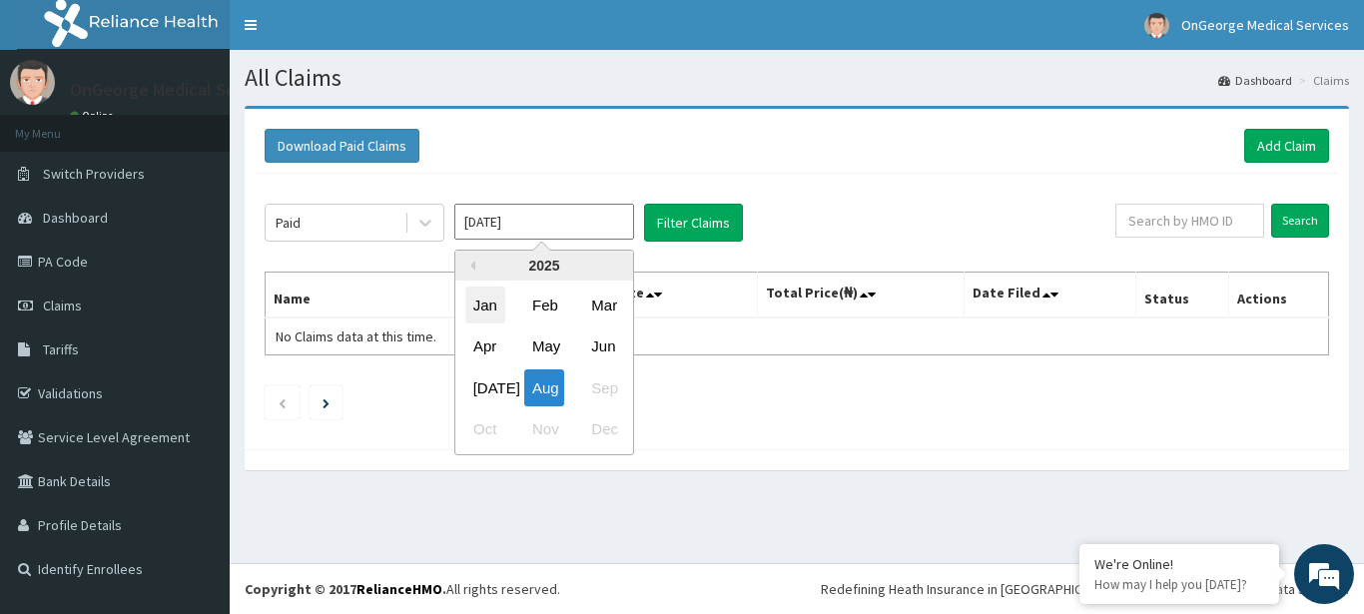
click at [491, 309] on div "Jan" at bounding box center [485, 305] width 40 height 37
type input "Jan 2025"
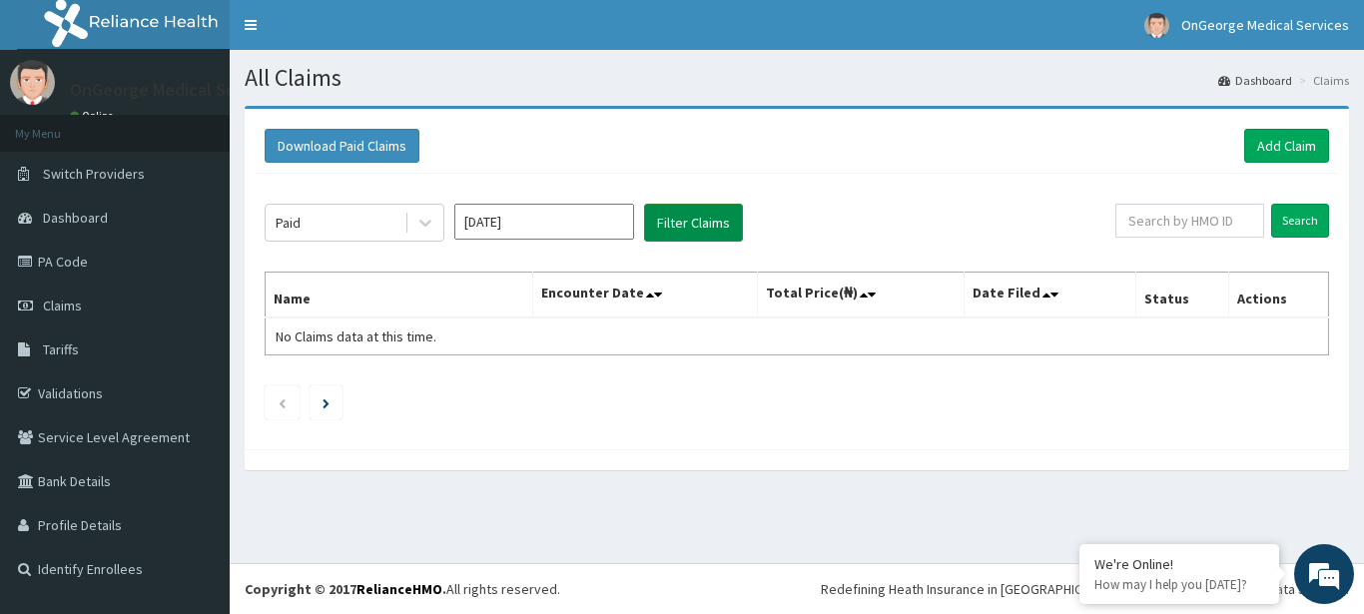
click at [691, 221] on button "Filter Claims" at bounding box center [693, 223] width 99 height 38
click at [423, 221] on icon at bounding box center [425, 223] width 20 height 20
click at [495, 350] on td "No Claims data at this time." at bounding box center [400, 337] width 268 height 38
click at [677, 221] on button "Filter Claims" at bounding box center [693, 223] width 99 height 38
click at [403, 231] on div "Paid" at bounding box center [335, 223] width 139 height 32
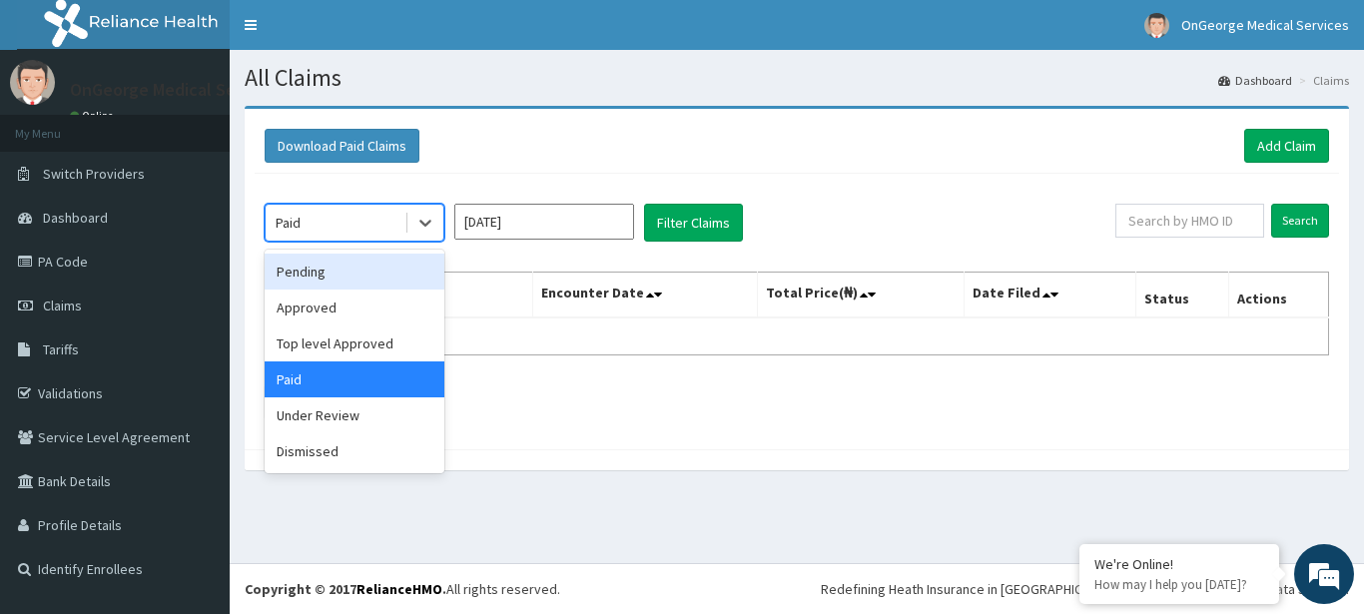
click at [371, 281] on div "Pending" at bounding box center [355, 272] width 180 height 36
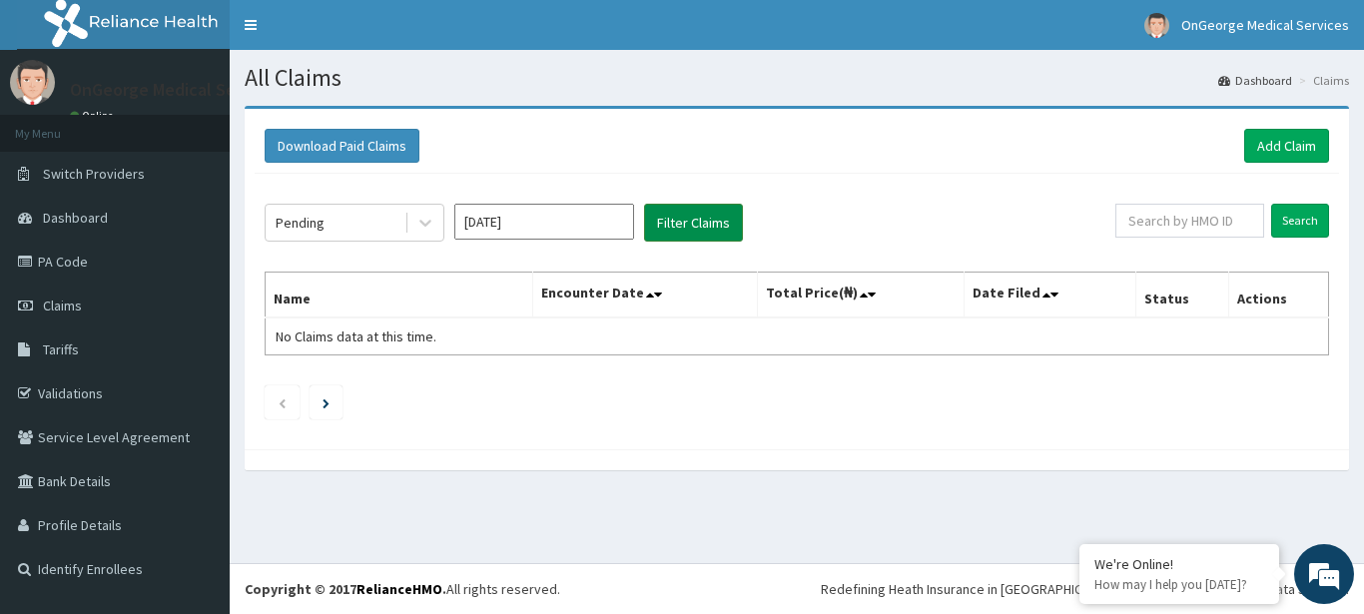
click at [718, 229] on button "Filter Claims" at bounding box center [693, 223] width 99 height 38
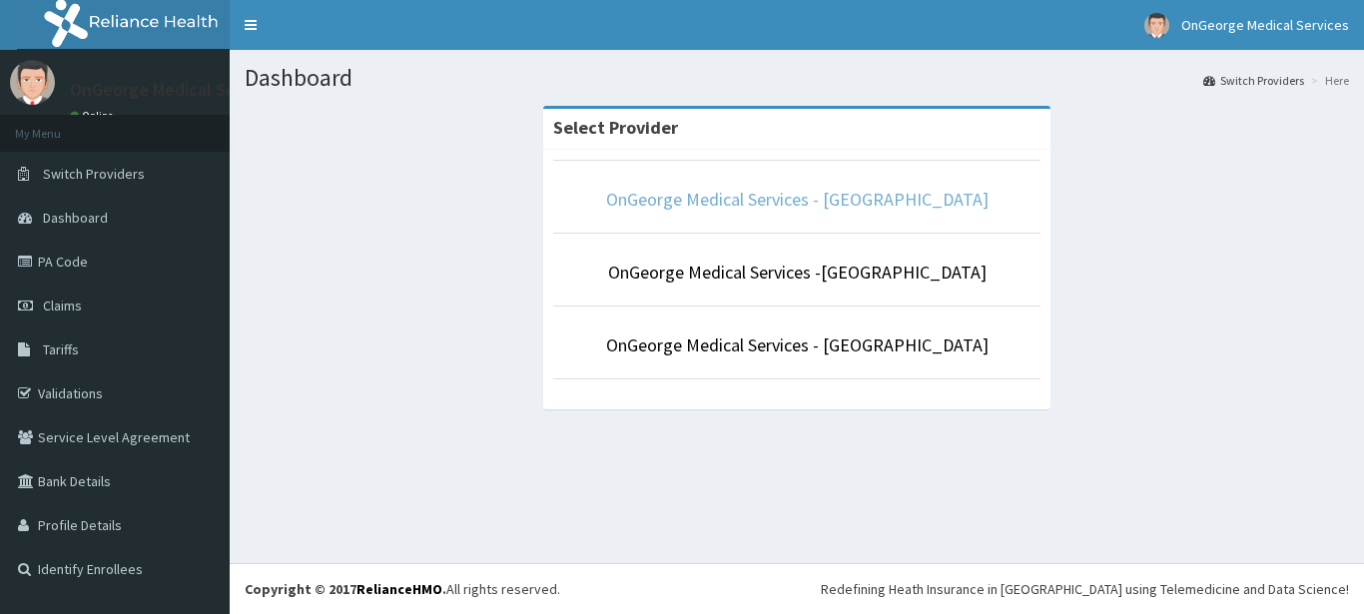
click at [727, 204] on link "OnGeorge Medical Services - [GEOGRAPHIC_DATA]" at bounding box center [797, 199] width 382 height 23
